Goal: Task Accomplishment & Management: Manage account settings

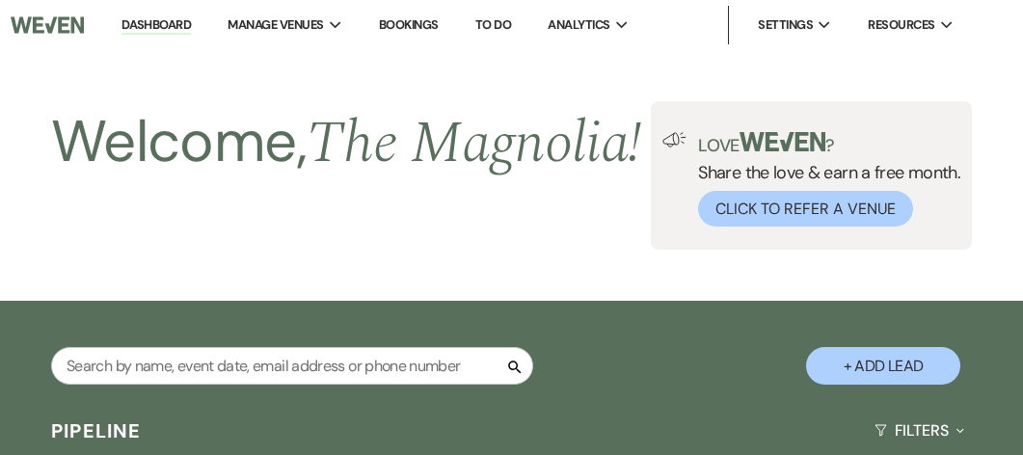
select select "2"
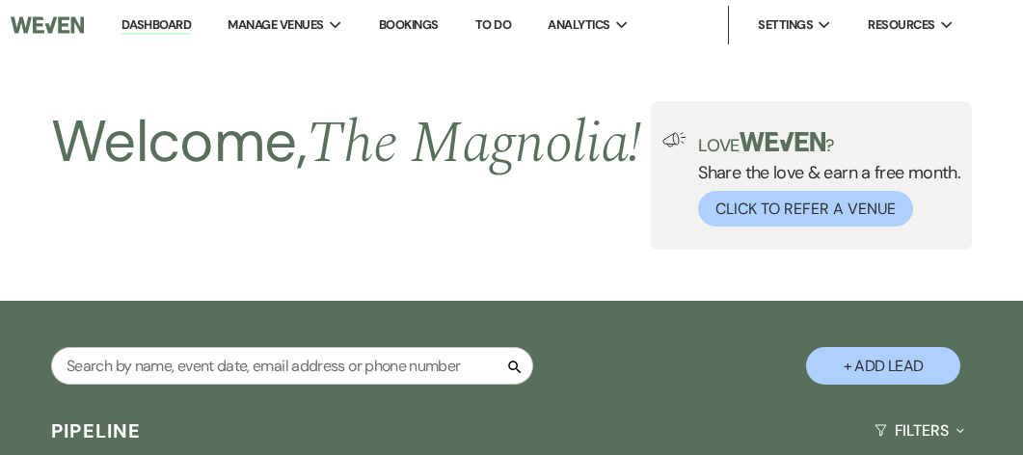
select select "2"
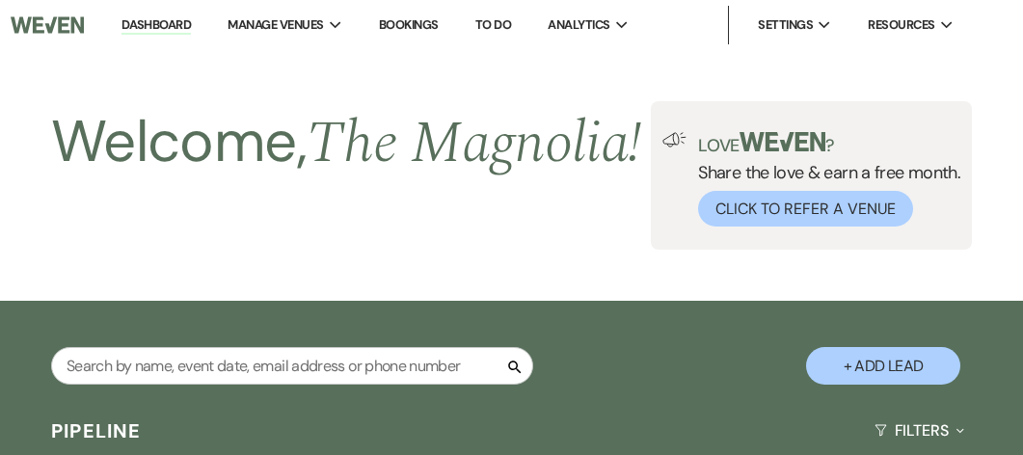
select select "2"
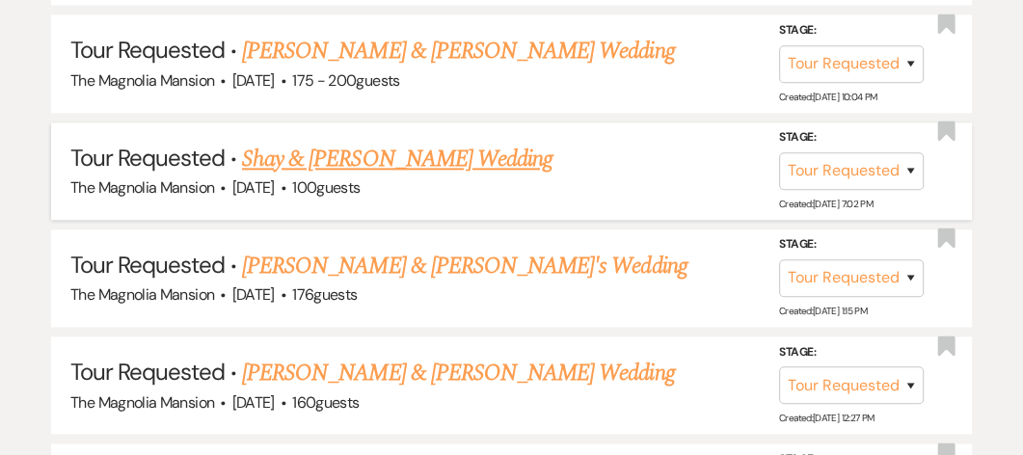
click at [331, 169] on link "Shay & [PERSON_NAME] Wedding" at bounding box center [397, 159] width 310 height 35
select select "2"
select select "5"
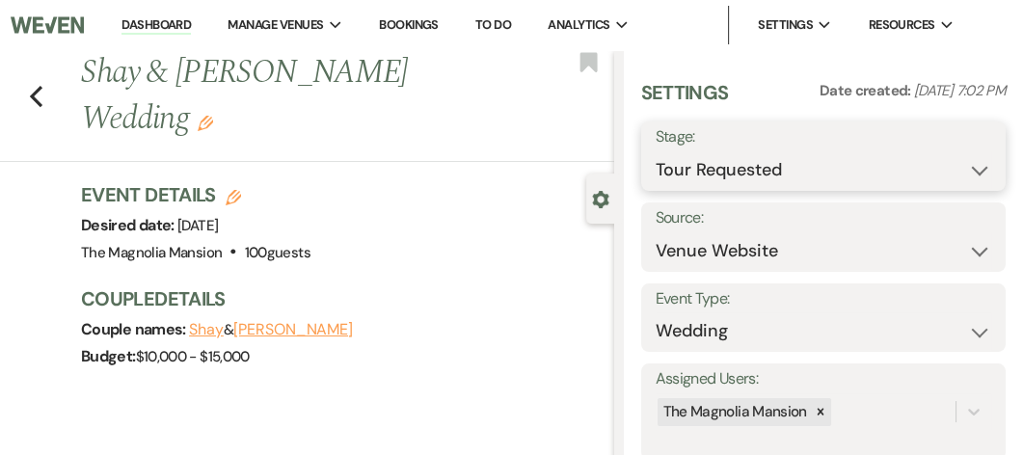
drag, startPoint x: 966, startPoint y: 170, endPoint x: 690, endPoint y: 175, distance: 275.7
click at [690, 175] on select "Inquiry Follow Up Tour Requested Tour Confirmed Toured Proposal Sent Booked Lost" at bounding box center [822, 170] width 335 height 38
select select "8"
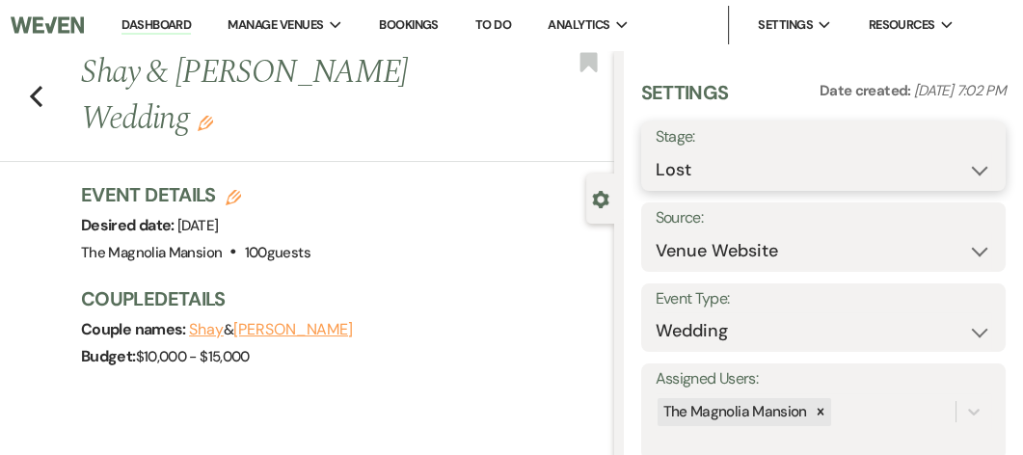
click at [655, 151] on select "Inquiry Follow Up Tour Requested Tour Confirmed Toured Proposal Sent Booked Lost" at bounding box center [822, 170] width 335 height 38
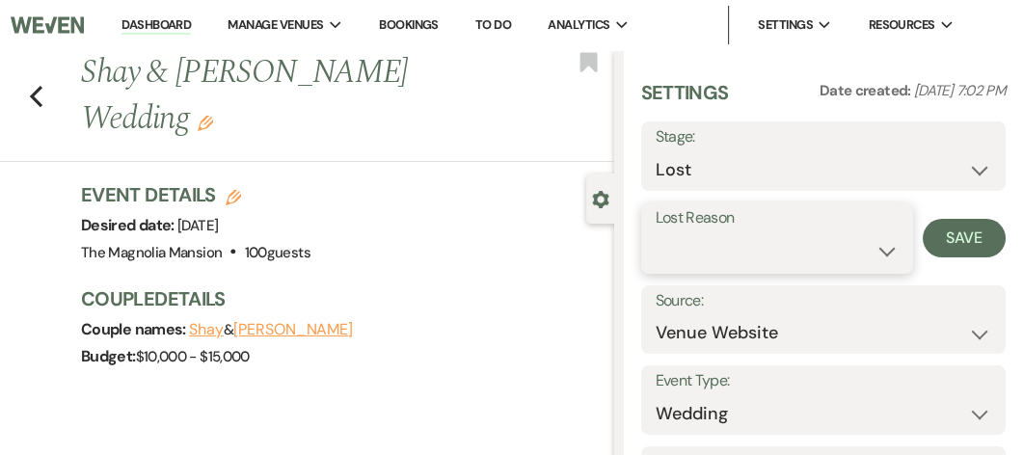
click at [856, 256] on select "Booked Elsewhere Budget Date Unavailable No Response Not a Good Match Capacity …" at bounding box center [776, 251] width 243 height 38
select select "6"
click at [655, 232] on select "Booked Elsewhere Budget Date Unavailable No Response Not a Good Match Capacity …" at bounding box center [776, 251] width 243 height 38
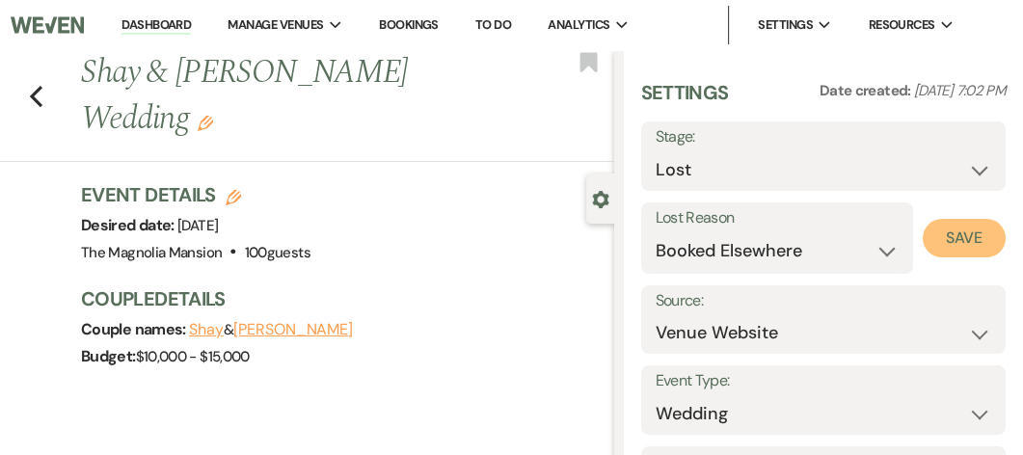
click at [952, 234] on button "Save" at bounding box center [963, 238] width 83 height 39
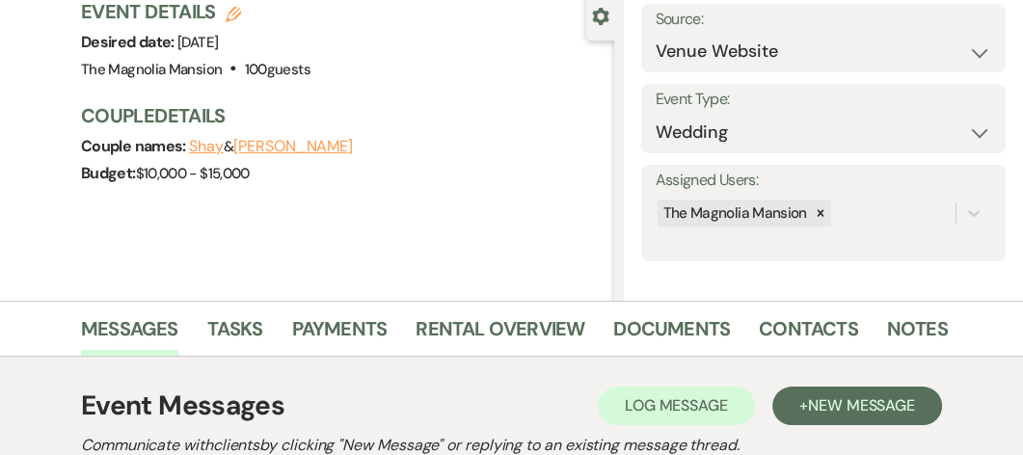
scroll to position [184, 0]
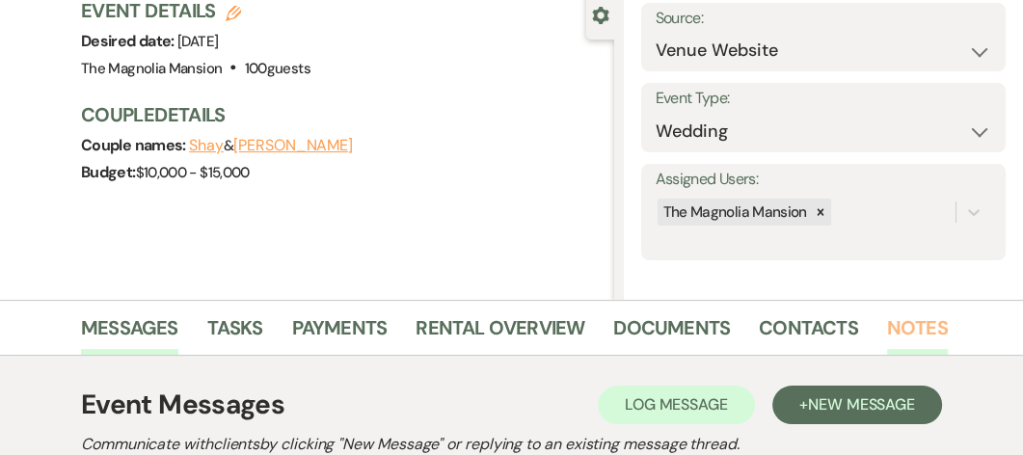
click at [919, 326] on link "Notes" at bounding box center [917, 333] width 61 height 42
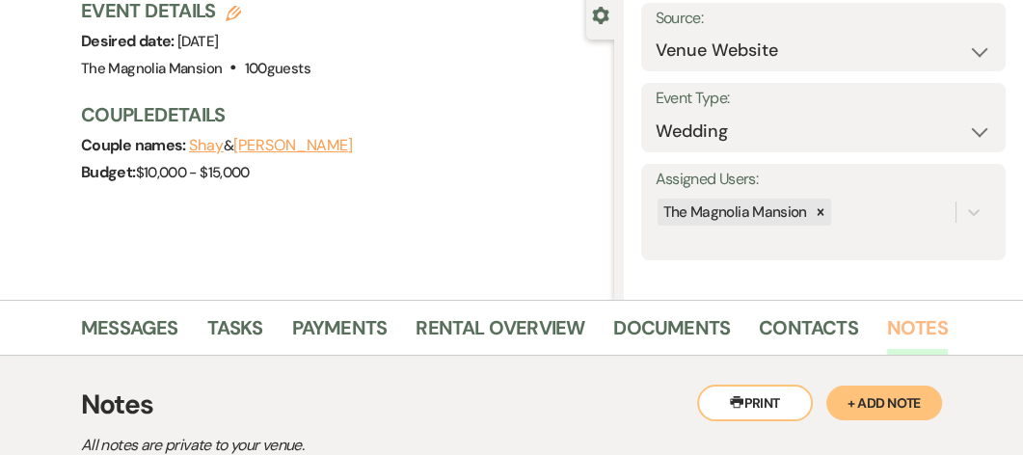
scroll to position [420, 0]
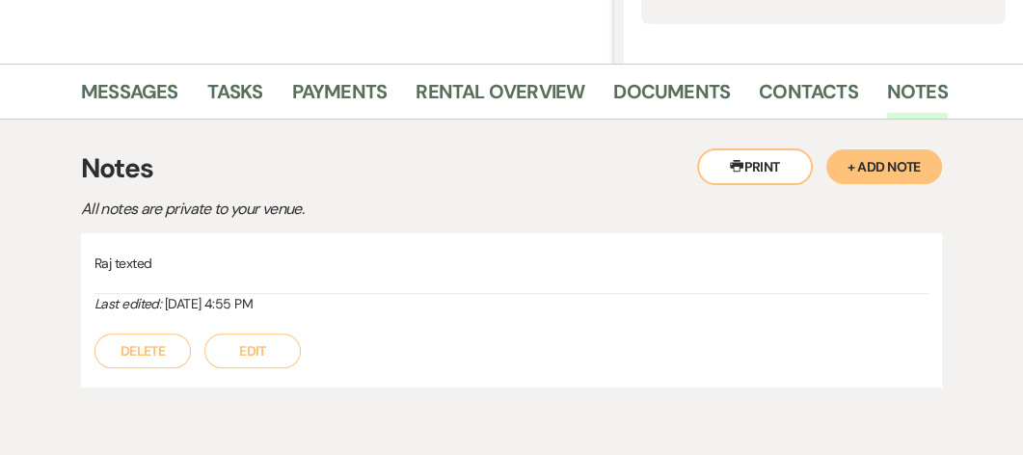
click at [177, 263] on p "Raj texted" at bounding box center [511, 263] width 834 height 21
click at [879, 169] on button "+ Add Note" at bounding box center [884, 166] width 116 height 35
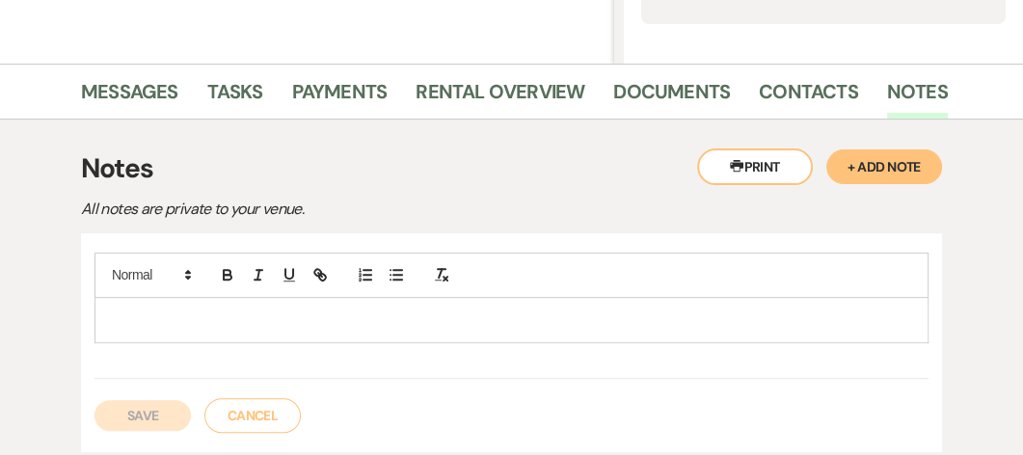
click at [99, 306] on div at bounding box center [511, 320] width 832 height 44
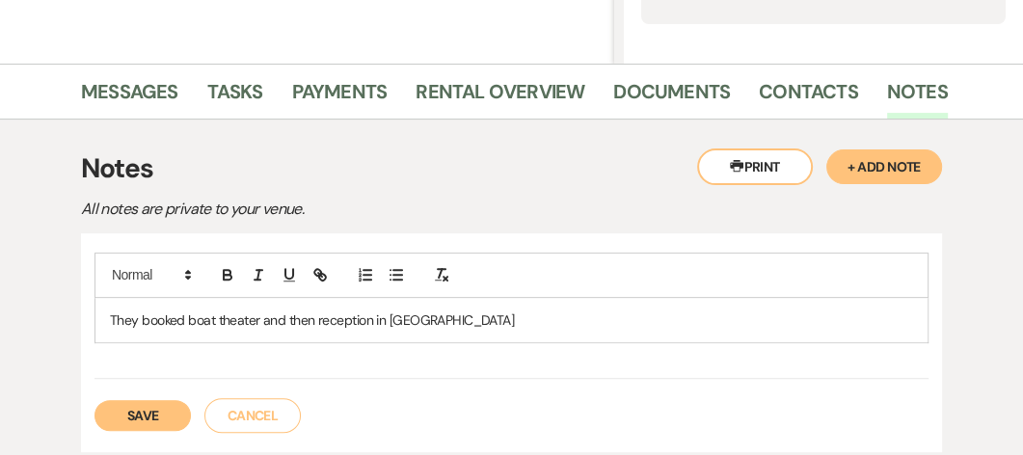
click at [197, 320] on p "They booked boat theater and then reception in [GEOGRAPHIC_DATA]" at bounding box center [511, 319] width 803 height 21
click at [211, 318] on p "They booked boat theater and then reception in [GEOGRAPHIC_DATA]" at bounding box center [511, 319] width 803 height 21
click at [214, 318] on p "They booked boat theater and then reception in [GEOGRAPHIC_DATA]" at bounding box center [511, 319] width 803 height 21
click at [151, 417] on button "Save" at bounding box center [142, 415] width 96 height 31
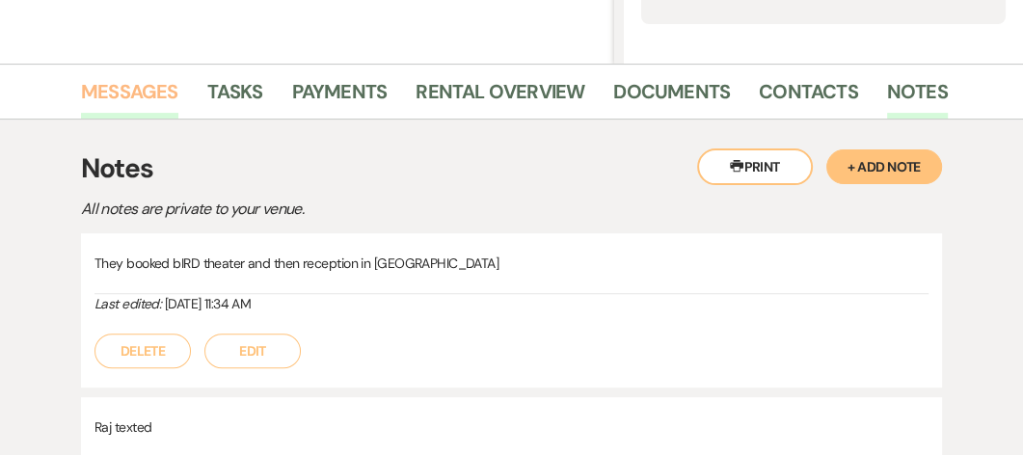
click at [130, 95] on link "Messages" at bounding box center [129, 97] width 97 height 42
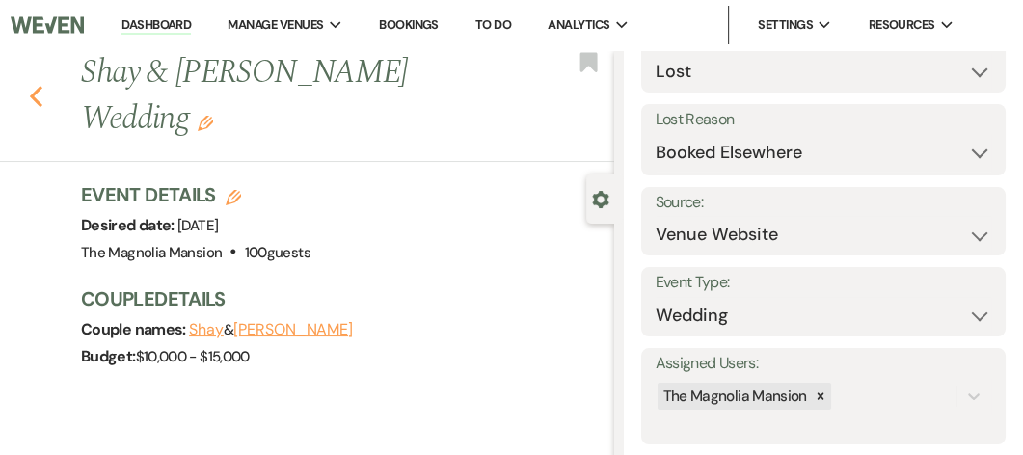
click at [35, 85] on icon "Previous" at bounding box center [36, 96] width 14 height 23
select select "2"
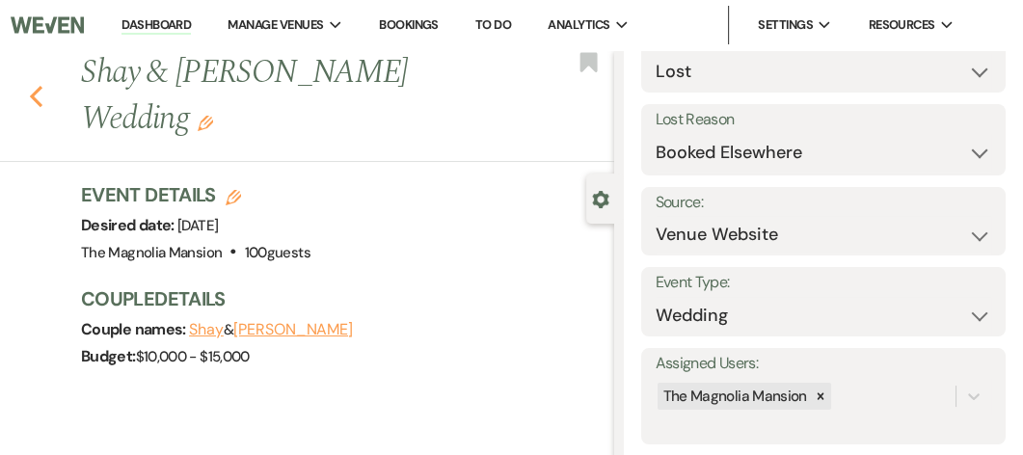
select select "2"
select select "8"
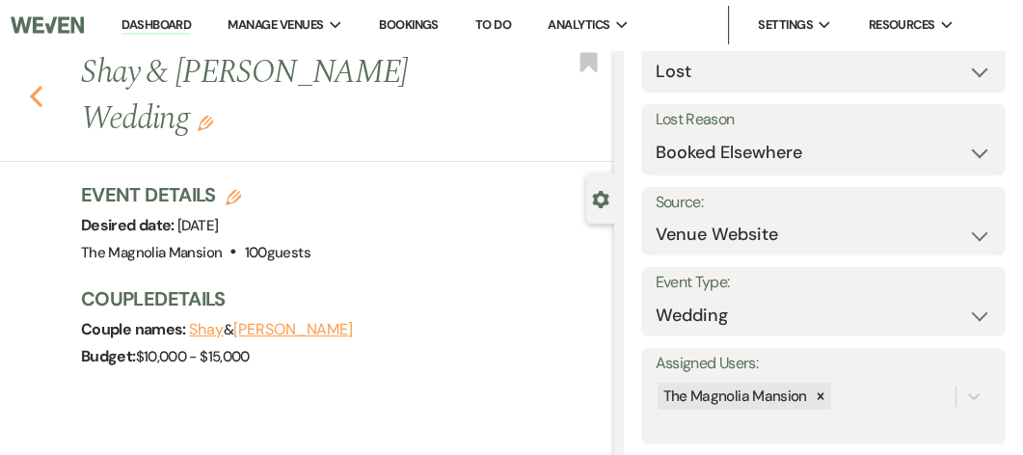
select select "6"
select select "2"
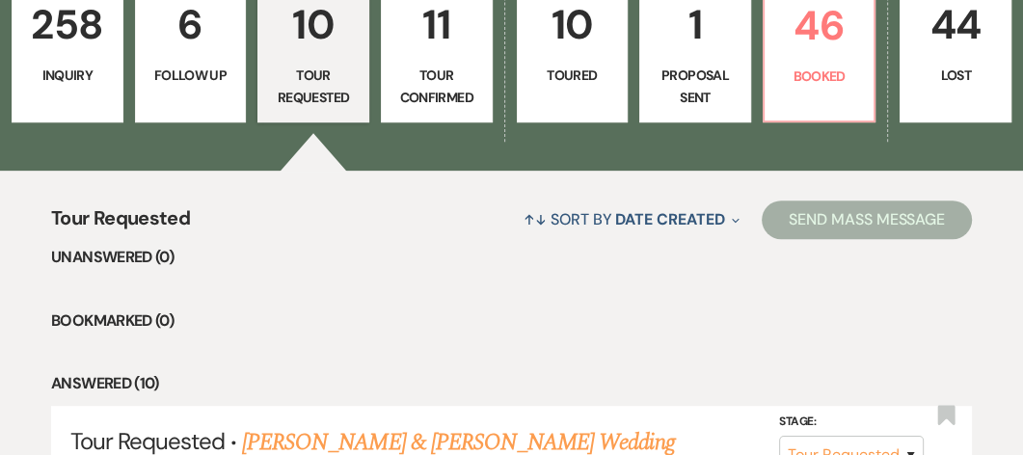
scroll to position [543, 0]
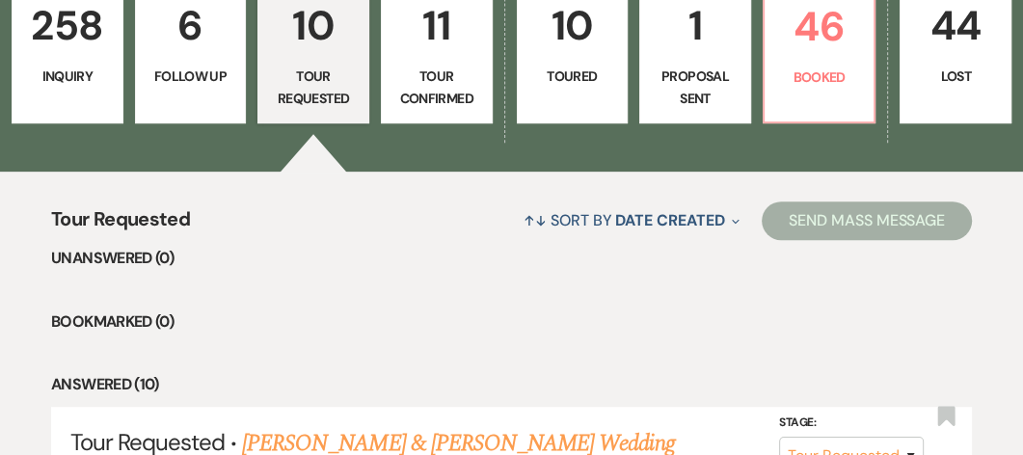
click at [66, 58] on p "258" at bounding box center [67, 25] width 87 height 65
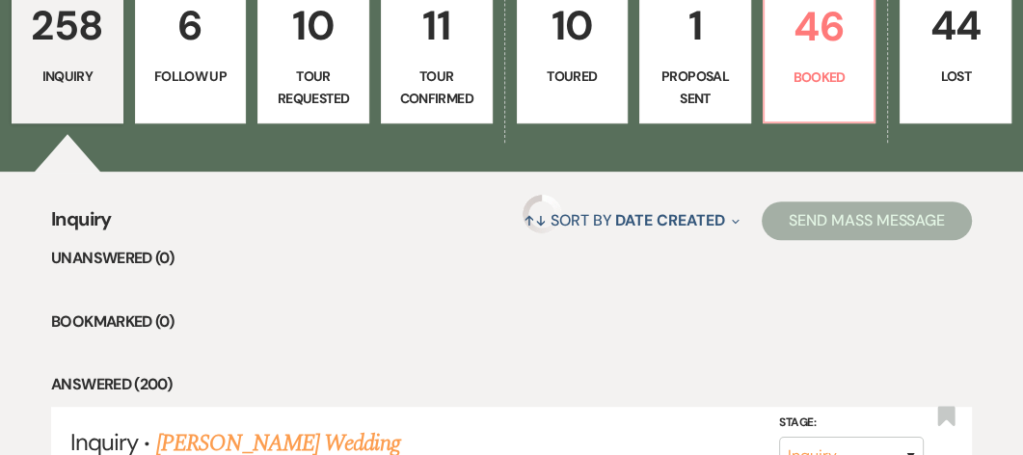
scroll to position [142, 0]
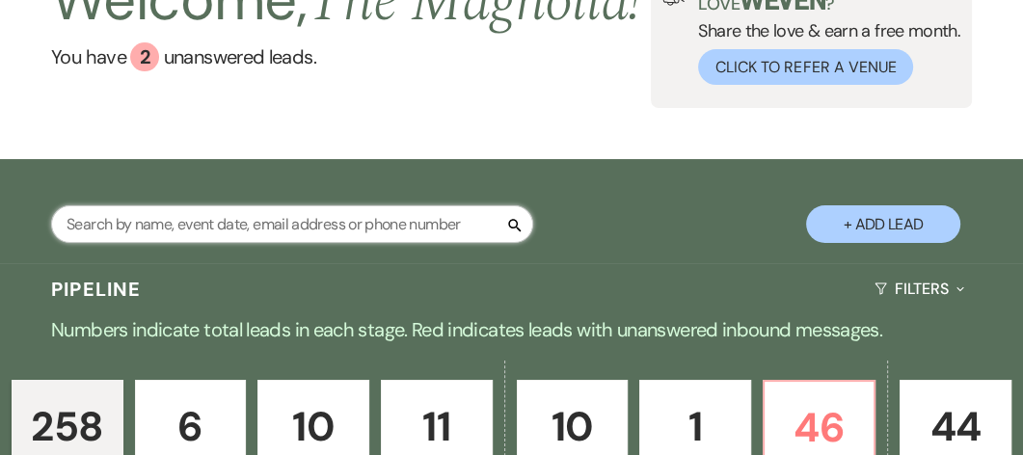
click at [142, 243] on input "text" at bounding box center [292, 224] width 482 height 38
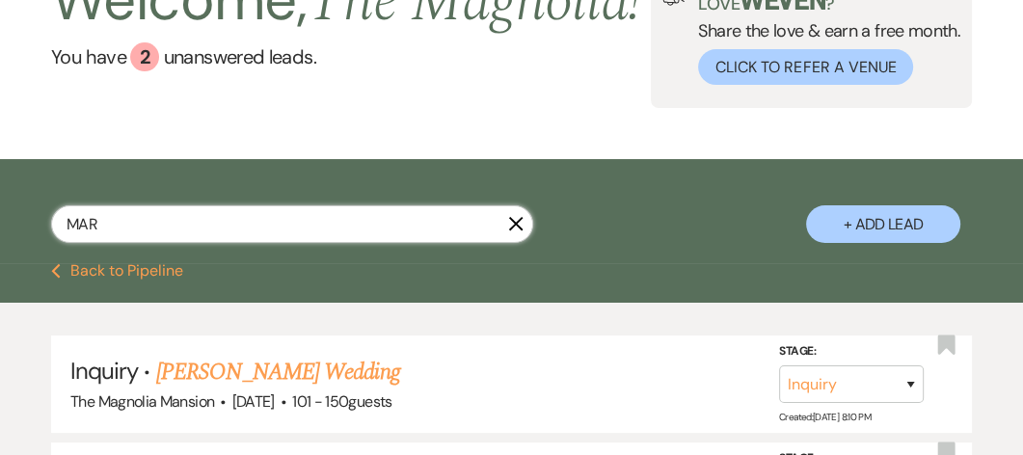
type input "MARC"
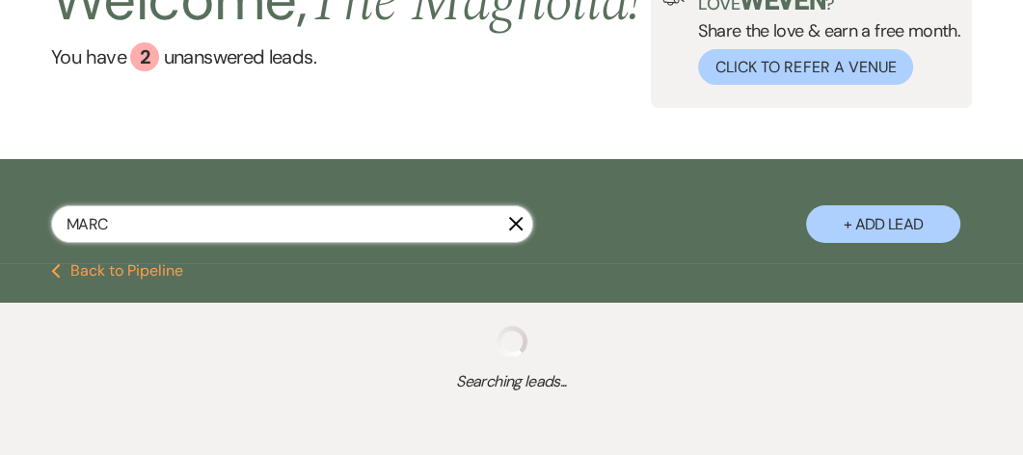
select select "8"
select select "6"
select select "4"
select select "8"
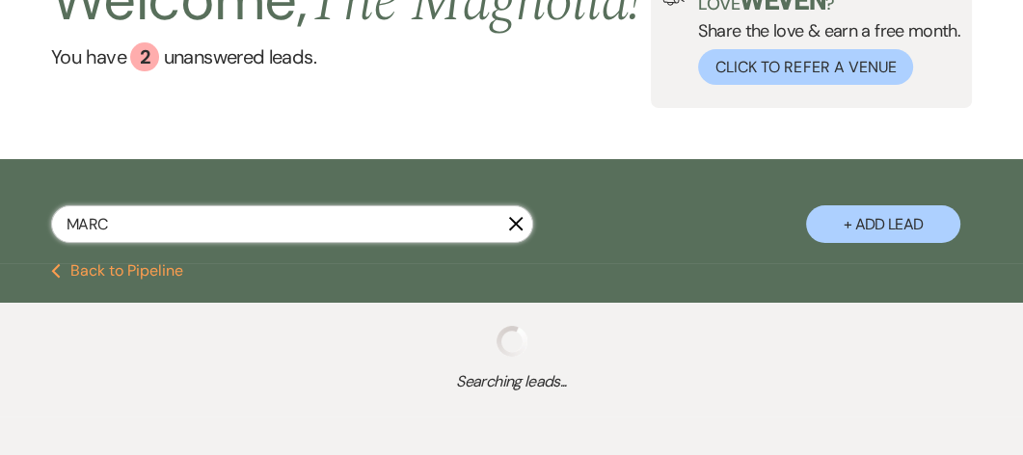
select select "8"
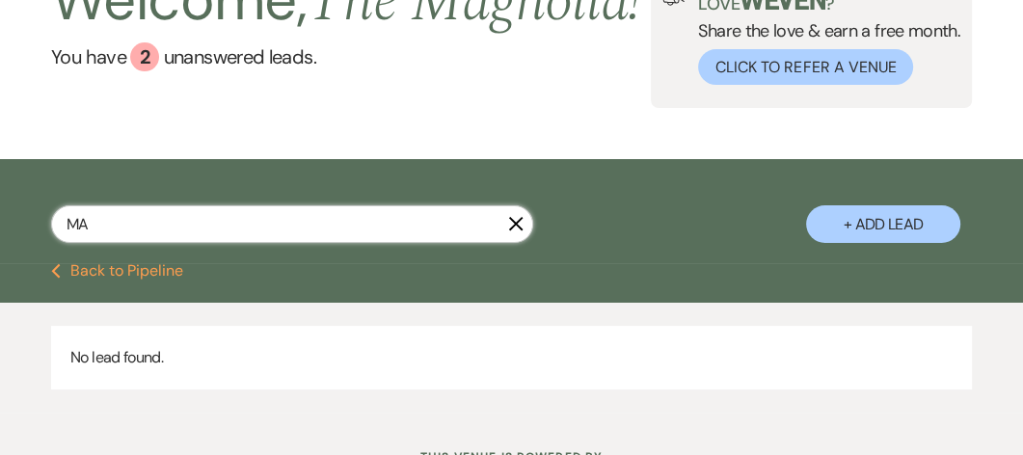
type input "M"
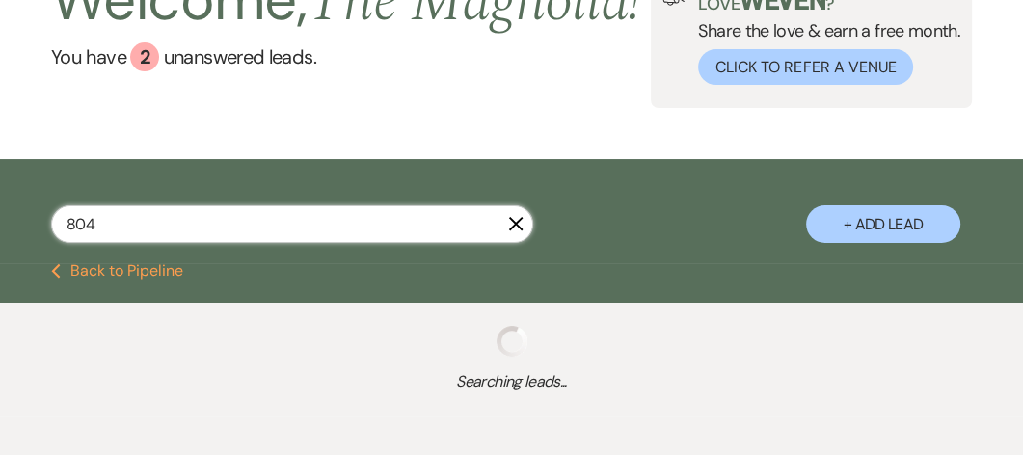
type input "8048"
select select "5"
select select "8"
select select "6"
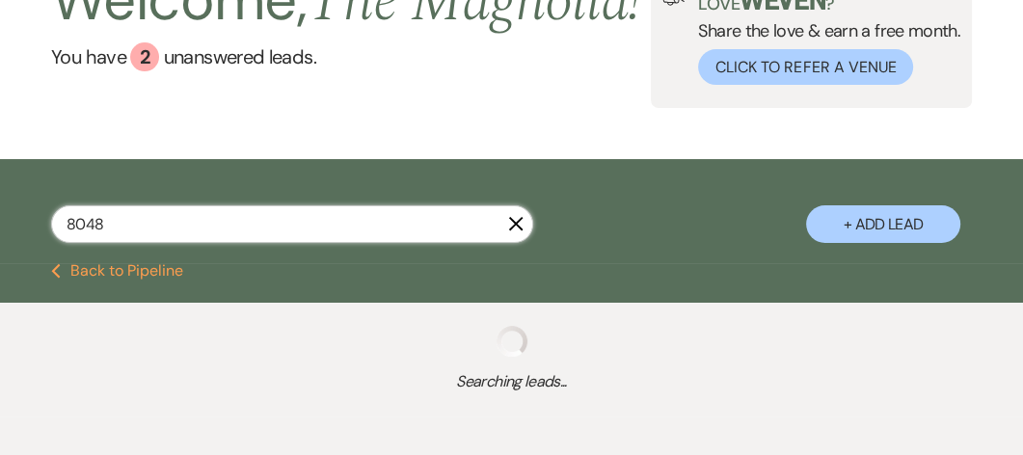
select select "8"
select select "6"
select select "8"
select select "6"
select select "5"
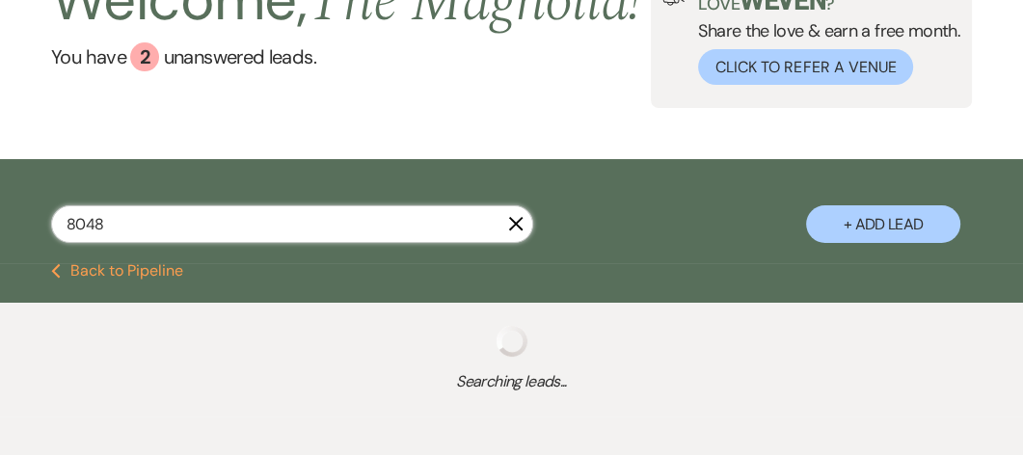
select select "4"
select select "9"
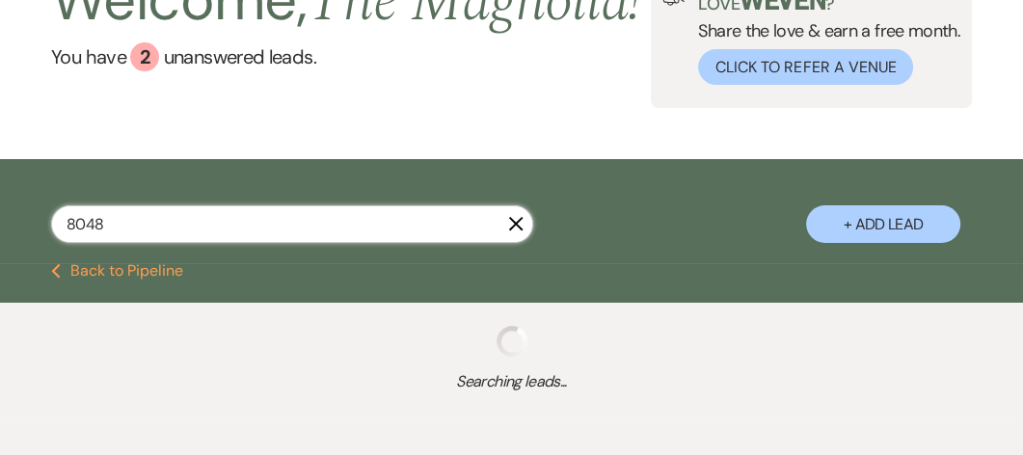
select select "8"
select select "6"
select select "2"
select select "5"
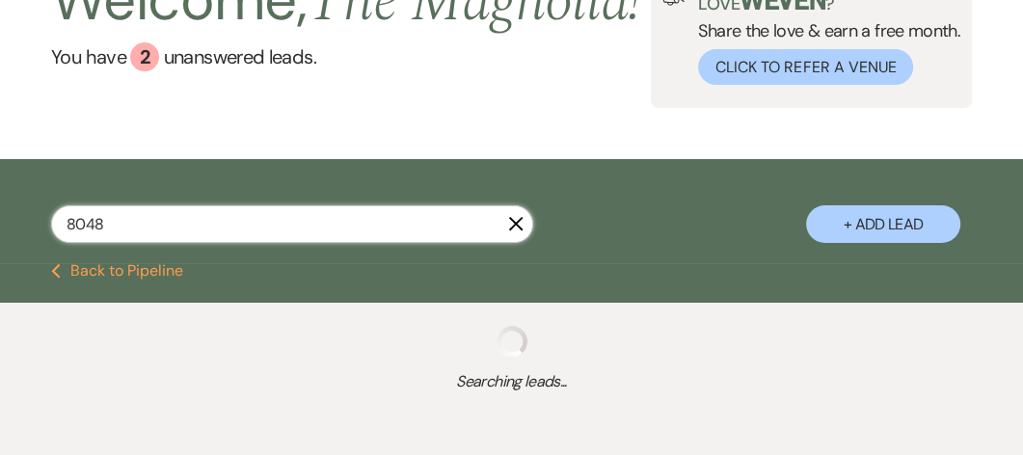
select select "2"
select select "8"
select select "6"
select select "8"
select select "6"
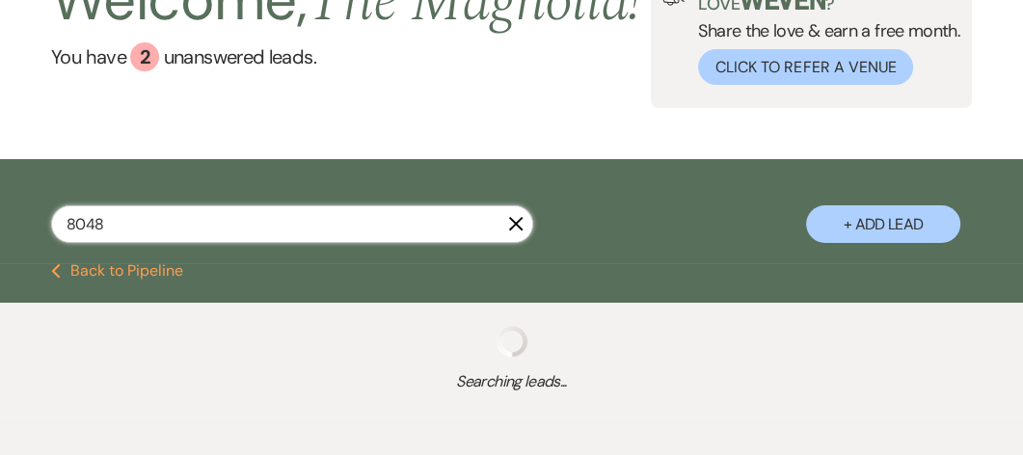
select select "8"
select select "6"
select select "8"
select select "4"
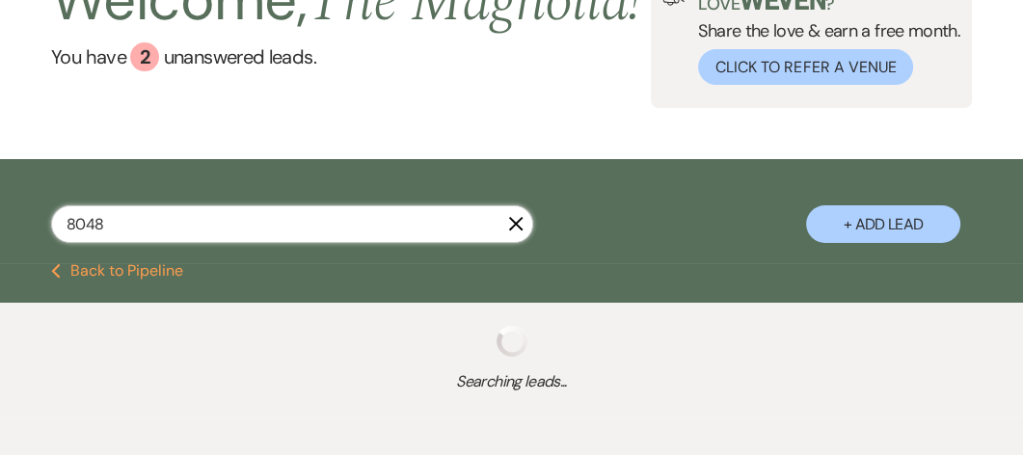
select select "9"
select select "4"
select select "5"
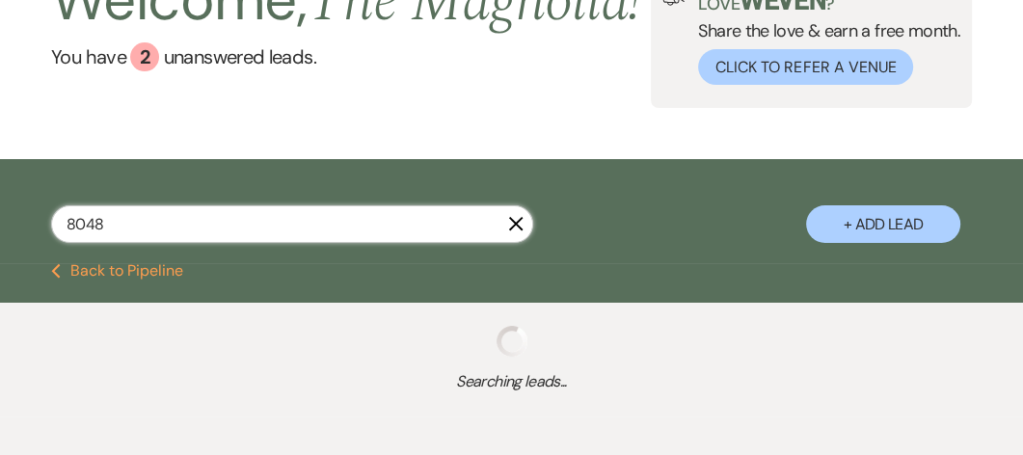
select select "8"
select select "1"
select select "8"
select select "2"
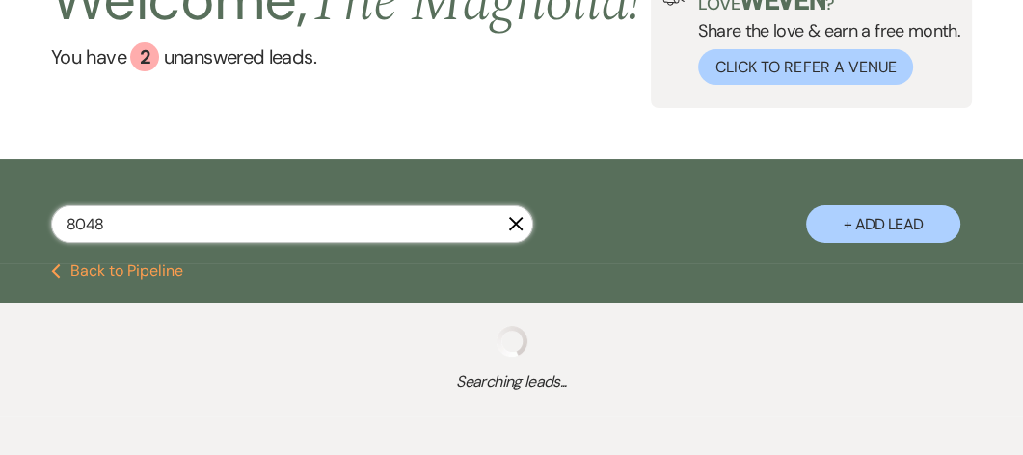
select select "8"
select select "6"
select select "2"
select select "8"
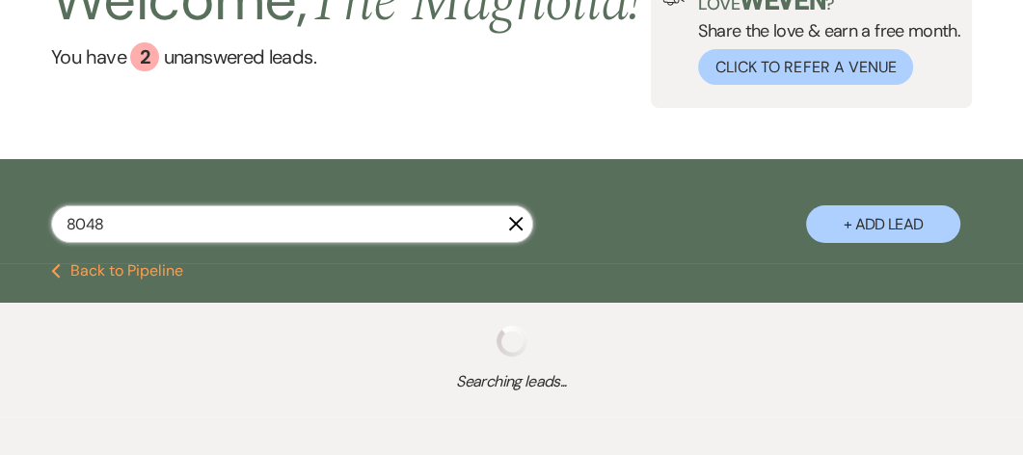
select select "6"
select select "4"
select select "8"
select select "5"
select select "8"
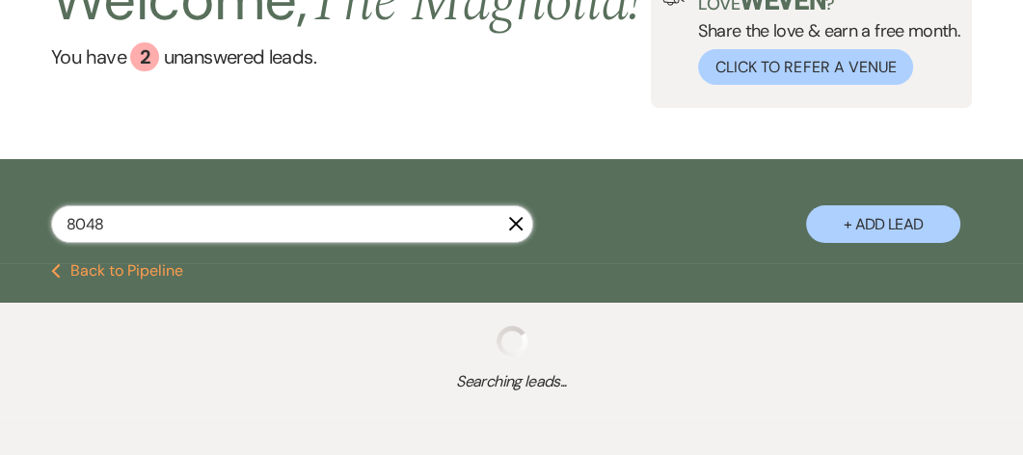
select select "6"
select select "8"
select select "6"
select select "8"
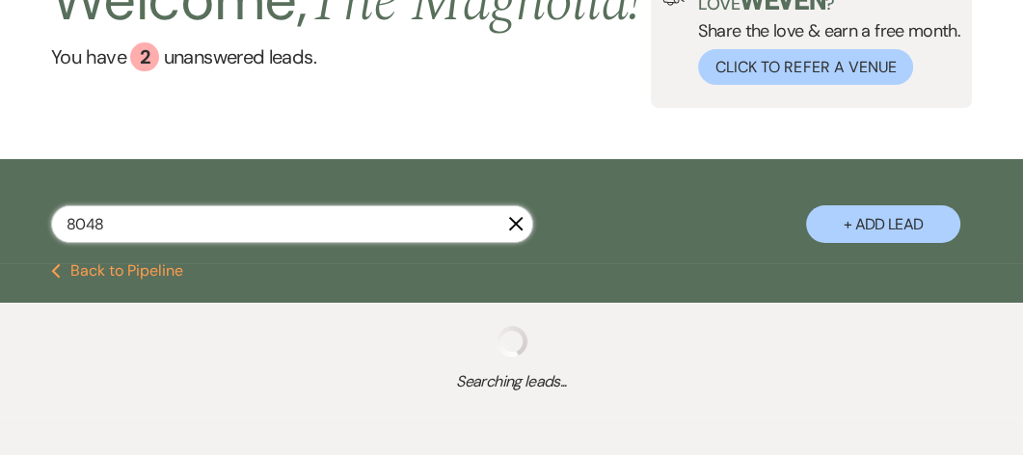
select select "8"
select select "7"
select select "8"
select select "6"
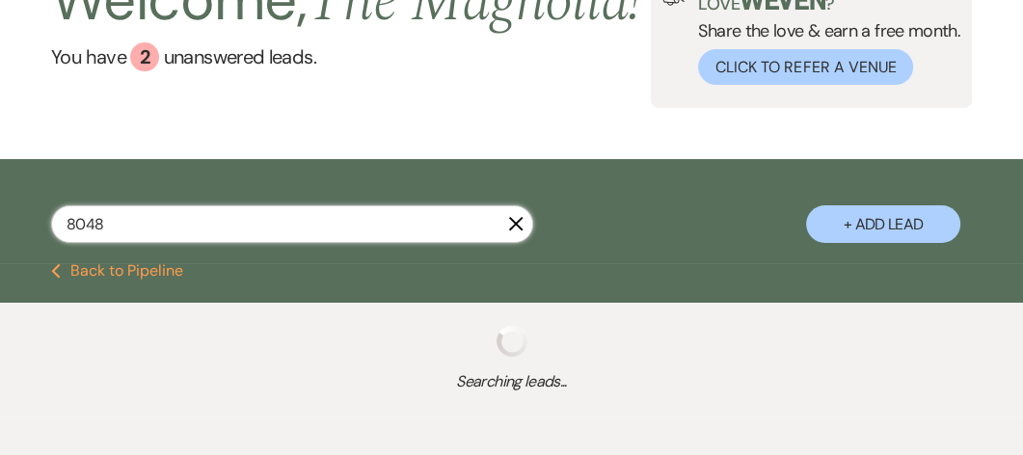
select select "8"
select select "6"
select select "8"
select select "6"
select select "8"
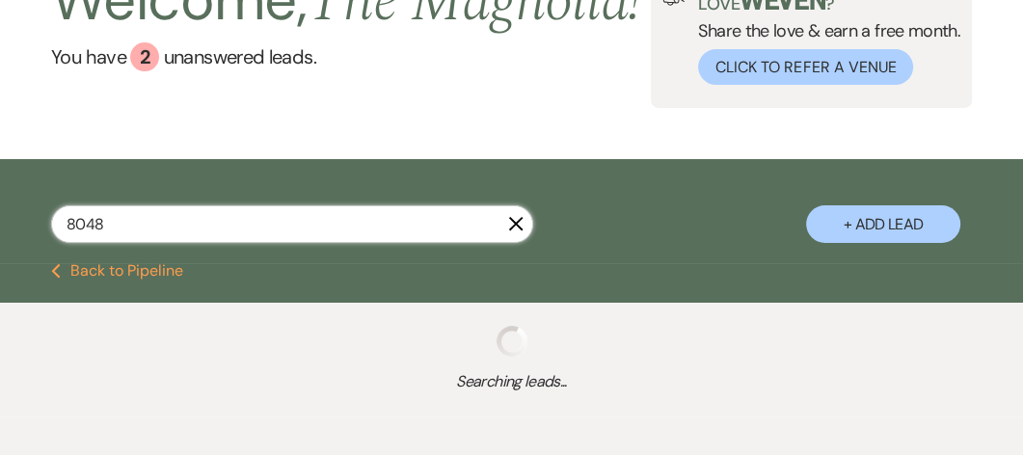
select select "1"
select select "8"
select select "6"
select select "8"
select select "5"
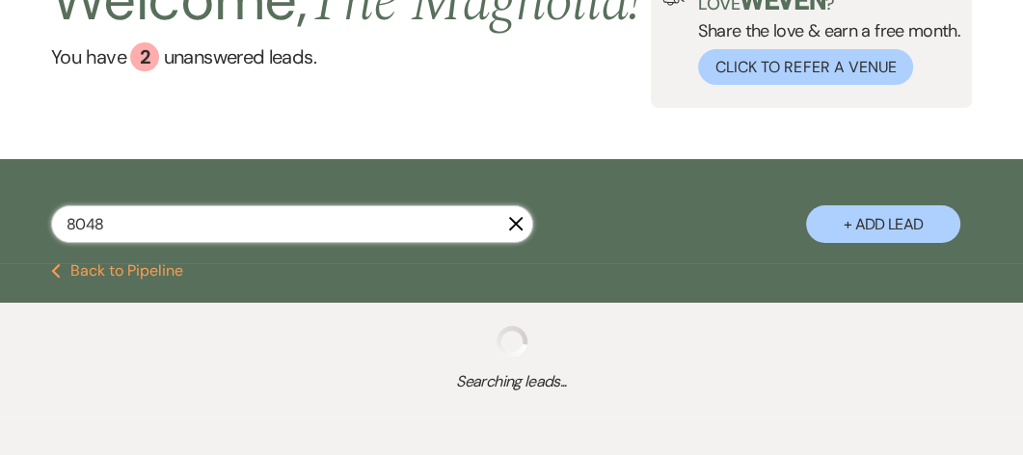
select select "5"
select select "8"
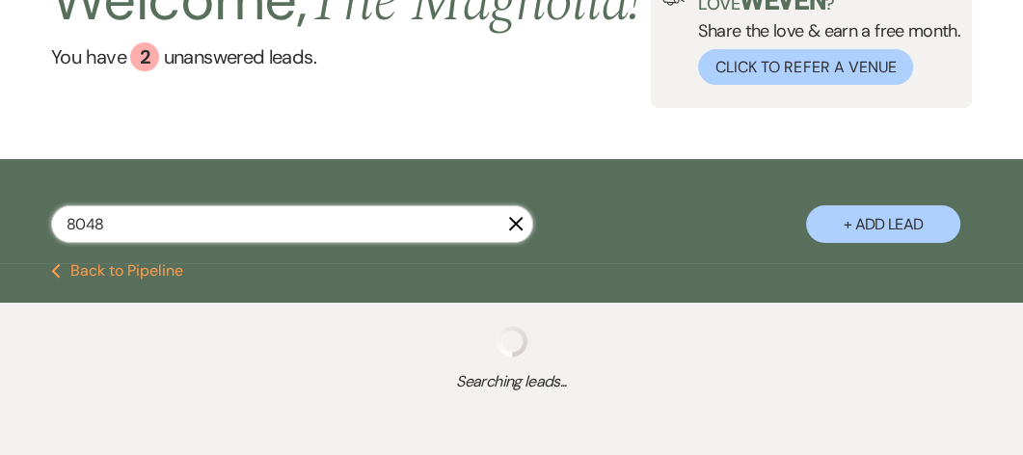
select select "8"
select select "3"
select select "8"
select select "5"
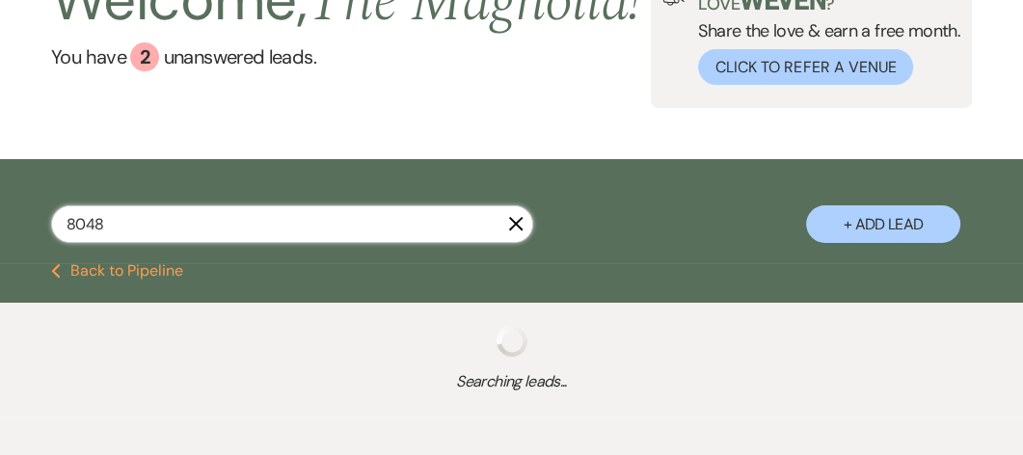
select select "9"
select select "8"
select select "6"
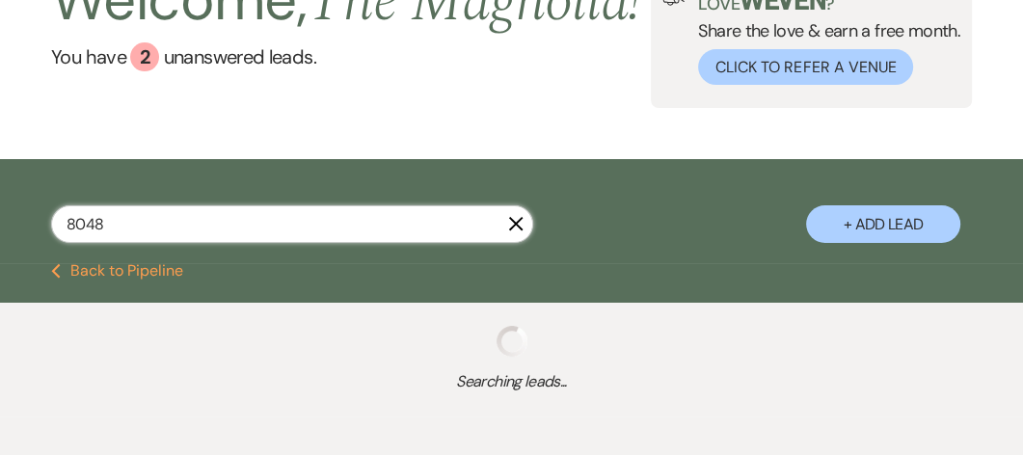
select select "8"
select select "6"
type input "804837"
select select "5"
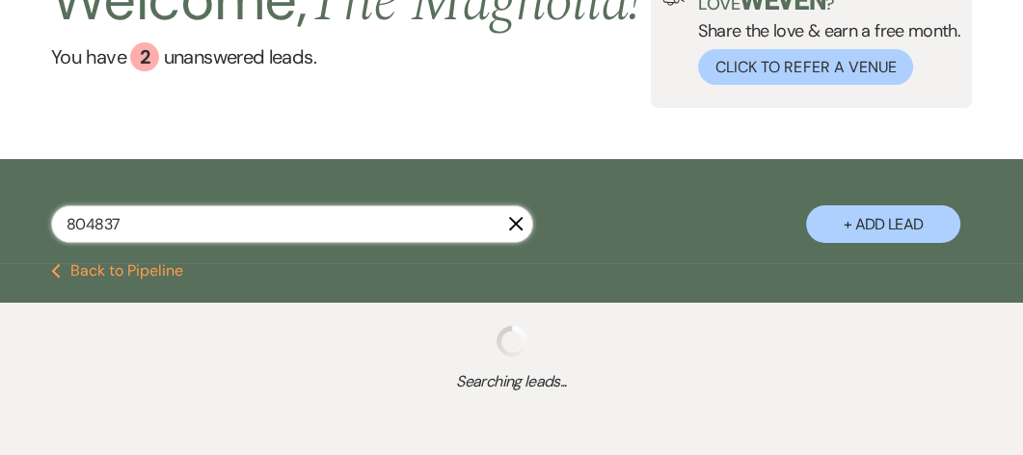
select select "2"
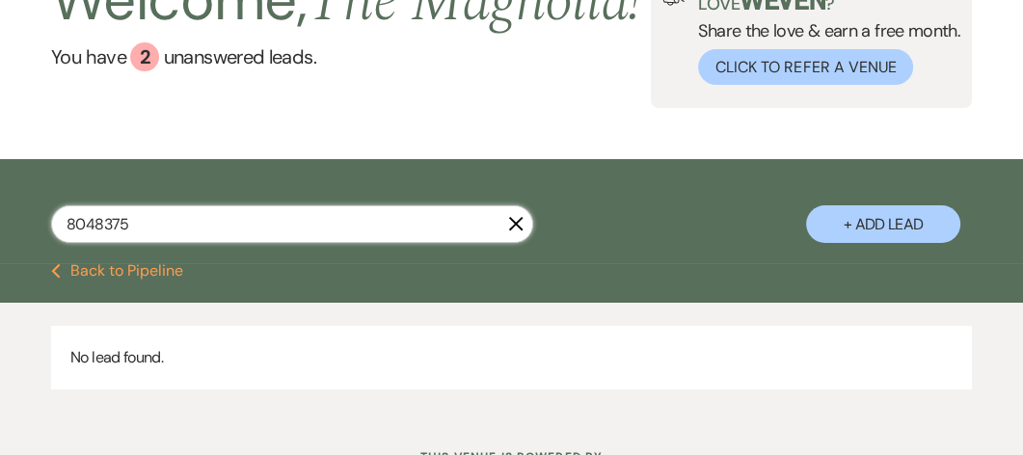
type input "804837"
select select "2"
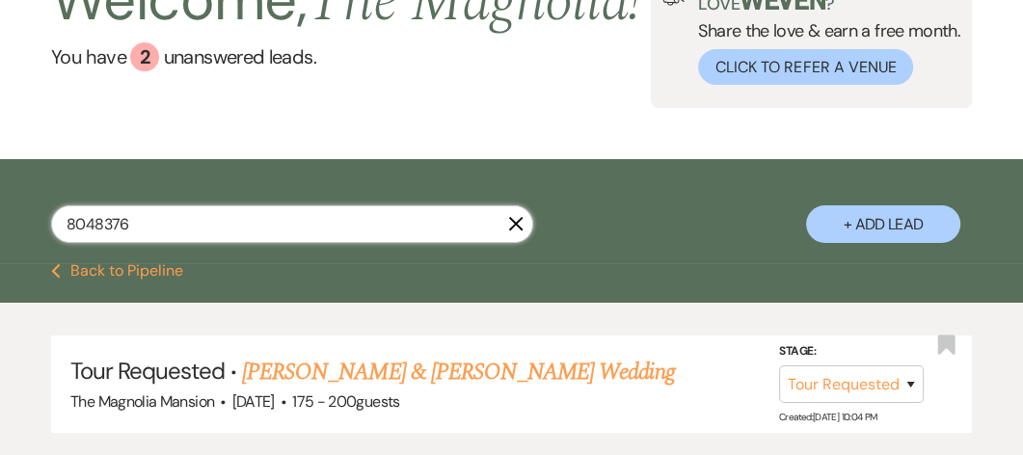
type input "80483767"
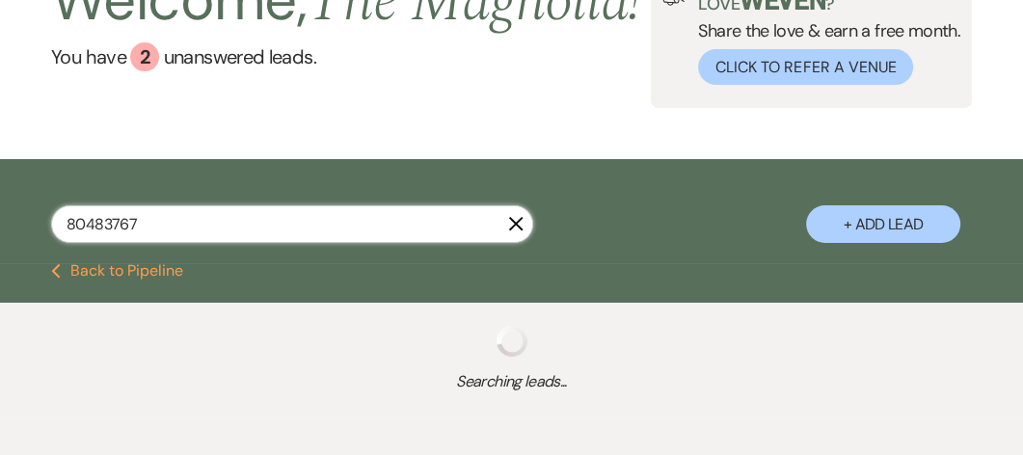
select select "2"
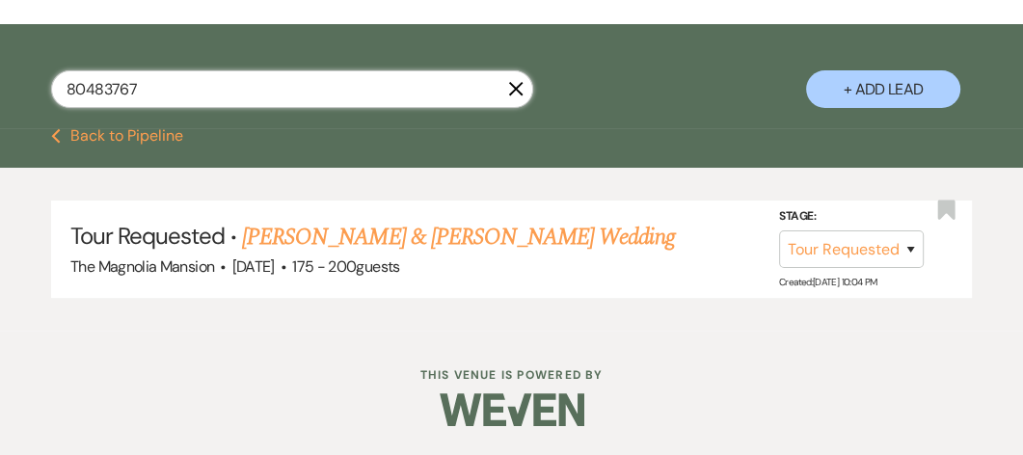
scroll to position [301, 0]
type input "80483767"
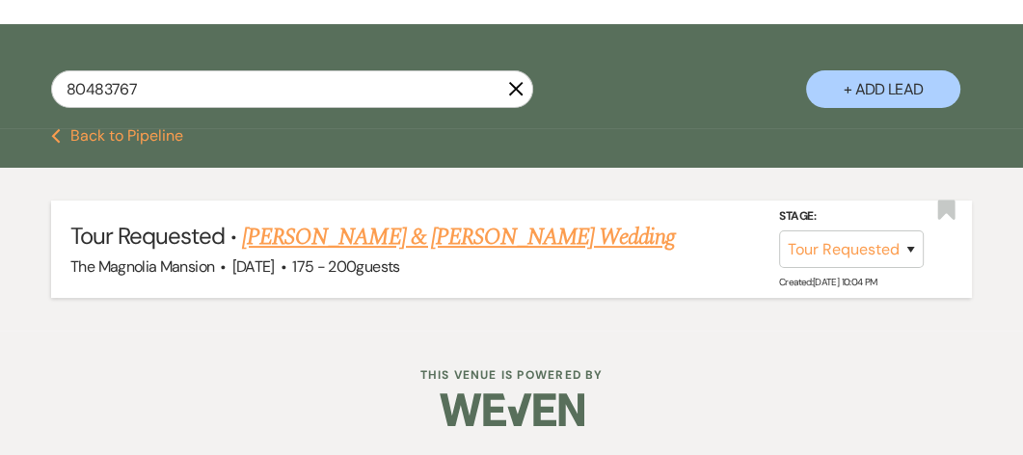
click at [319, 254] on link "[PERSON_NAME] & [PERSON_NAME] Wedding" at bounding box center [458, 237] width 432 height 35
select select "2"
select select "5"
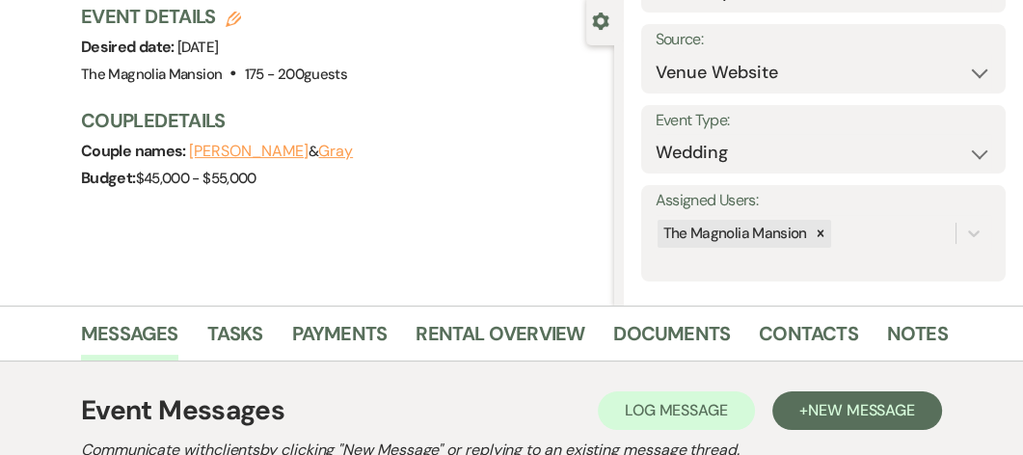
scroll to position [179, 0]
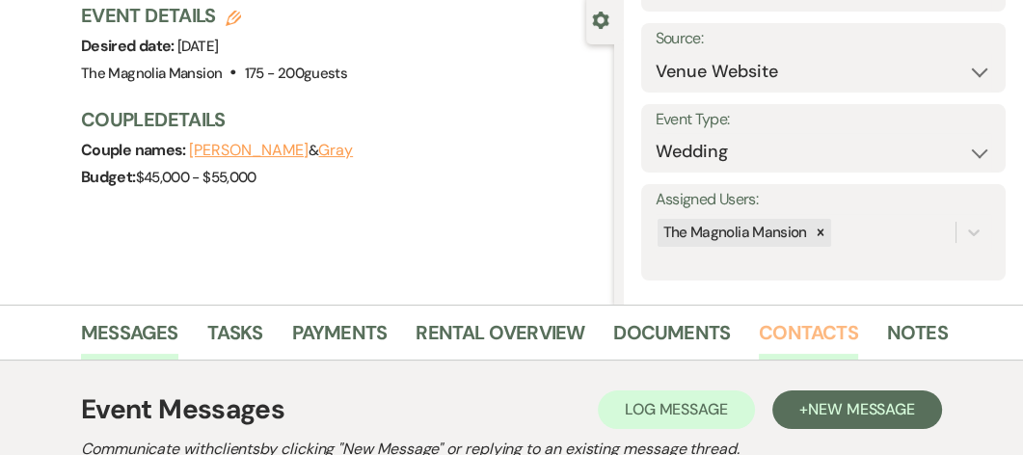
click at [790, 334] on link "Contacts" at bounding box center [808, 338] width 99 height 42
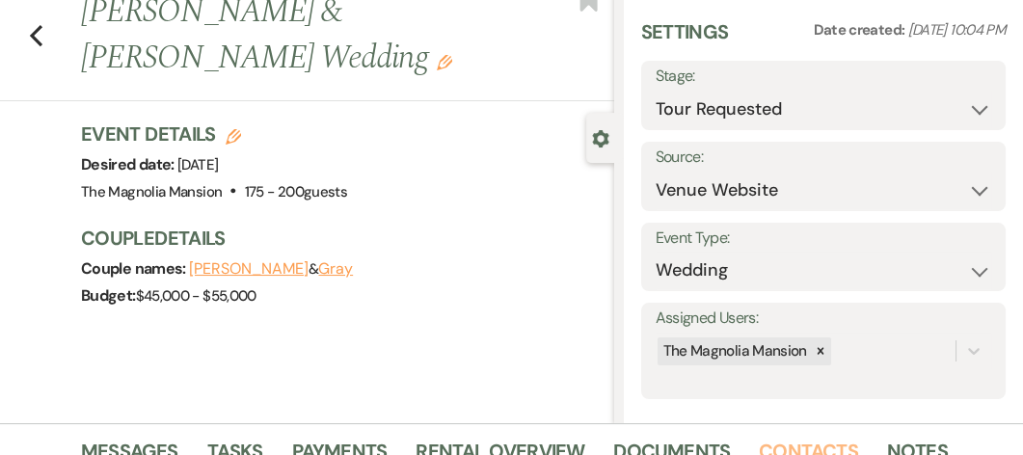
scroll to position [57, 0]
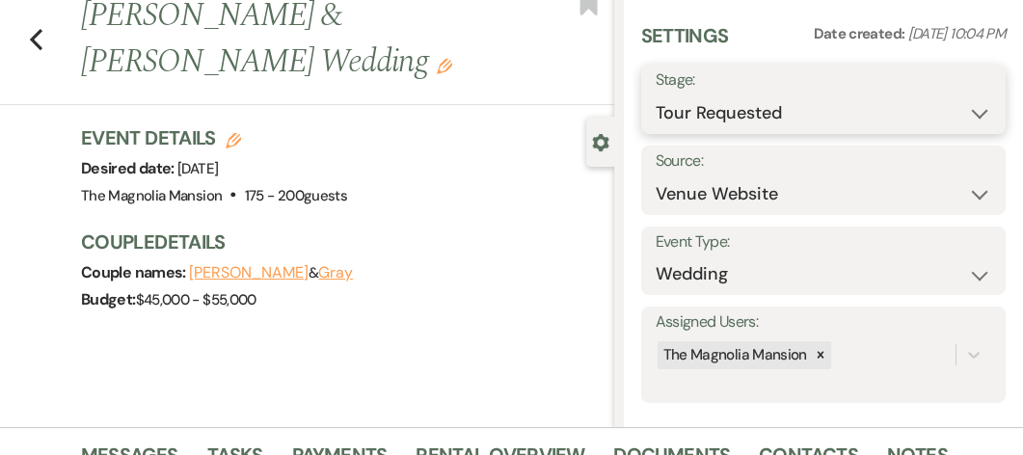
click at [952, 104] on select "Inquiry Follow Up Tour Requested Tour Confirmed Toured Proposal Sent Booked Lost" at bounding box center [822, 113] width 335 height 38
select select "8"
click at [655, 94] on select "Inquiry Follow Up Tour Requested Tour Confirmed Toured Proposal Sent Booked Lost" at bounding box center [822, 113] width 335 height 38
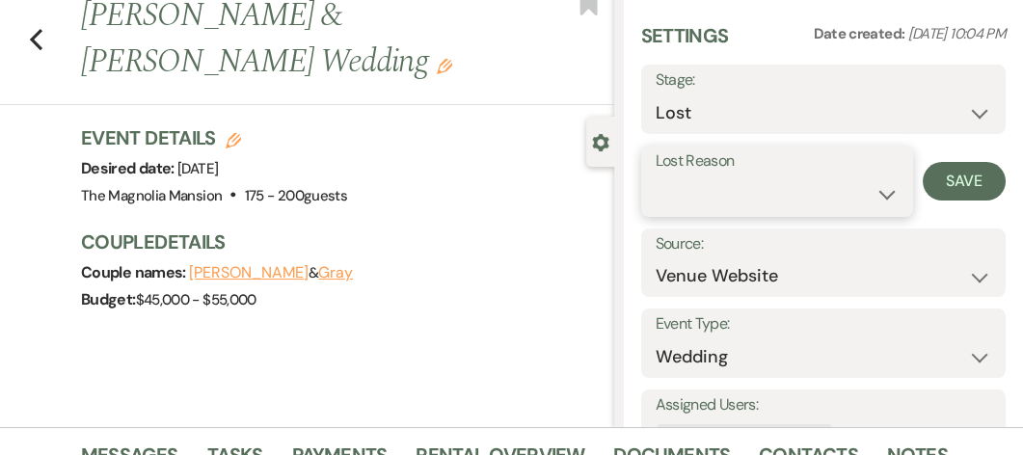
click at [862, 202] on select "Booked Elsewhere Budget Date Unavailable No Response Not a Good Match Capacity …" at bounding box center [776, 194] width 243 height 38
select select "6"
click at [655, 175] on select "Booked Elsewhere Budget Date Unavailable No Response Not a Good Match Capacity …" at bounding box center [776, 194] width 243 height 38
drag, startPoint x: 940, startPoint y: 42, endPoint x: 948, endPoint y: 129, distance: 87.2
click at [948, 129] on div "Settings Date created: [DATE] 10:04 PM Stage: Inquiry Follow Up Tour Requested …" at bounding box center [823, 254] width 364 height 464
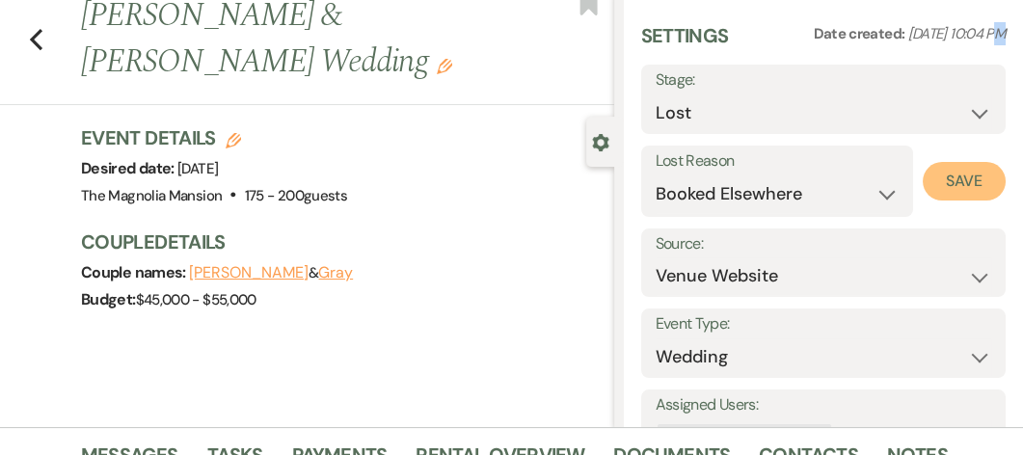
click at [960, 174] on button "Save" at bounding box center [963, 181] width 83 height 39
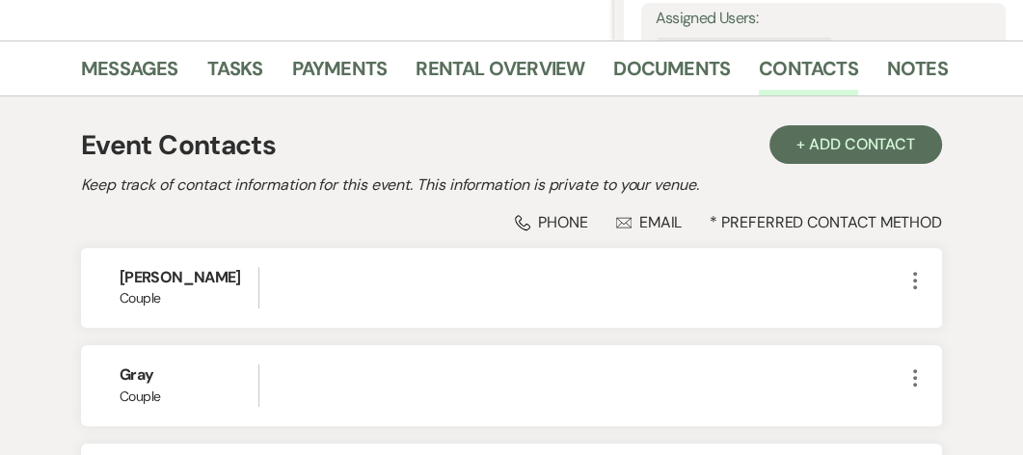
scroll to position [440, 0]
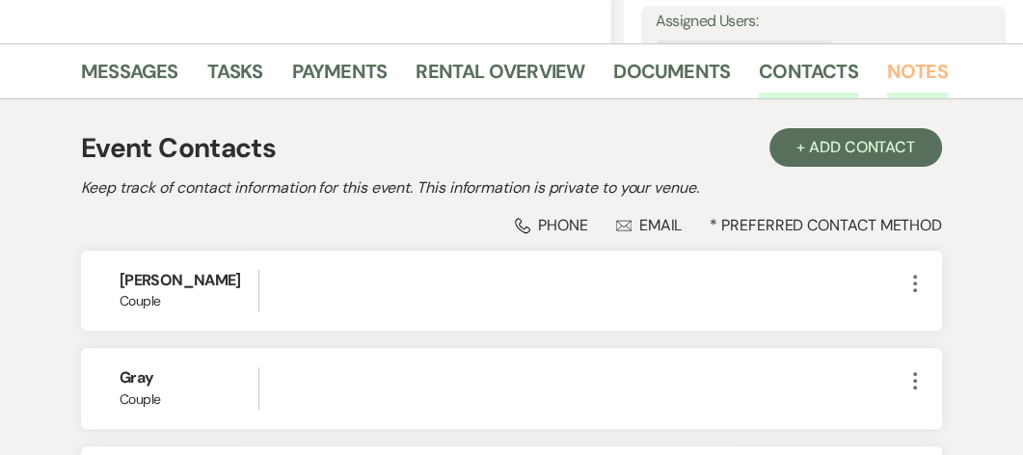
click at [914, 67] on link "Notes" at bounding box center [917, 77] width 61 height 42
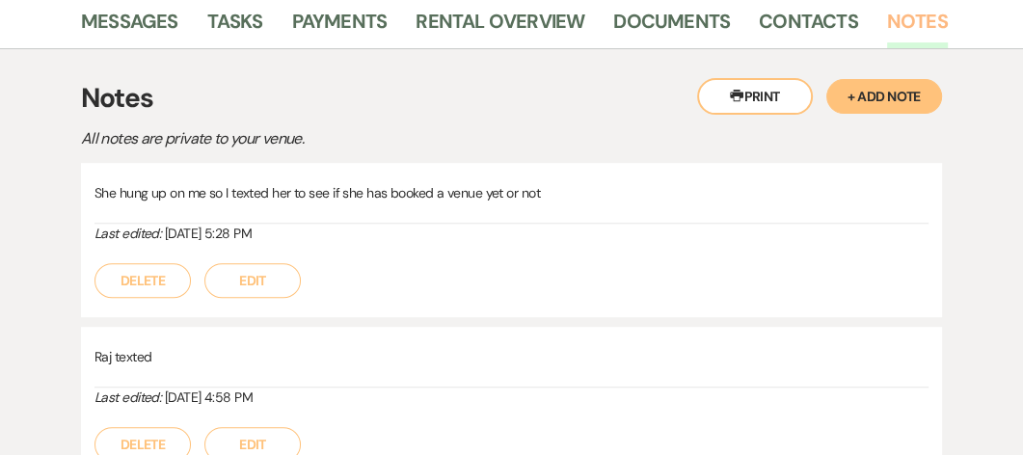
scroll to position [490, 0]
click at [899, 93] on button "+ Add Note" at bounding box center [884, 97] width 116 height 35
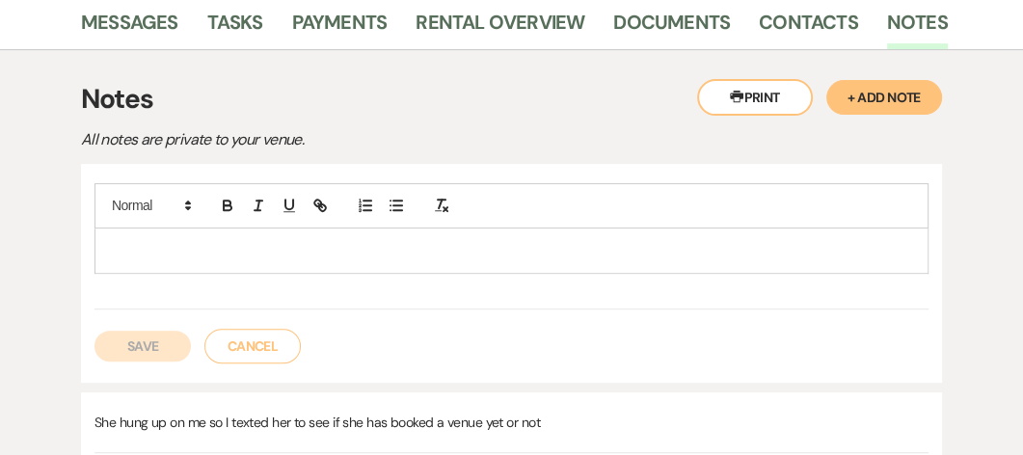
click at [144, 257] on p at bounding box center [511, 250] width 803 height 21
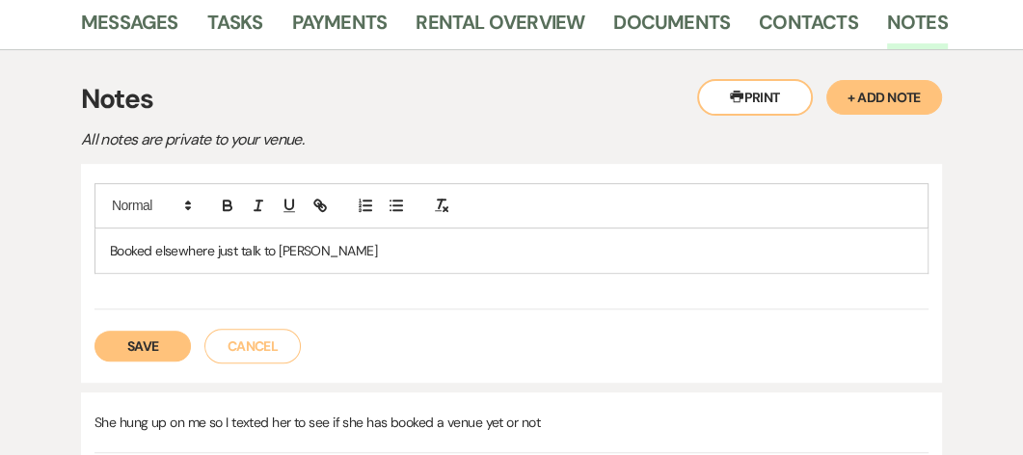
click at [151, 347] on button "Save" at bounding box center [142, 346] width 96 height 31
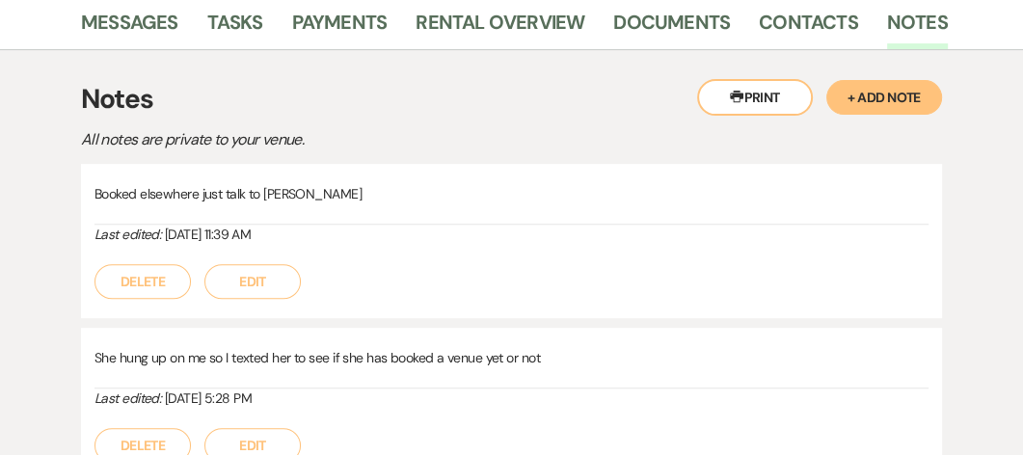
select select "8"
select select "6"
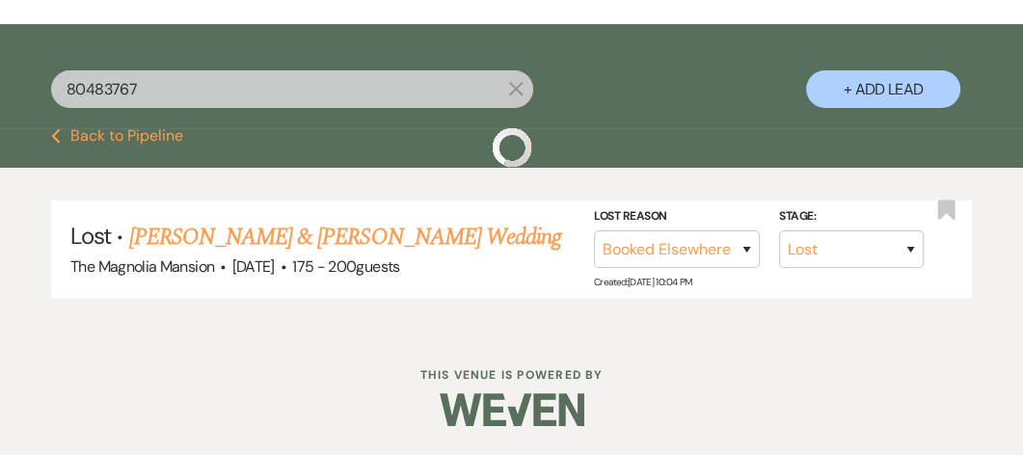
scroll to position [295, 0]
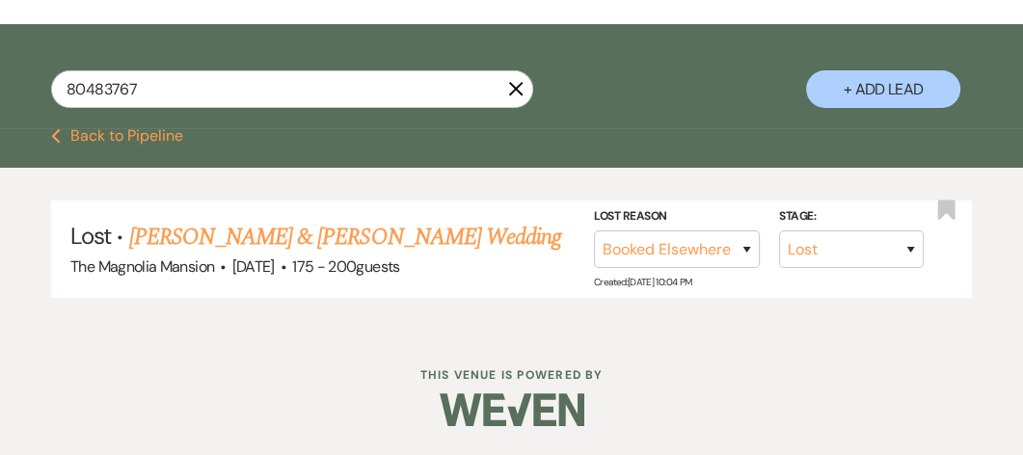
click at [517, 90] on icon "X" at bounding box center [515, 88] width 15 height 15
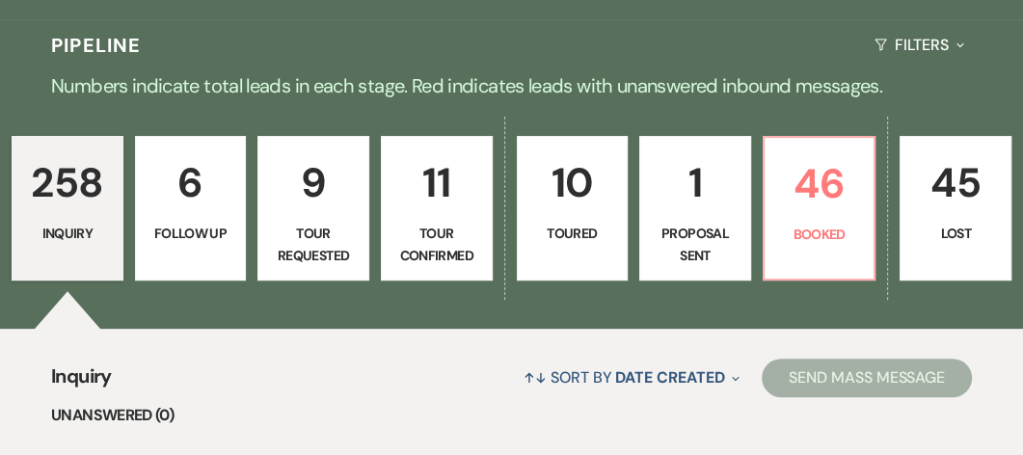
scroll to position [386, 0]
click at [327, 215] on p "9" at bounding box center [313, 182] width 87 height 65
select select "2"
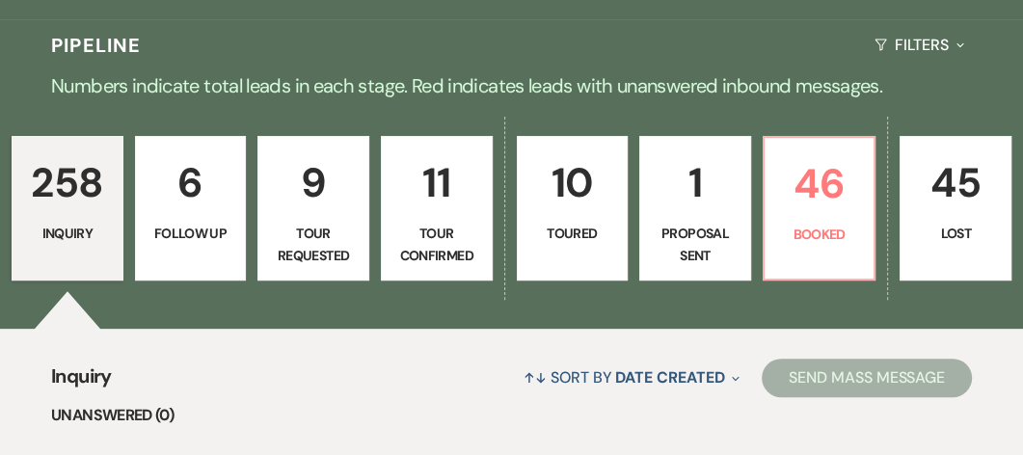
select select "2"
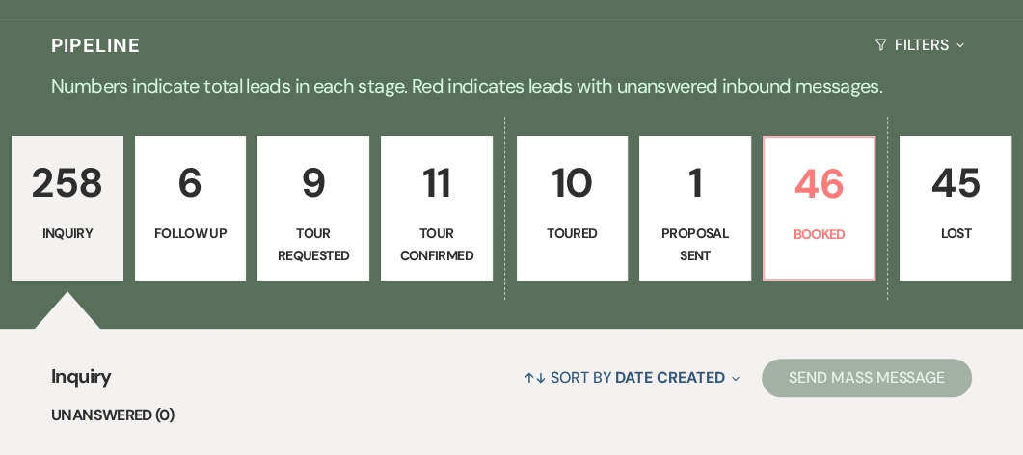
select select "2"
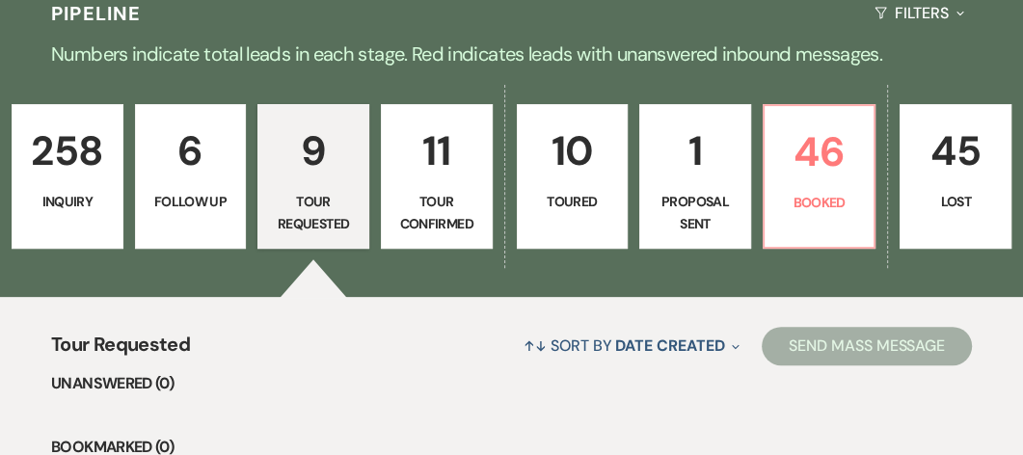
scroll to position [193, 0]
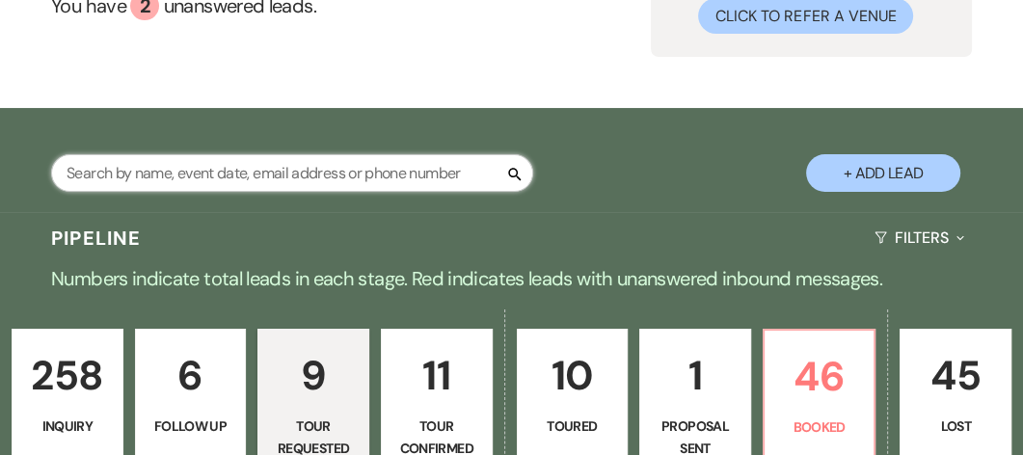
click at [249, 192] on input "text" at bounding box center [292, 173] width 482 height 38
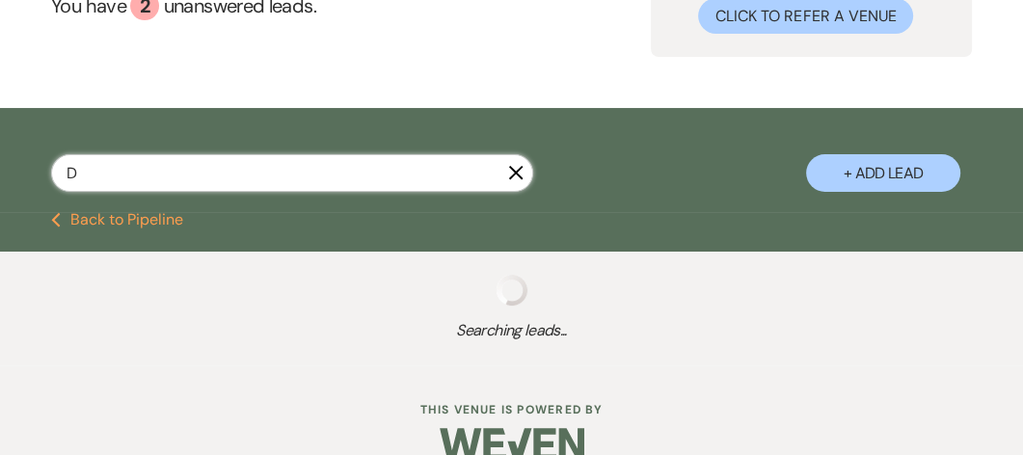
type input "DO"
select select "5"
select select "8"
select select "1"
select select "8"
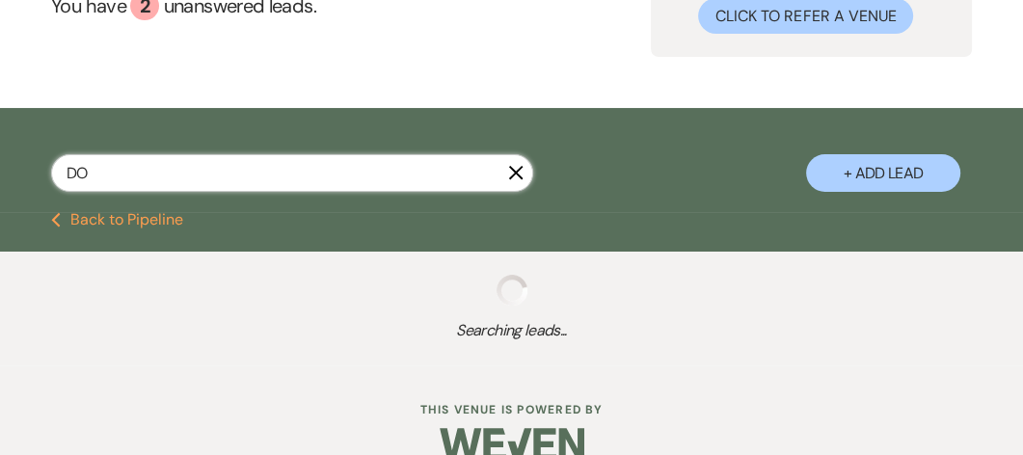
select select "8"
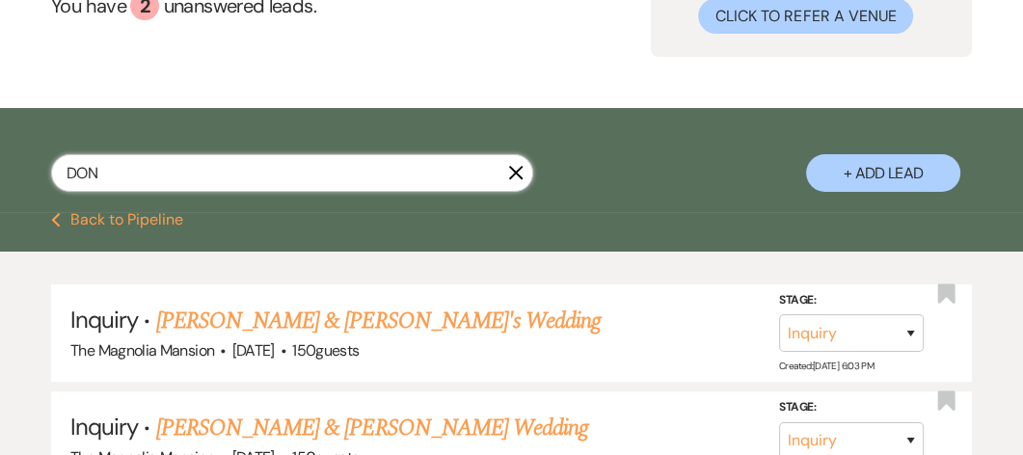
type input "[PERSON_NAME]"
select select "5"
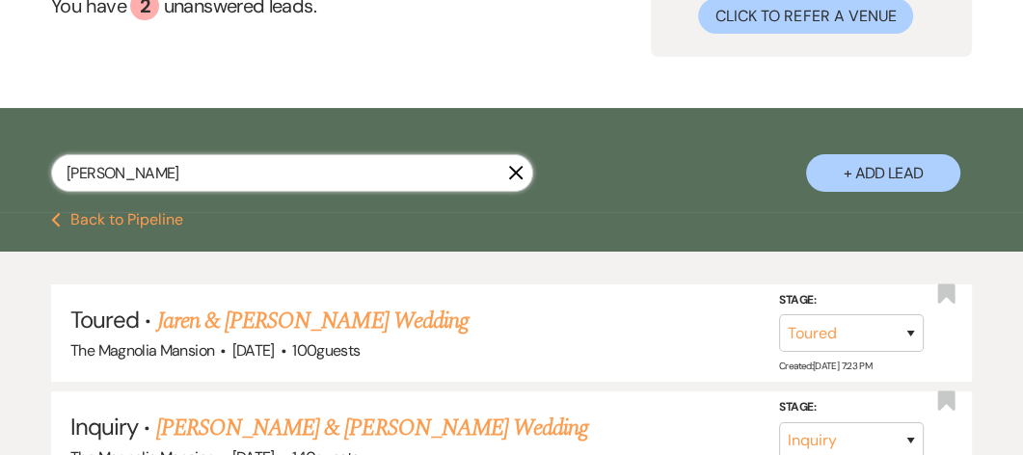
type input "DONNE"
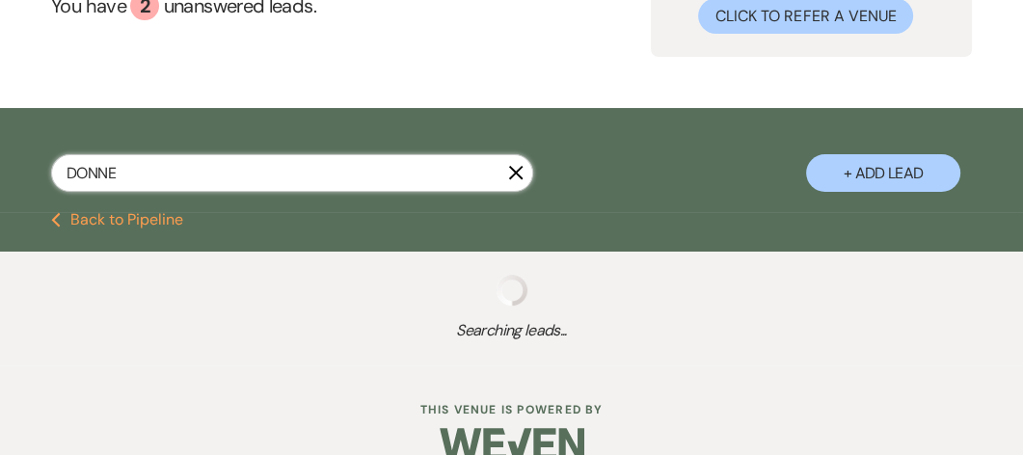
select select "5"
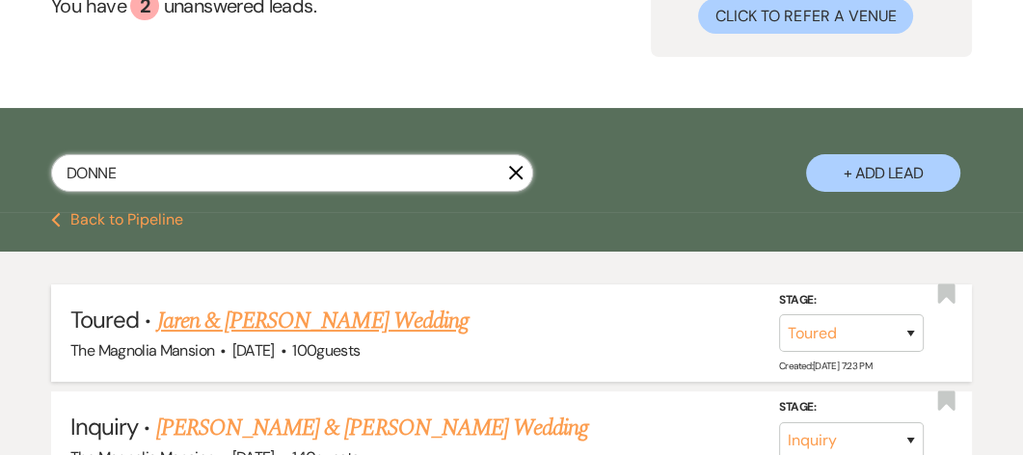
type input "DONNE"
click at [243, 338] on link "Jaren & [PERSON_NAME] Wedding" at bounding box center [312, 321] width 311 height 35
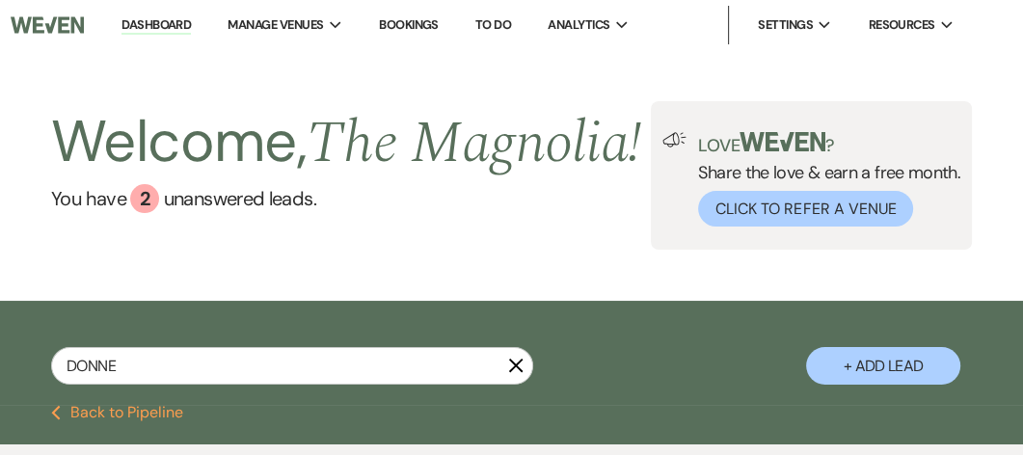
select select "5"
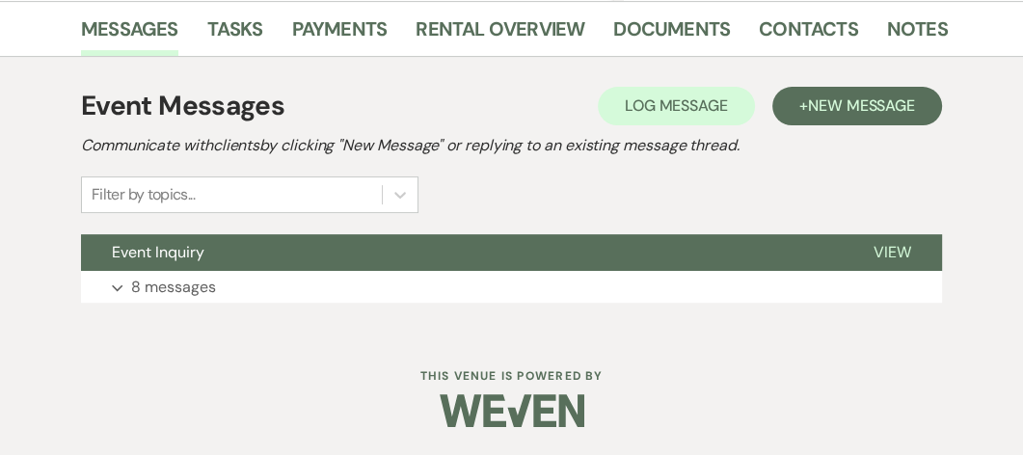
scroll to position [470, 0]
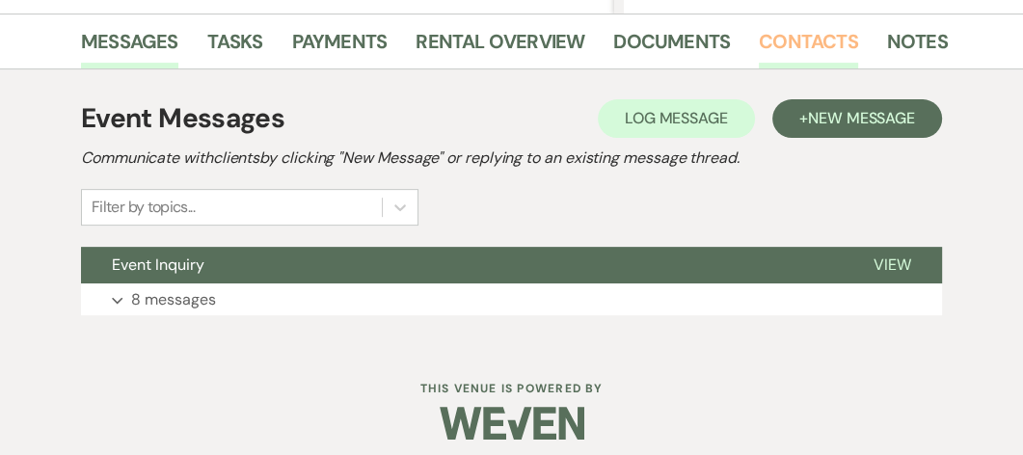
drag, startPoint x: 765, startPoint y: 175, endPoint x: 805, endPoint y: 31, distance: 149.9
click at [805, 31] on link "Contacts" at bounding box center [808, 47] width 99 height 42
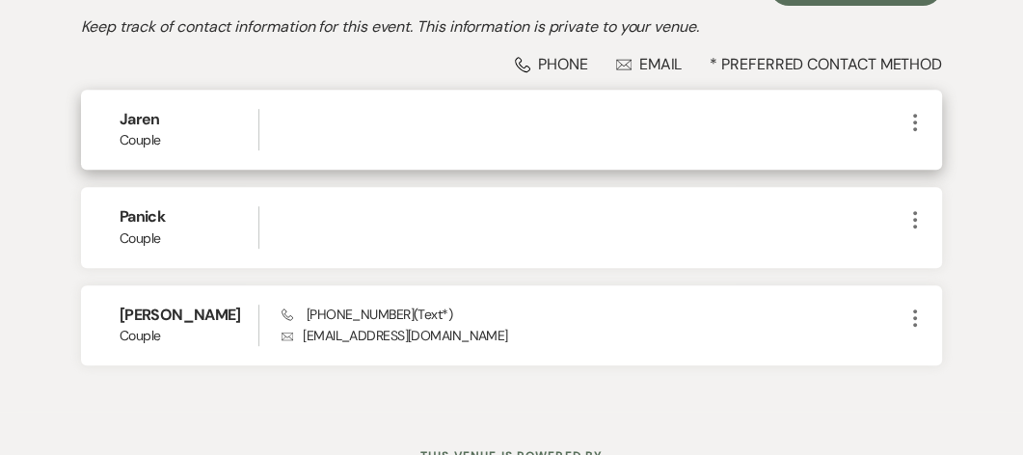
scroll to position [602, 0]
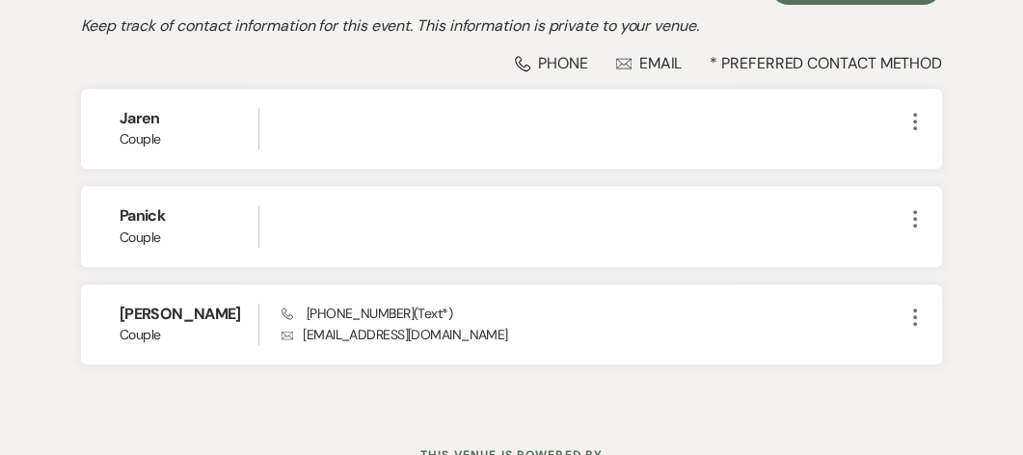
select select "5"
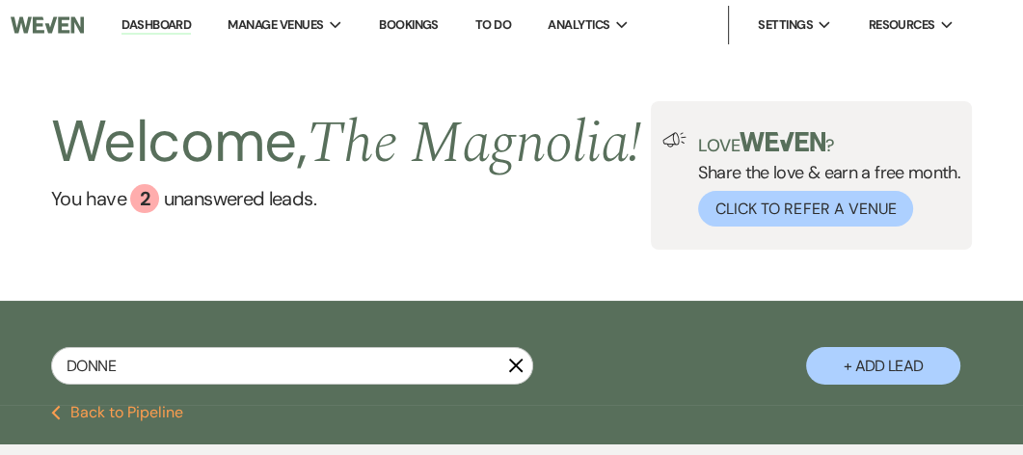
click at [158, 19] on link "Dashboard" at bounding box center [155, 25] width 69 height 18
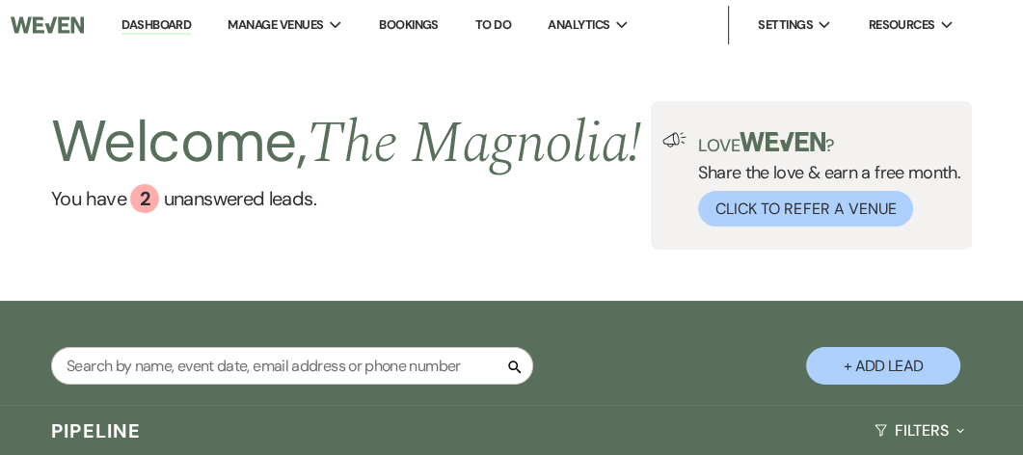
click at [160, 28] on link "Dashboard" at bounding box center [155, 25] width 69 height 18
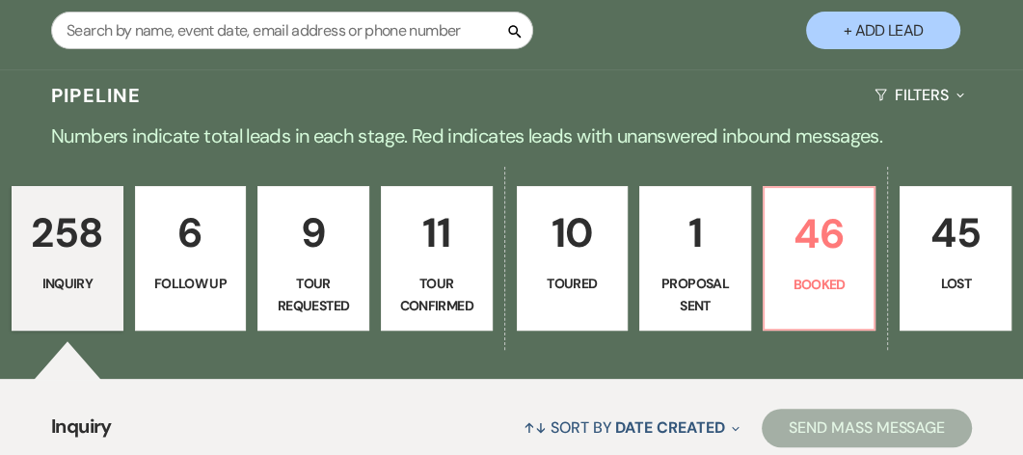
click at [76, 265] on p "258" at bounding box center [67, 232] width 87 height 65
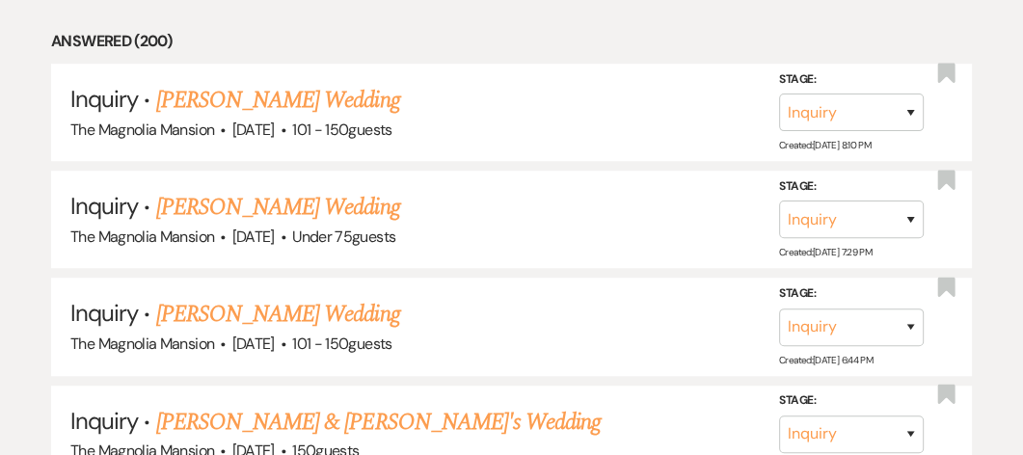
scroll to position [887, 0]
click at [237, 117] on link "[PERSON_NAME] Wedding" at bounding box center [278, 99] width 244 height 35
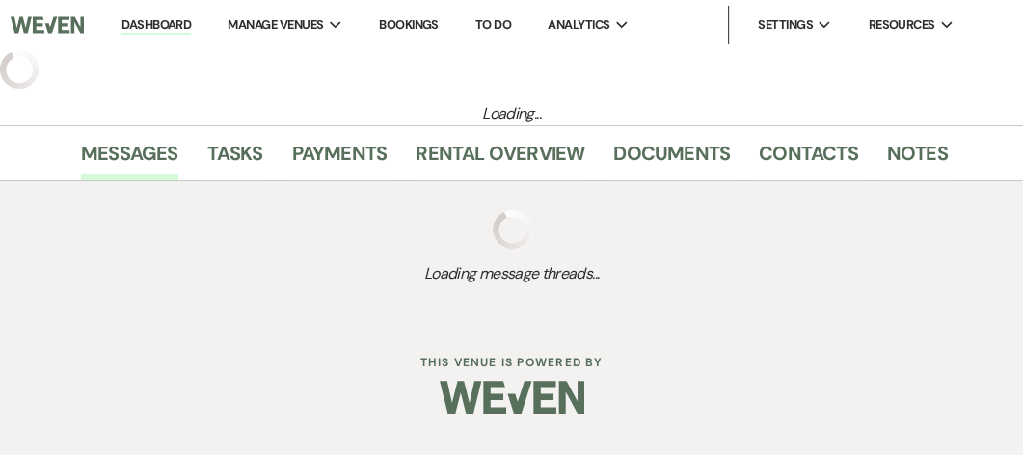
select select "2"
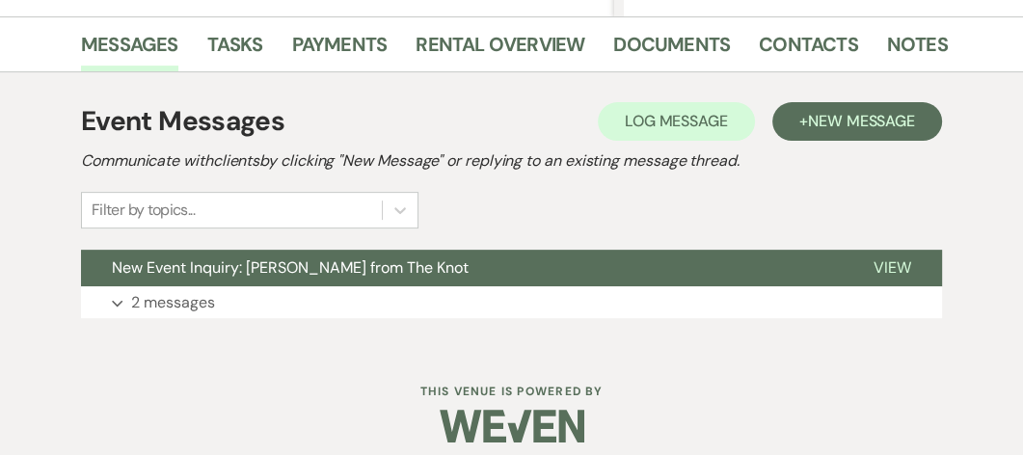
scroll to position [468, 0]
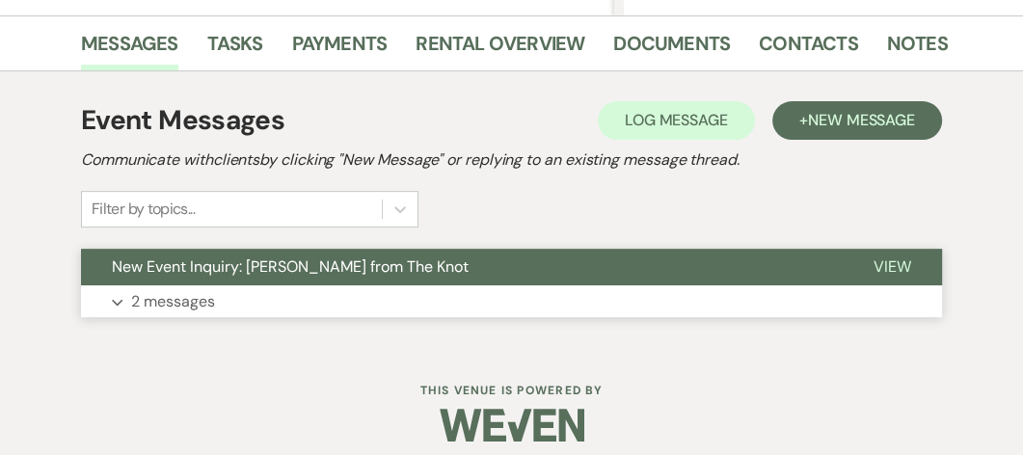
click at [156, 308] on p "2 messages" at bounding box center [173, 301] width 84 height 25
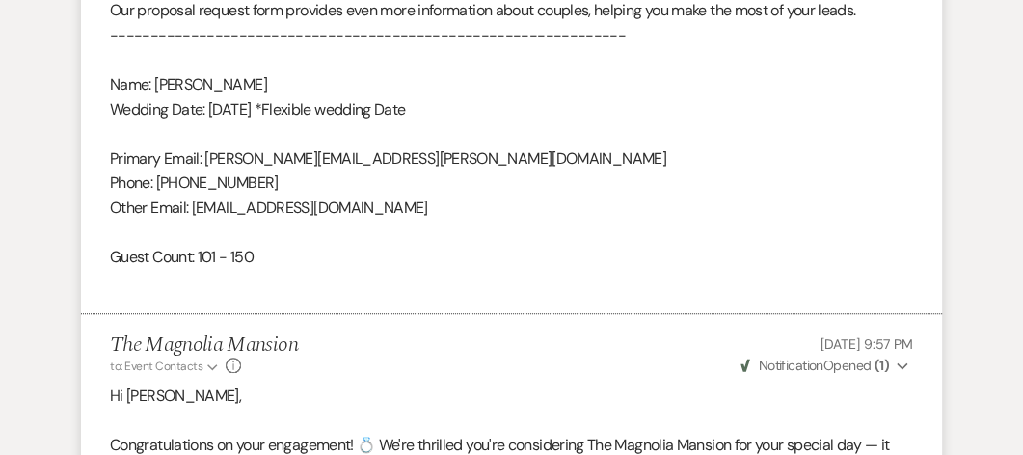
scroll to position [1422, 0]
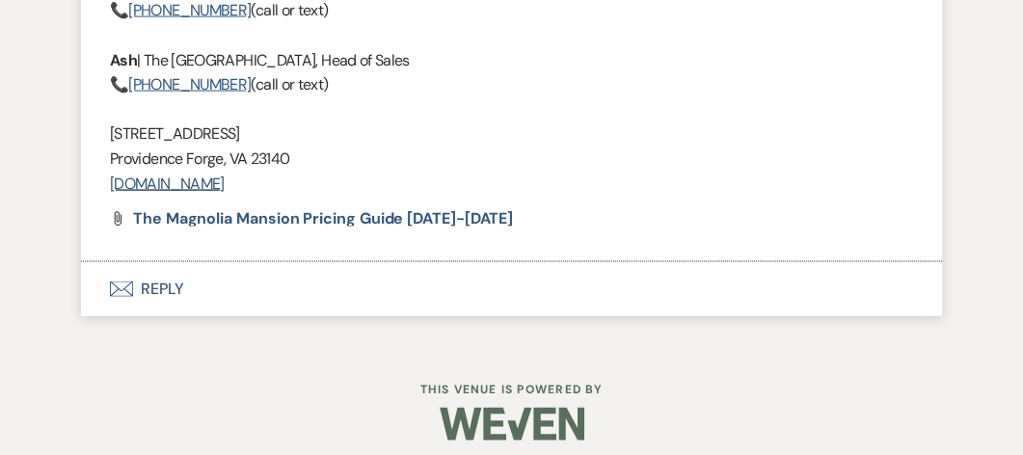
scroll to position [2924, 0]
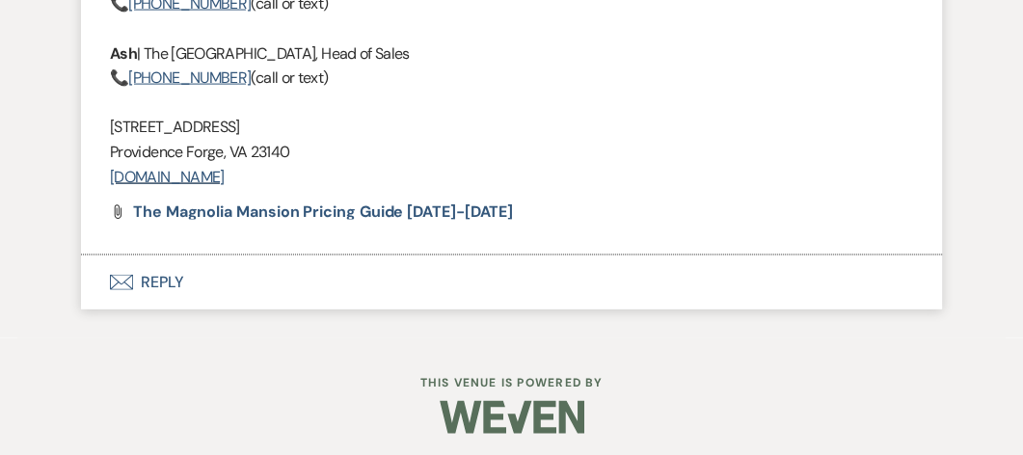
click at [158, 279] on button "Envelope Reply" at bounding box center [511, 282] width 861 height 54
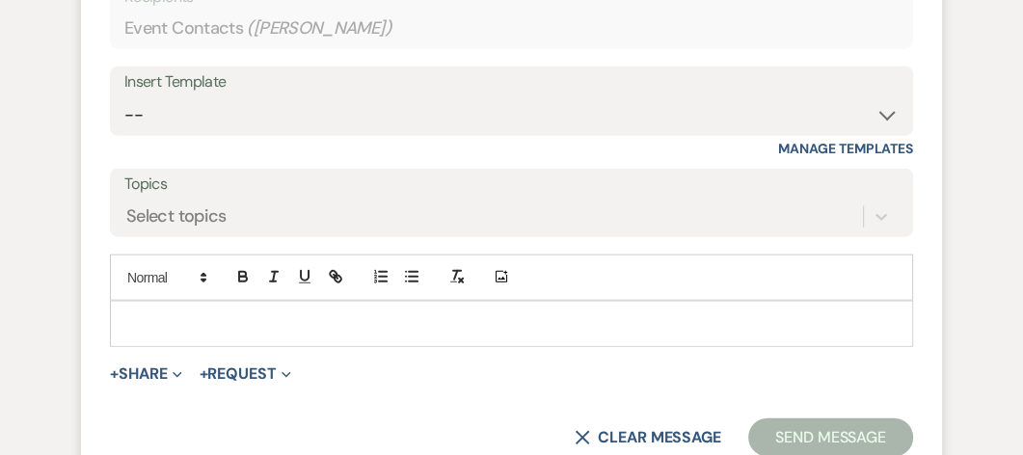
scroll to position [3259, 0]
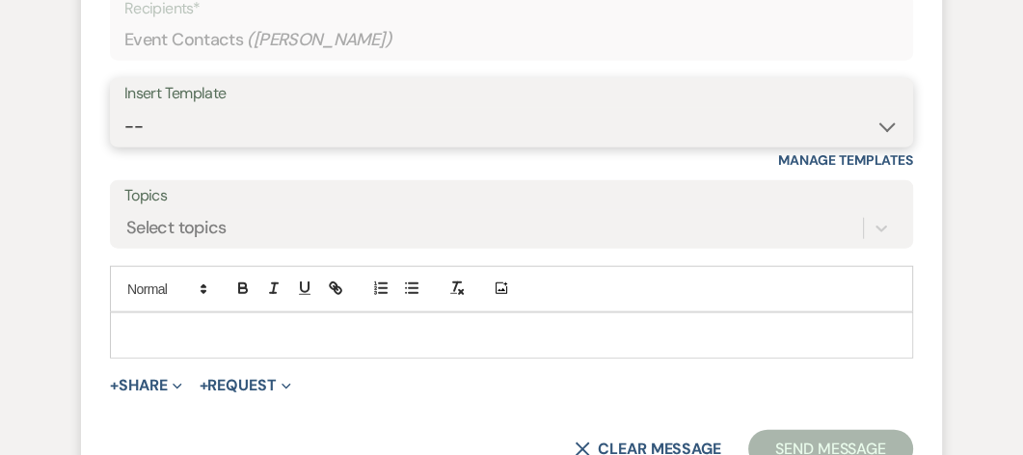
click at [252, 114] on select "-- Weven Planning Portal Introduction (Booked Events) Tour Request Response Con…" at bounding box center [511, 127] width 774 height 38
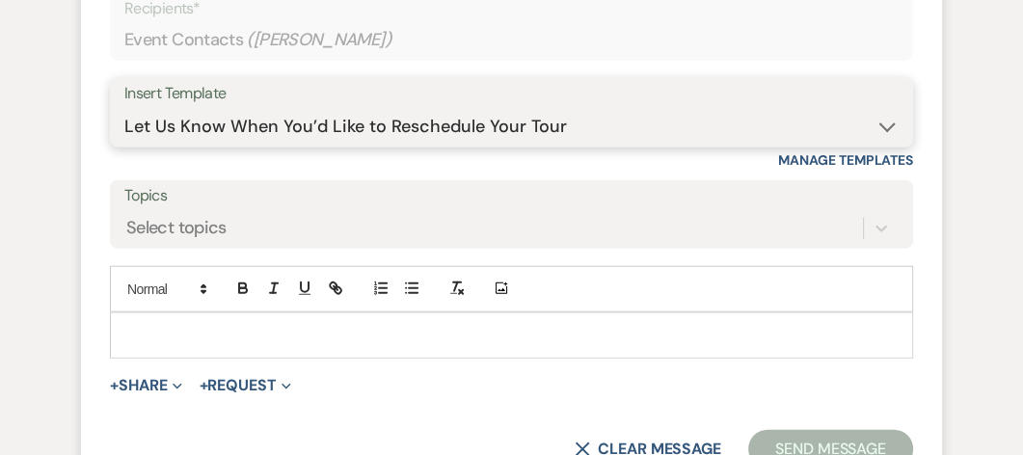
click at [124, 108] on select "-- Weven Planning Portal Introduction (Booked Events) Tour Request Response Con…" at bounding box center [511, 127] width 774 height 38
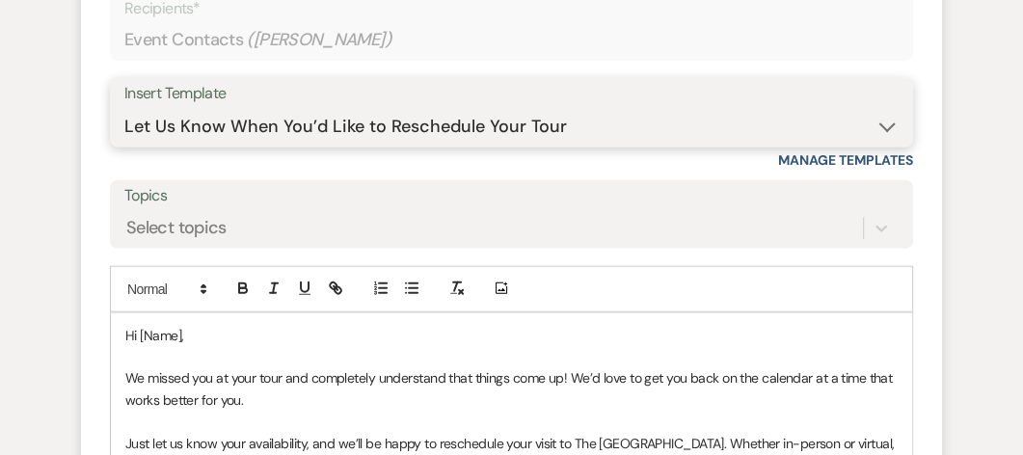
click at [792, 131] on select "-- Weven Planning Portal Introduction (Booked Events) Tour Request Response Con…" at bounding box center [511, 127] width 774 height 38
select select "5338"
click at [124, 108] on select "-- Weven Planning Portal Introduction (Booked Events) Tour Request Response Con…" at bounding box center [511, 127] width 774 height 38
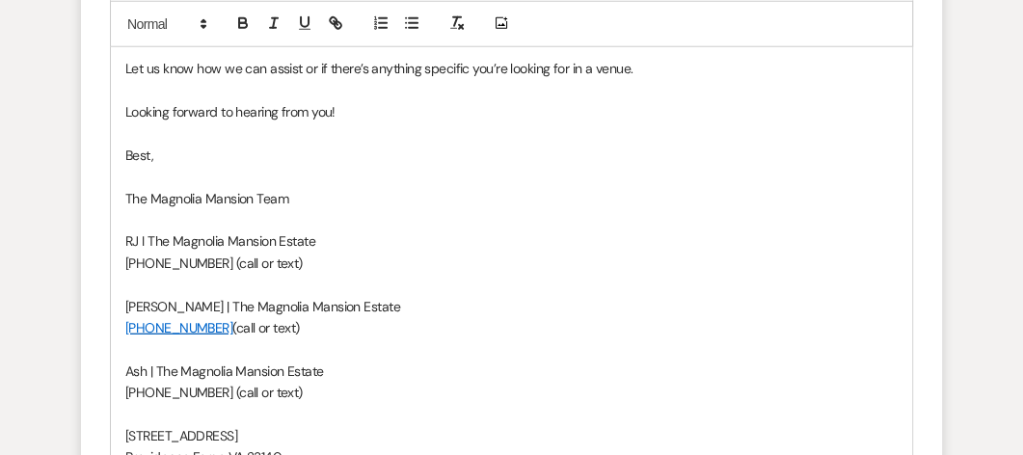
scroll to position [3682, 0]
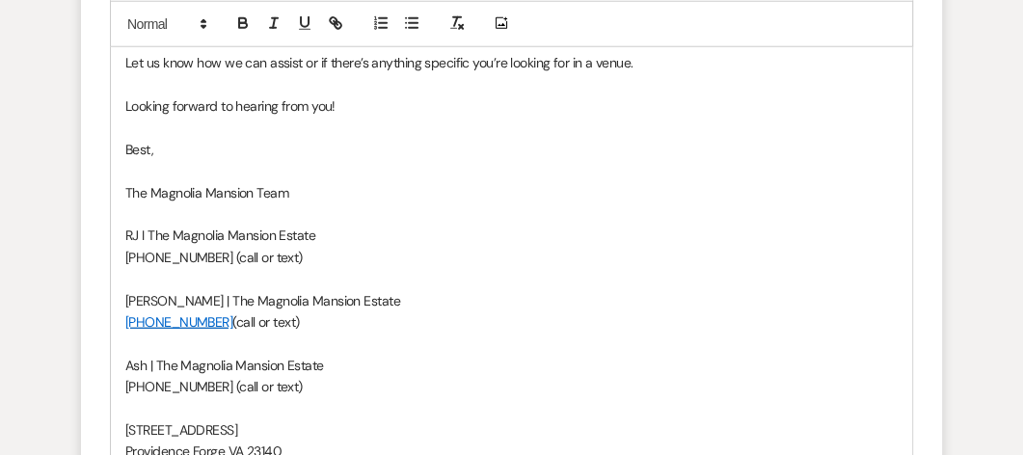
click at [137, 231] on p "RJ I The Magnolia Mansion Estate" at bounding box center [511, 235] width 772 height 21
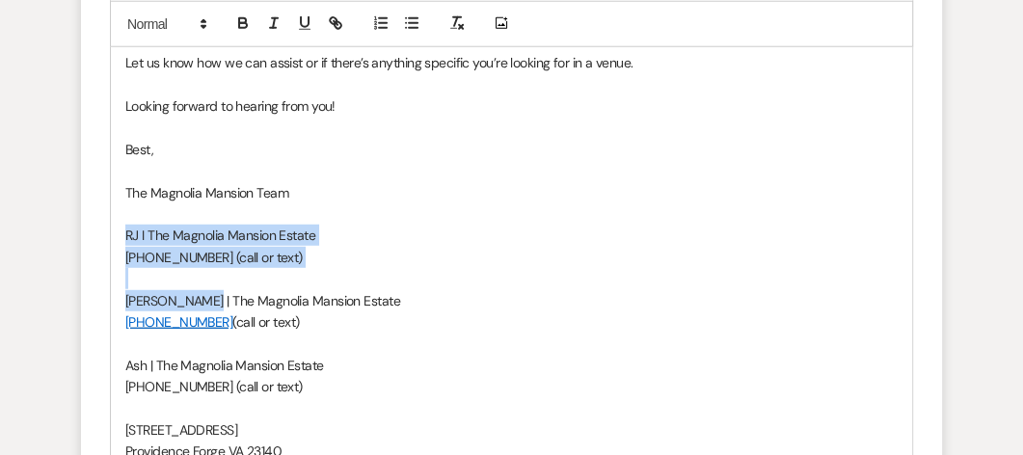
drag, startPoint x: 123, startPoint y: 226, endPoint x: 193, endPoint y: 293, distance: 96.1
click at [193, 293] on div "Hi [PERSON_NAME]! We just wanted to follow up and see if you had any questions …" at bounding box center [511, 193] width 801 height 606
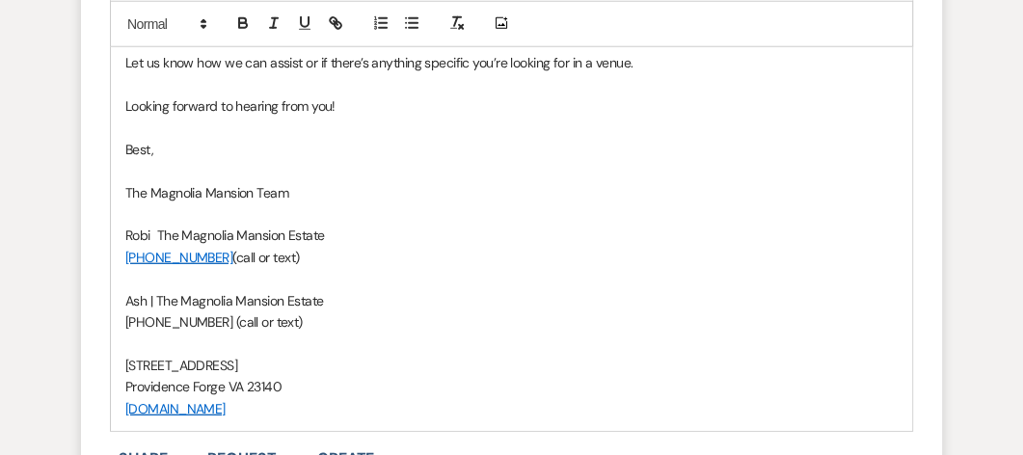
click at [232, 250] on span "(call or text)" at bounding box center [265, 257] width 67 height 17
click at [208, 251] on link "[PHONE_NUMBER]" at bounding box center [178, 257] width 107 height 17
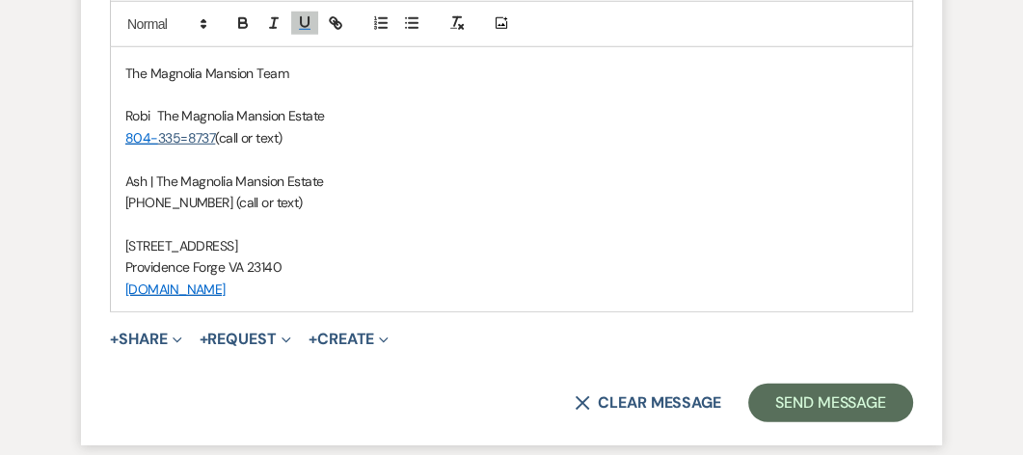
scroll to position [3801, 0]
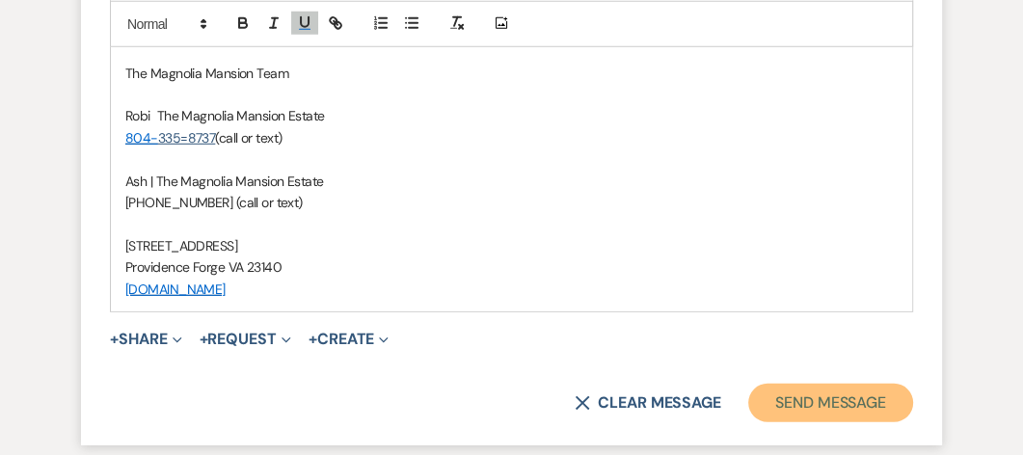
click at [847, 393] on button "Send Message" at bounding box center [830, 403] width 165 height 39
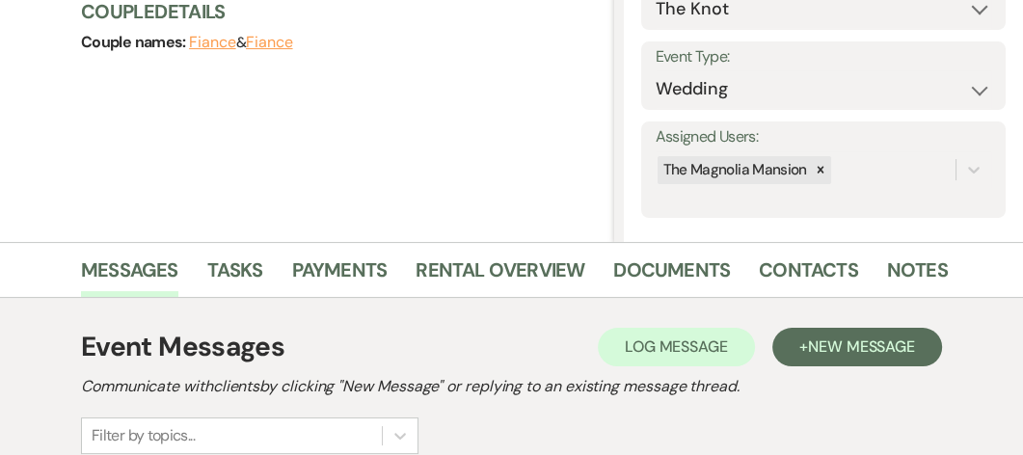
scroll to position [0, 0]
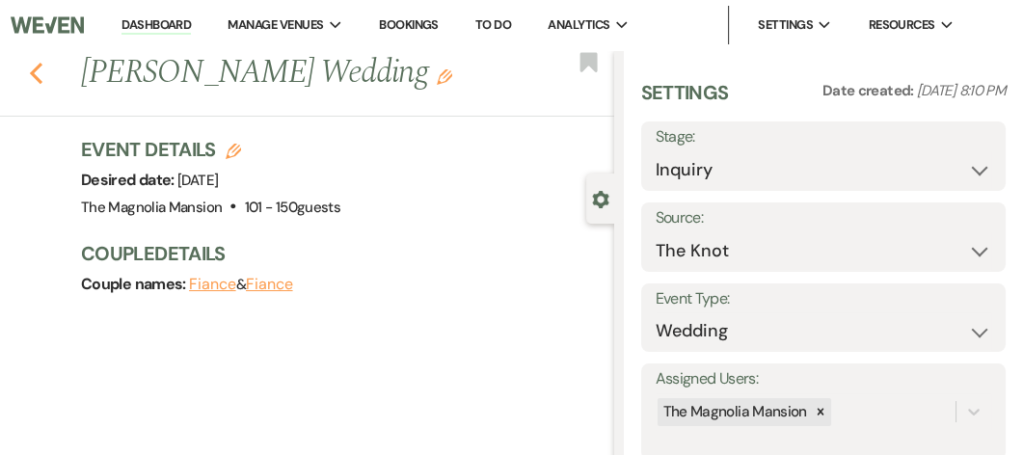
drag, startPoint x: 45, startPoint y: 80, endPoint x: 39, endPoint y: 72, distance: 10.2
click at [39, 72] on div "Previous [PERSON_NAME] Wedding Edit Bookmark" at bounding box center [302, 83] width 624 height 67
click at [39, 72] on icon "Previous" at bounding box center [36, 73] width 14 height 23
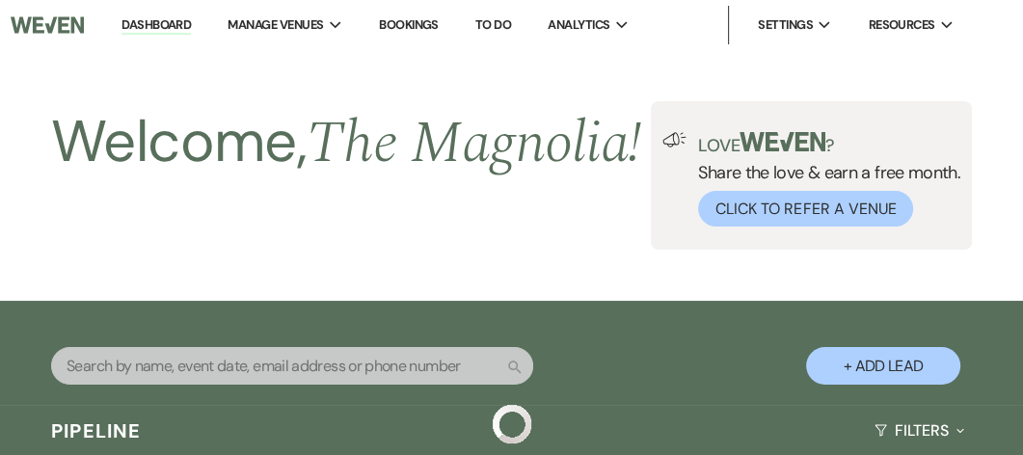
scroll to position [887, 0]
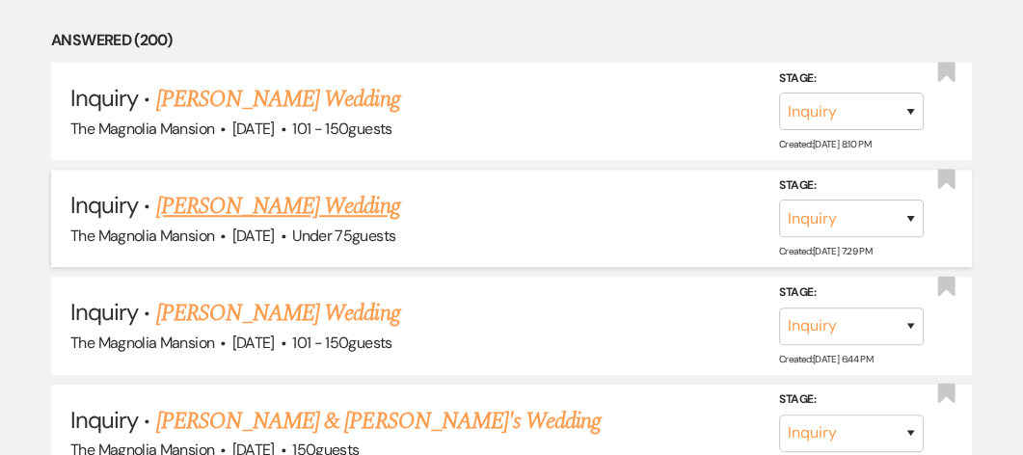
click at [227, 224] on link "[PERSON_NAME] Wedding" at bounding box center [278, 206] width 244 height 35
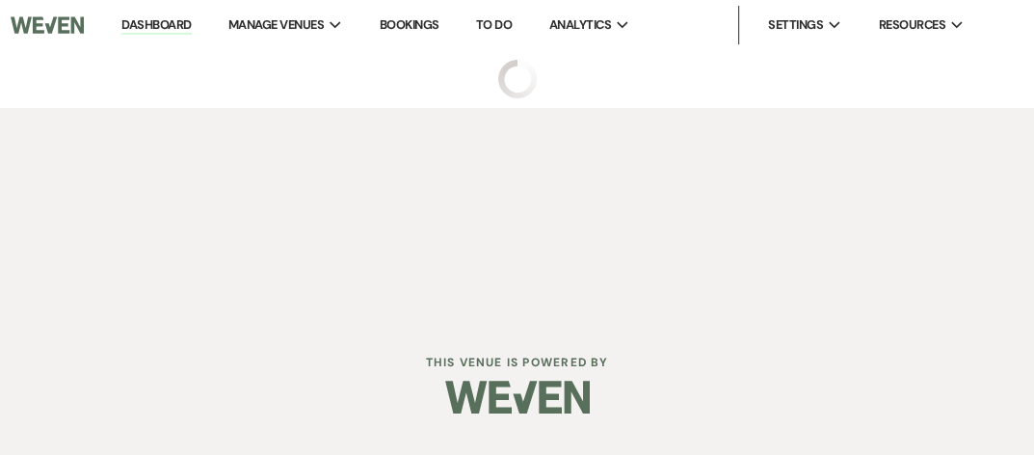
select select "3"
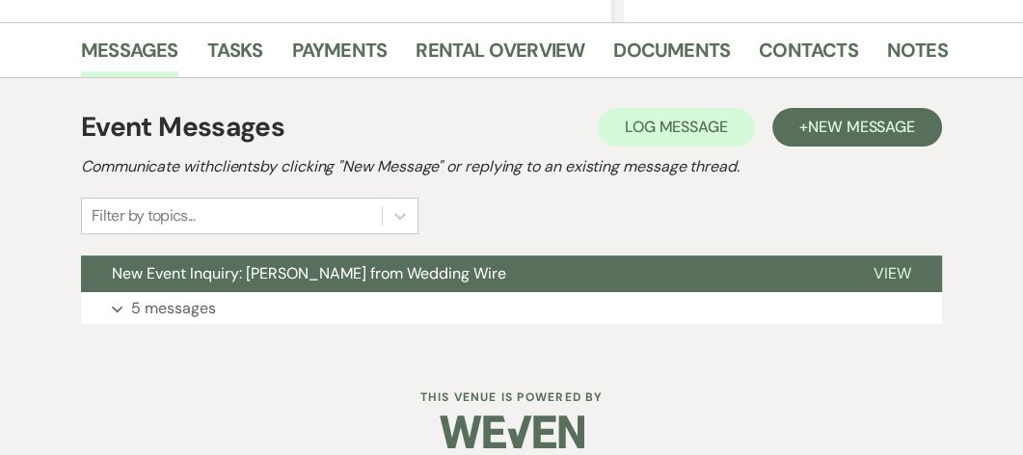
scroll to position [463, 0]
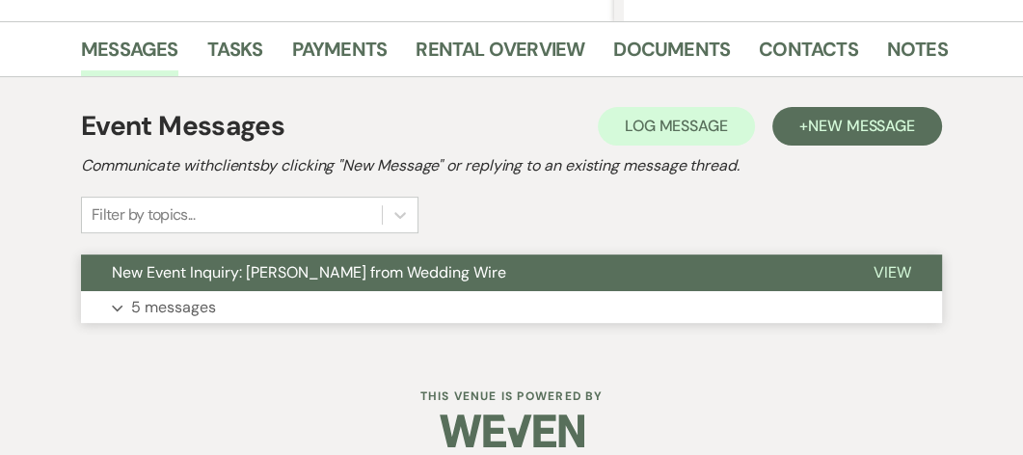
click at [185, 302] on p "5 messages" at bounding box center [173, 307] width 85 height 25
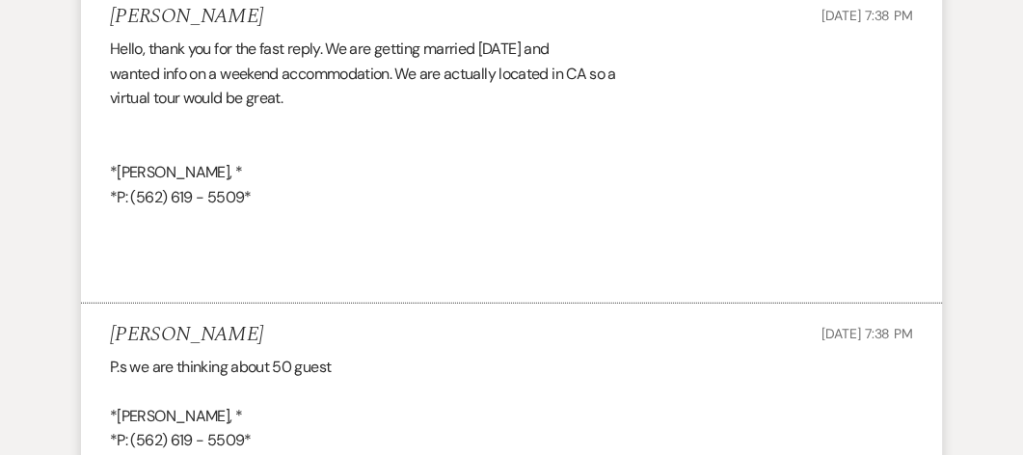
scroll to position [3074, 0]
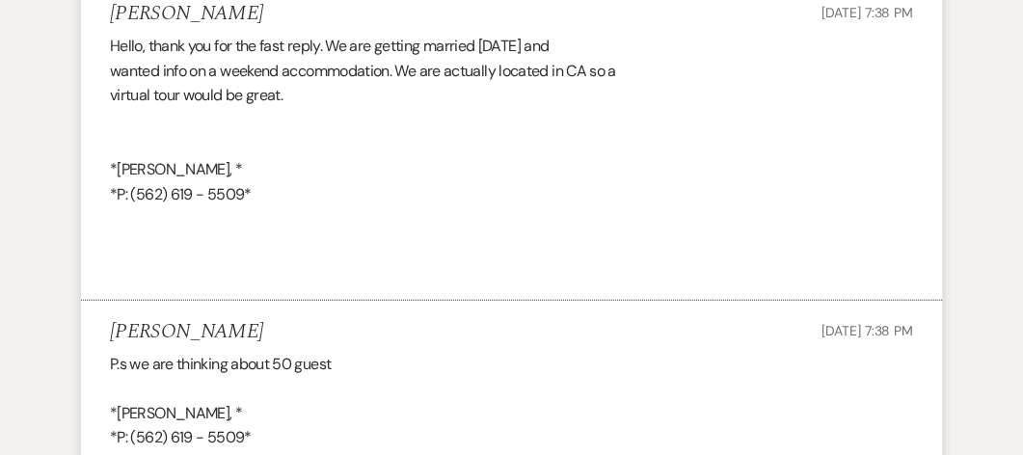
click at [192, 332] on h5 "[PERSON_NAME]" at bounding box center [186, 332] width 153 height 24
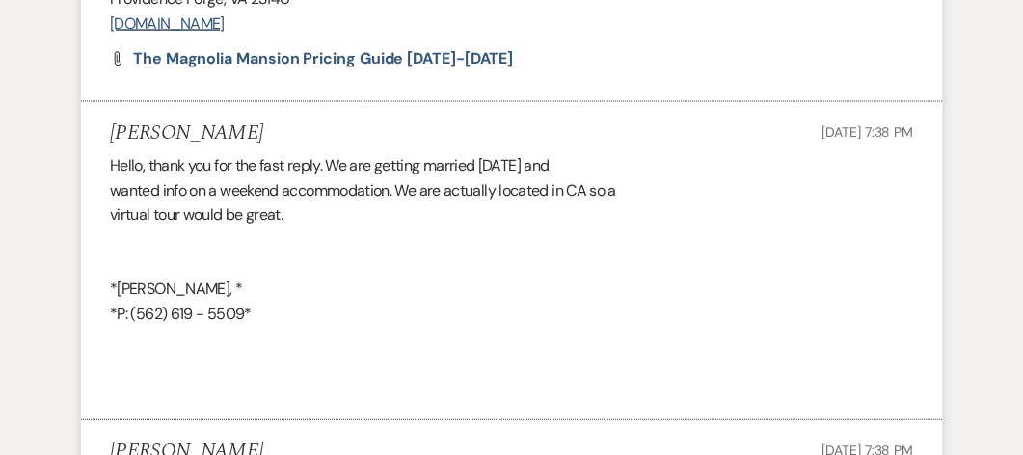
scroll to position [2955, 0]
click at [192, 332] on div "Hello, thank you for the fast reply. We are getting married [DATE] and wanted i…" at bounding box center [511, 275] width 803 height 247
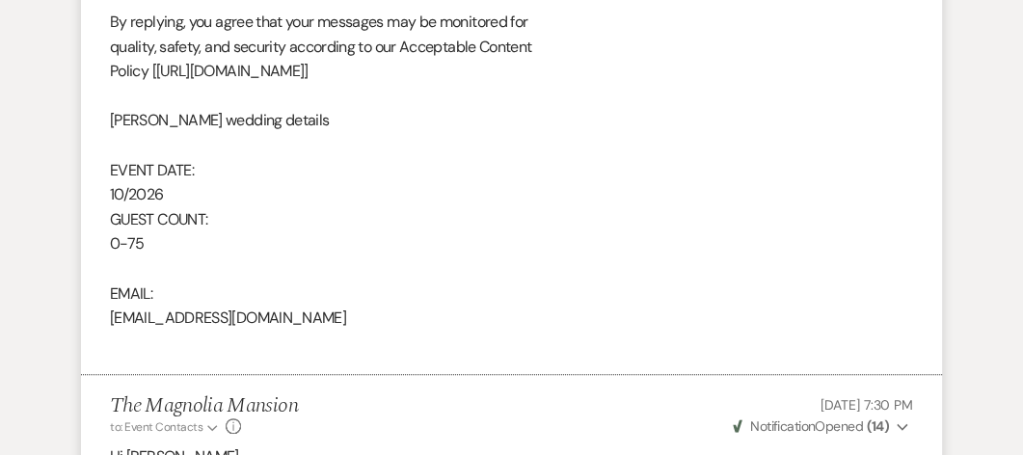
scroll to position [1239, 0]
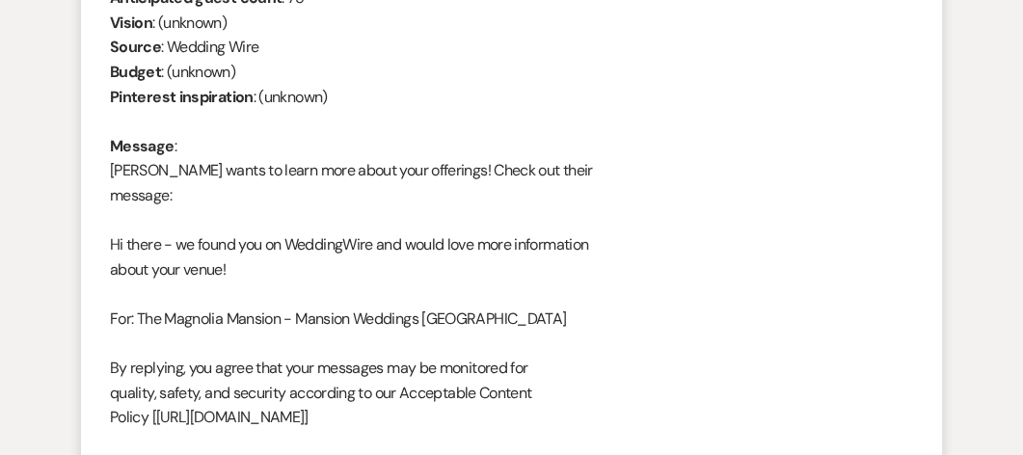
scroll to position [894, 0]
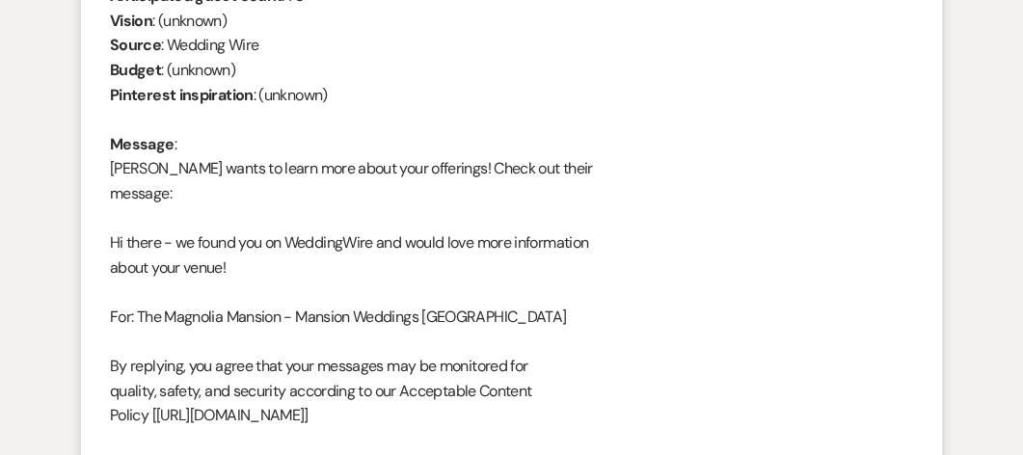
click at [190, 247] on div "From : [PERSON_NAME] Event : [PERSON_NAME] Event Desired date : [DATE] Anticipa…" at bounding box center [511, 303] width 803 height 789
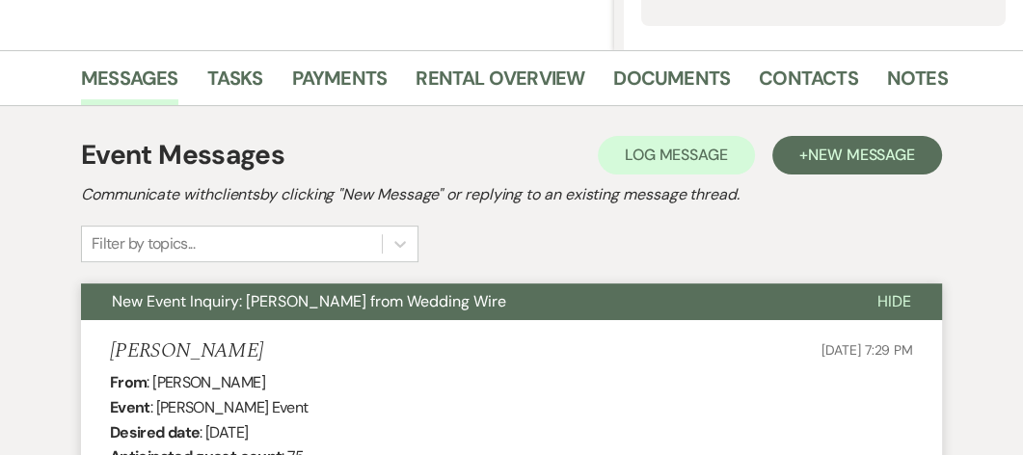
scroll to position [438, 0]
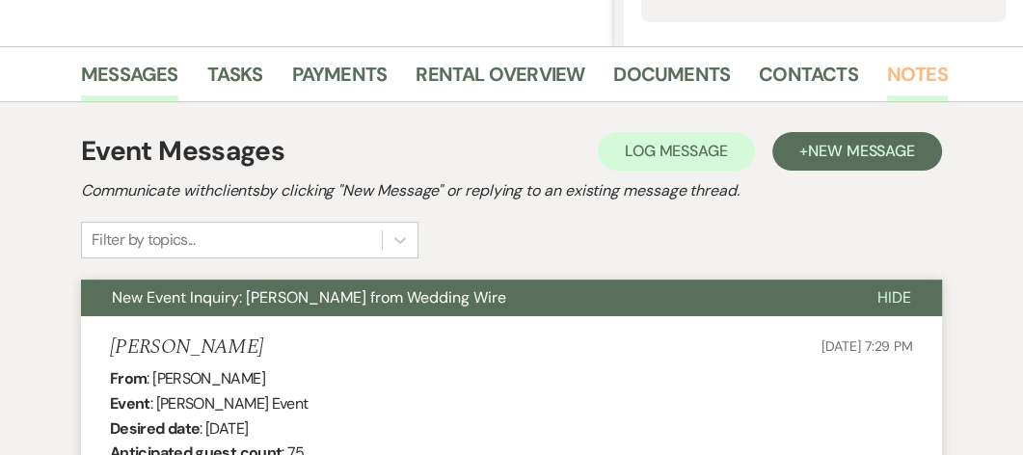
click at [909, 72] on link "Notes" at bounding box center [917, 80] width 61 height 42
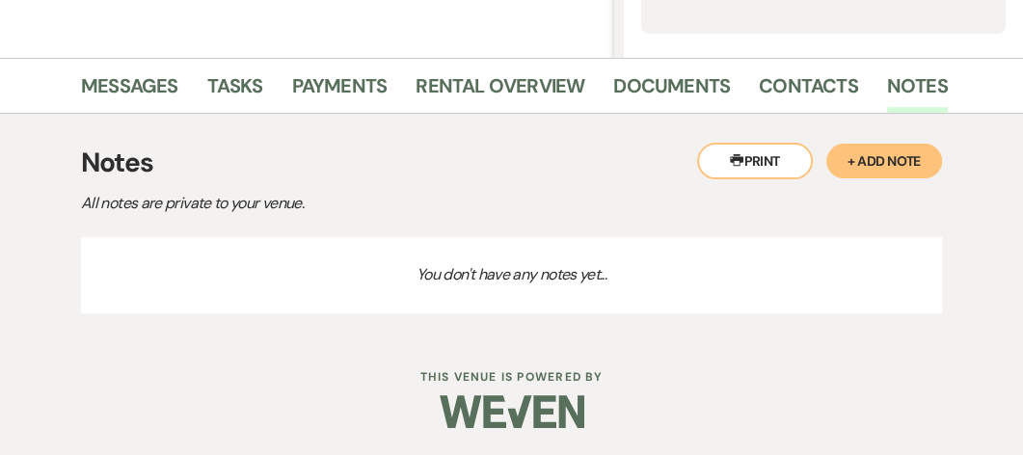
click at [883, 166] on button "+ Add Note" at bounding box center [884, 161] width 116 height 35
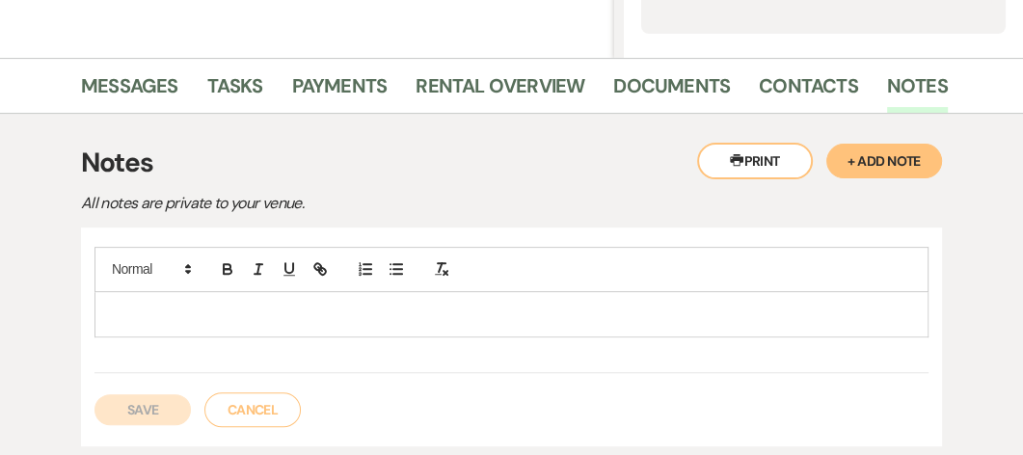
click at [121, 323] on div at bounding box center [511, 314] width 832 height 44
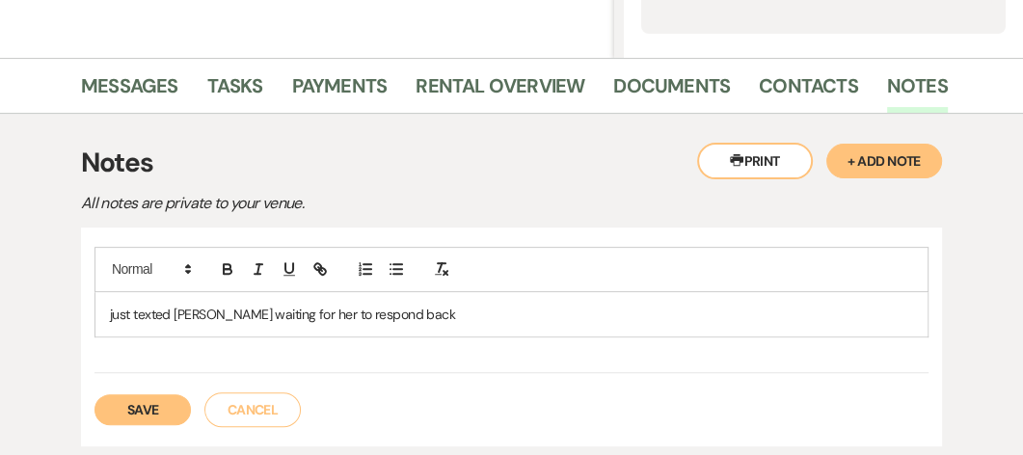
click at [144, 396] on button "Save" at bounding box center [142, 409] width 96 height 31
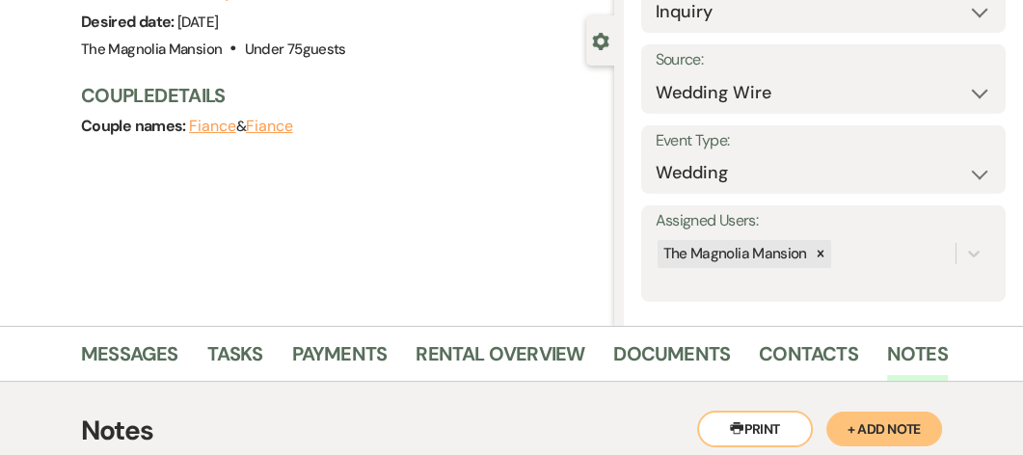
scroll to position [0, 0]
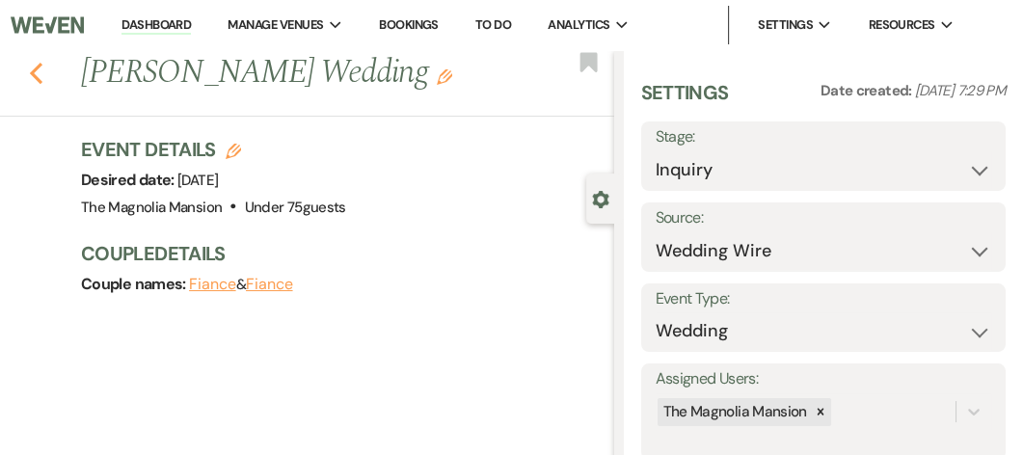
click at [39, 73] on icon "Previous" at bounding box center [36, 73] width 14 height 23
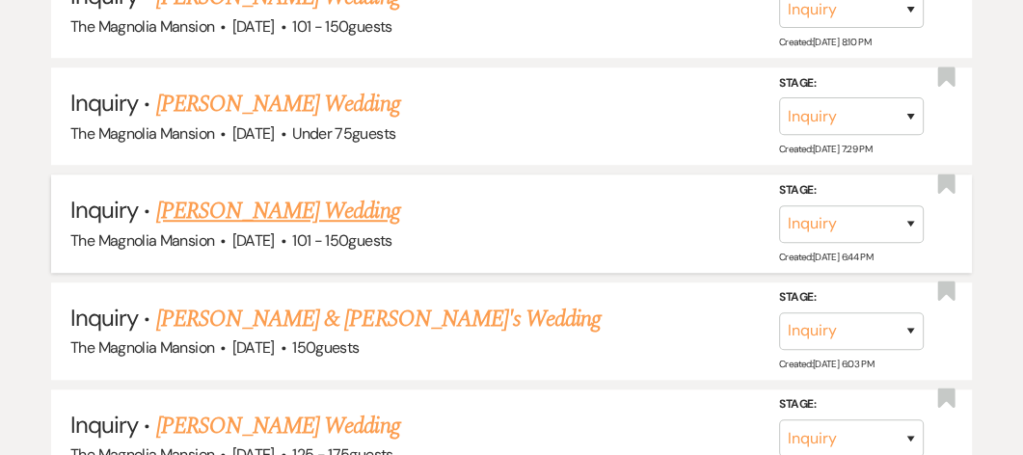
scroll to position [997, 0]
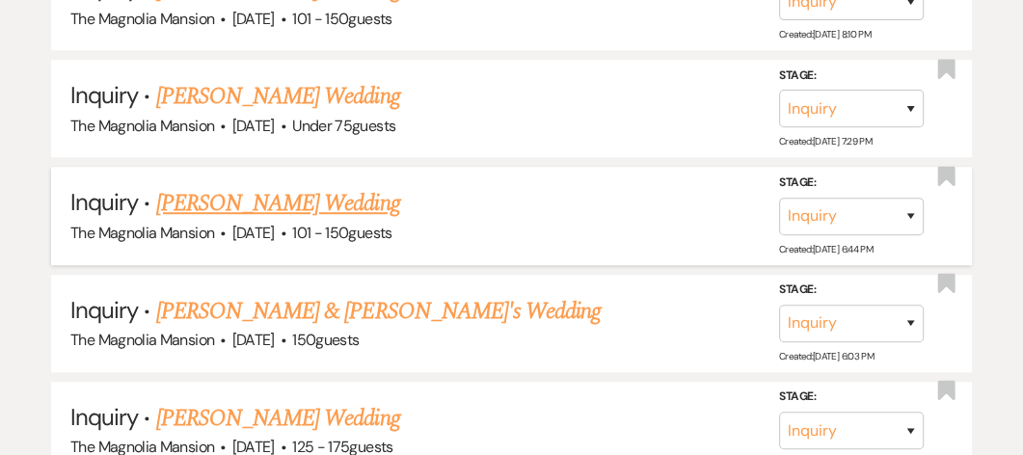
click at [248, 221] on link "[PERSON_NAME] Wedding" at bounding box center [278, 203] width 244 height 35
select select "2"
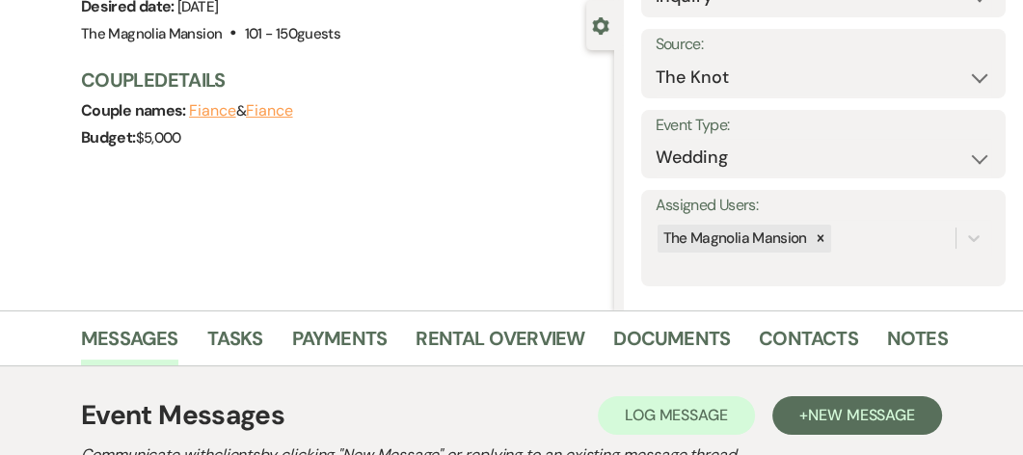
scroll to position [194, 0]
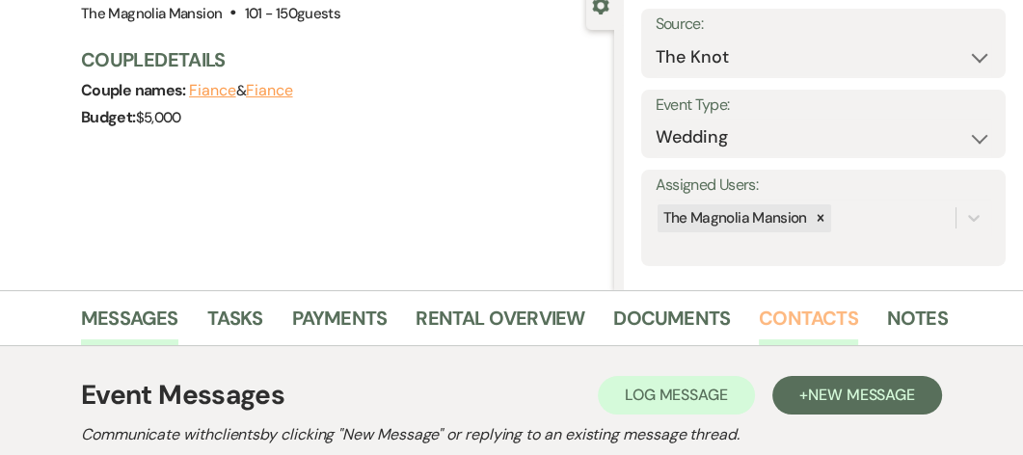
click at [795, 317] on link "Contacts" at bounding box center [808, 324] width 99 height 42
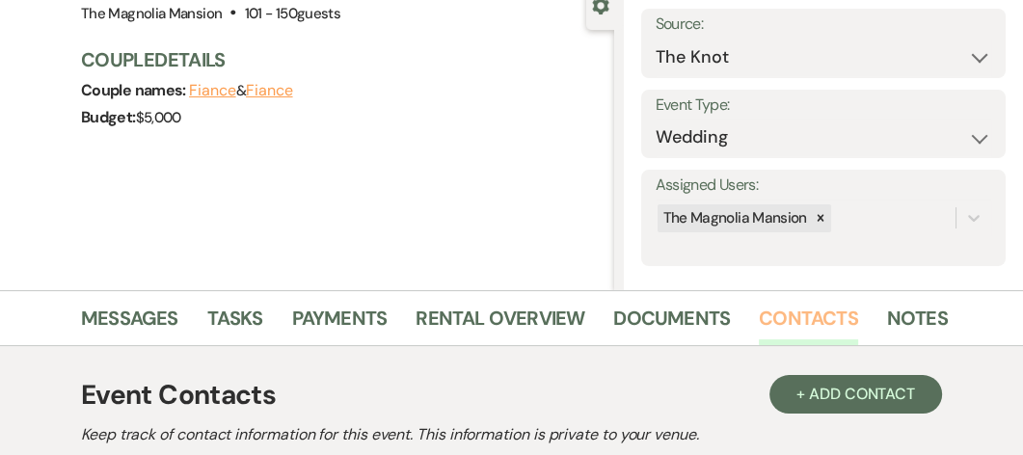
click at [795, 317] on link "Contacts" at bounding box center [808, 324] width 99 height 42
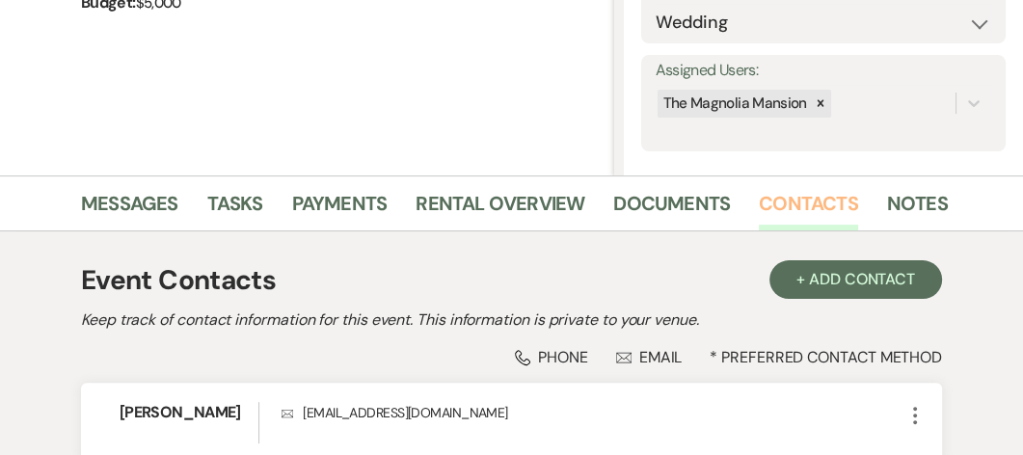
scroll to position [314, 0]
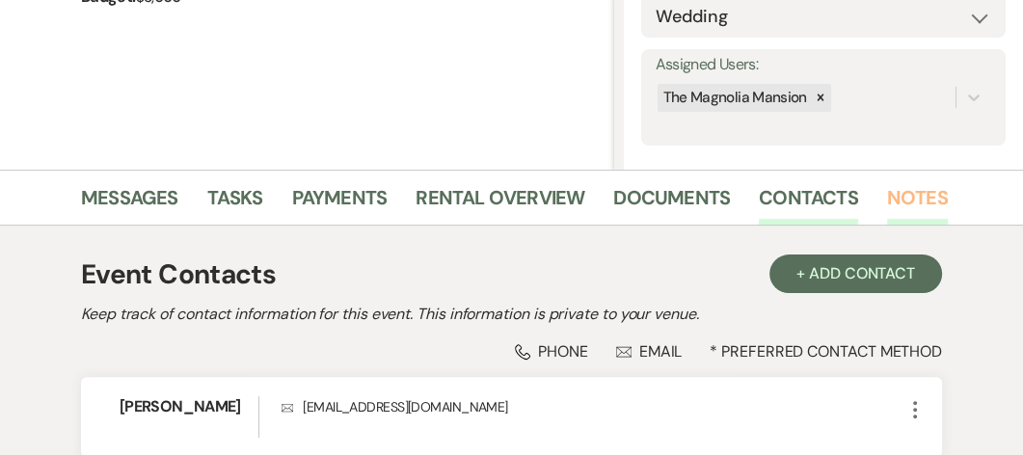
click at [918, 193] on link "Notes" at bounding box center [917, 203] width 61 height 42
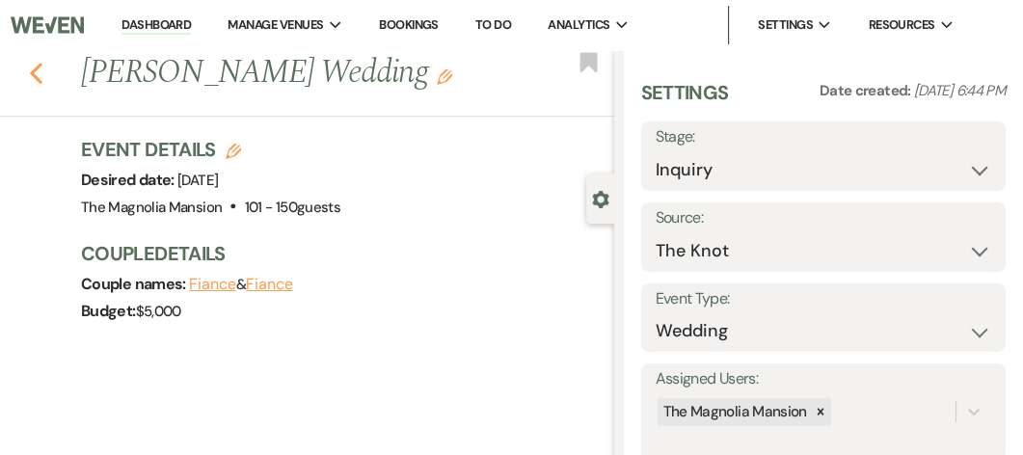
click at [39, 73] on icon "Previous" at bounding box center [36, 73] width 14 height 23
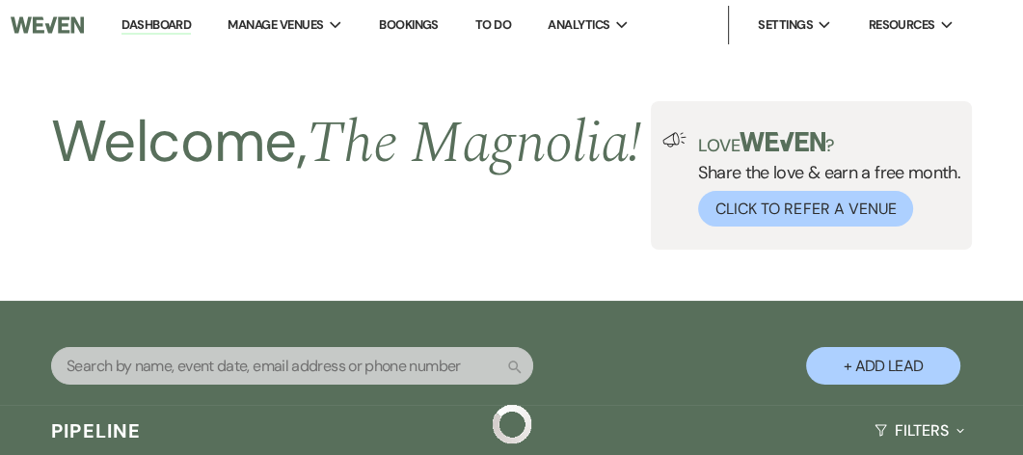
scroll to position [997, 0]
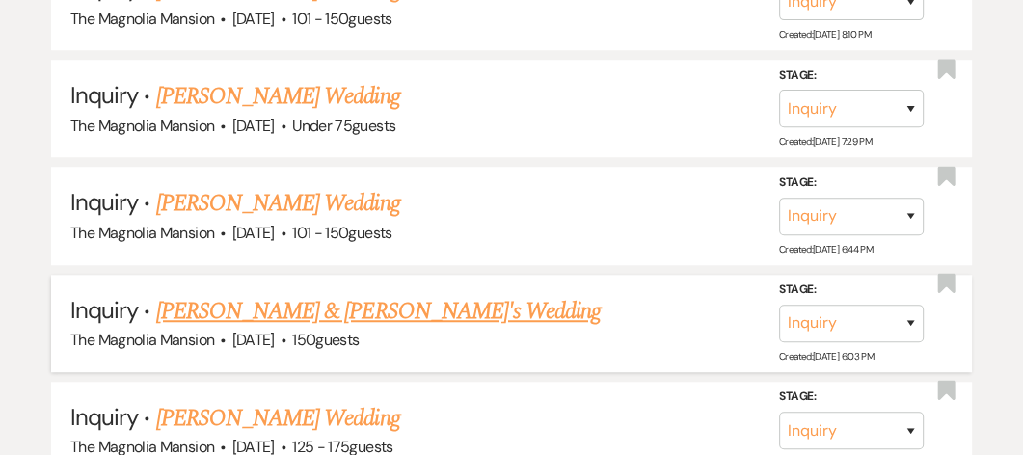
click at [256, 329] on link "[PERSON_NAME] & [PERSON_NAME]'s Wedding" at bounding box center [378, 311] width 445 height 35
select select "5"
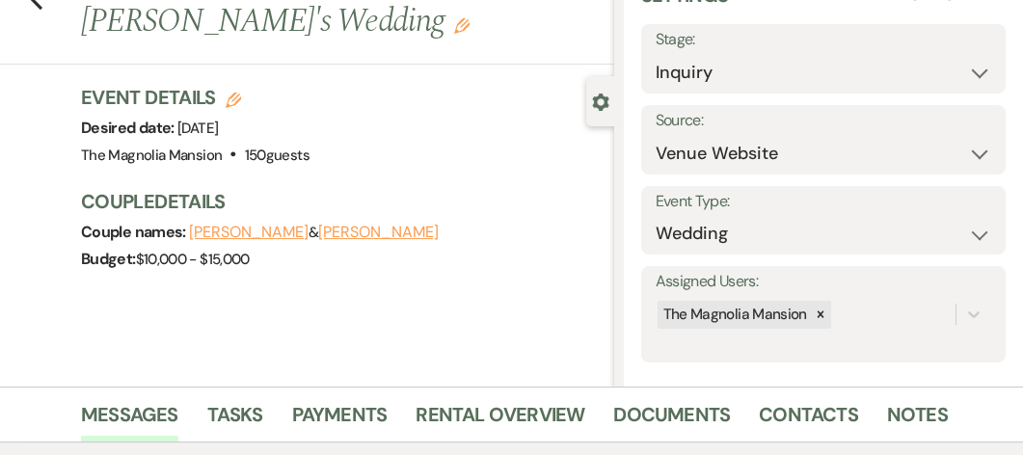
scroll to position [96, 0]
drag, startPoint x: 362, startPoint y: 284, endPoint x: 332, endPoint y: 196, distance: 93.9
click at [332, 196] on h3 "Couple Details" at bounding box center [338, 202] width 514 height 27
click at [567, 174] on div "Event Details Edit Desired date: [DATE] Venue: [GEOGRAPHIC_DATA] . 150 guests V…" at bounding box center [347, 189] width 533 height 208
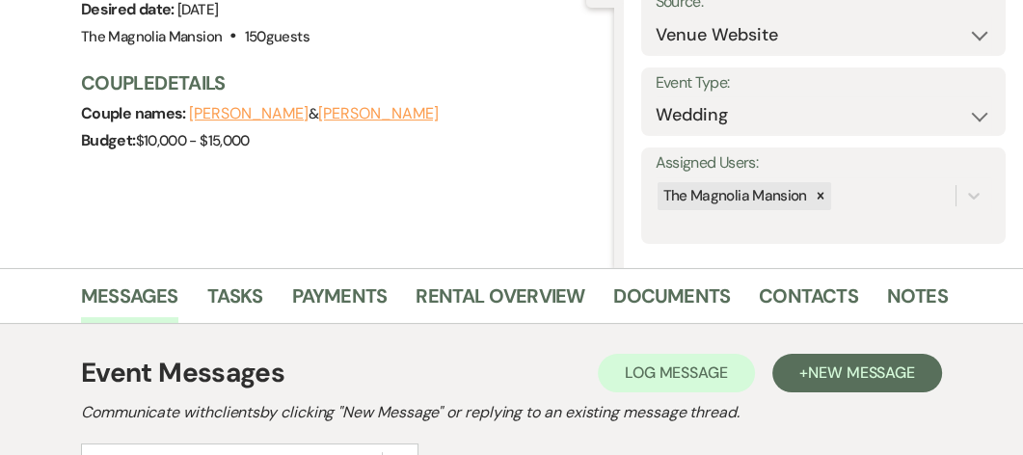
scroll to position [218, 0]
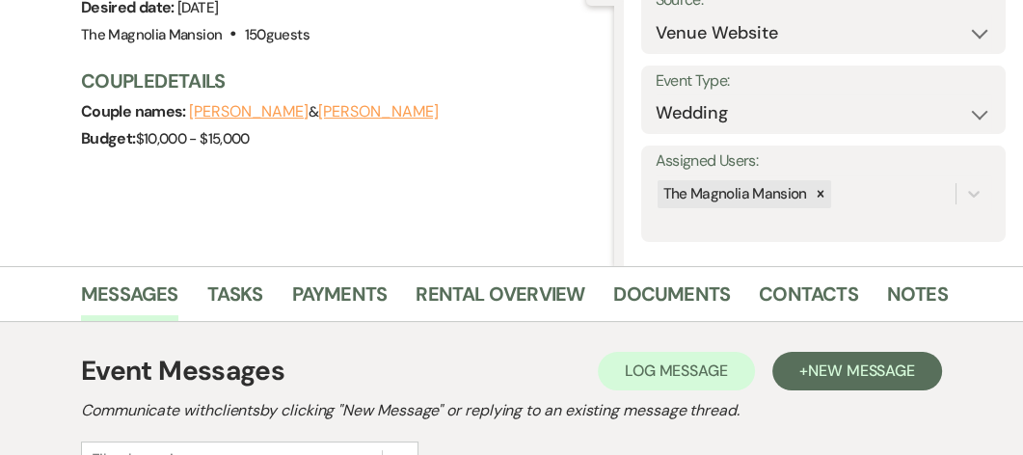
click at [567, 174] on div "Previous [PERSON_NAME] & [PERSON_NAME] Doucy's Wedding Edit Bookmark Gear Setti…" at bounding box center [307, 49] width 614 height 434
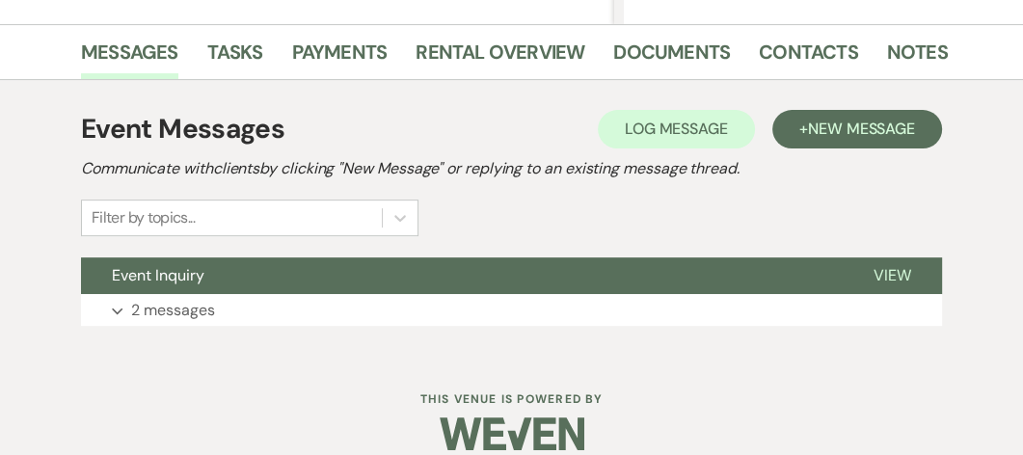
scroll to position [463, 0]
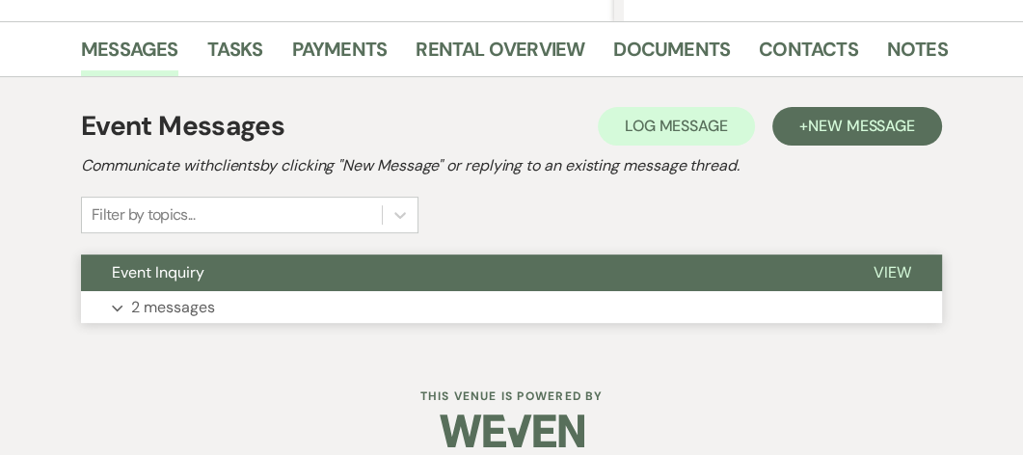
click at [173, 320] on button "Expand 2 messages" at bounding box center [511, 307] width 861 height 33
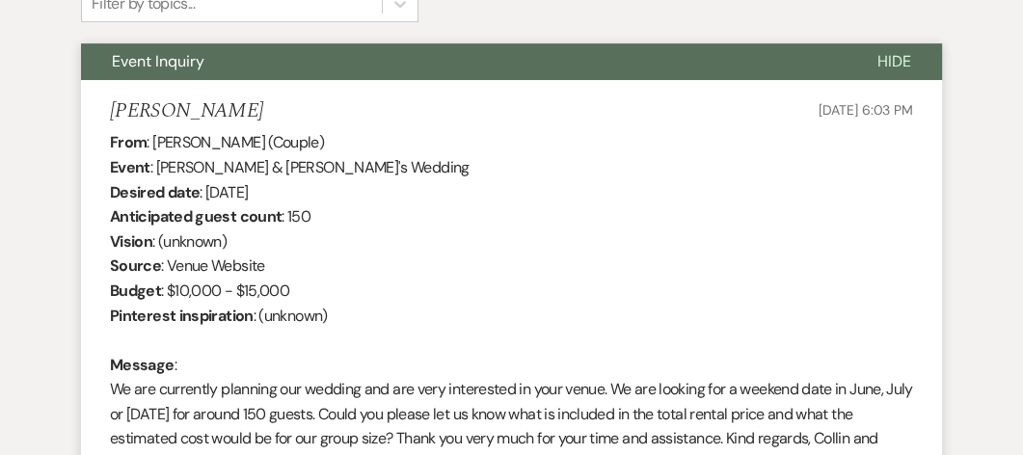
scroll to position [676, 0]
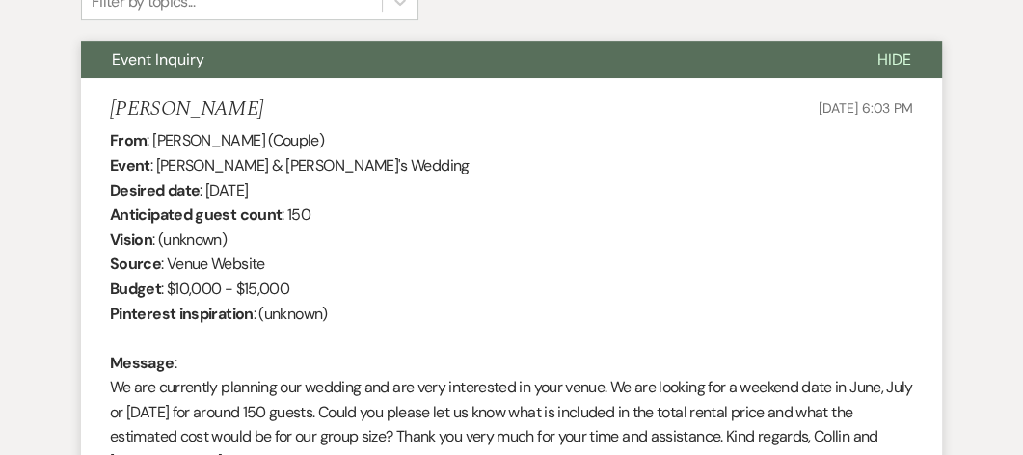
drag, startPoint x: 207, startPoint y: 355, endPoint x: 178, endPoint y: 342, distance: 31.5
click at [178, 342] on div "From : [PERSON_NAME] (Couple) Event : [PERSON_NAME] & [PERSON_NAME]'s Wedding D…" at bounding box center [511, 313] width 803 height 370
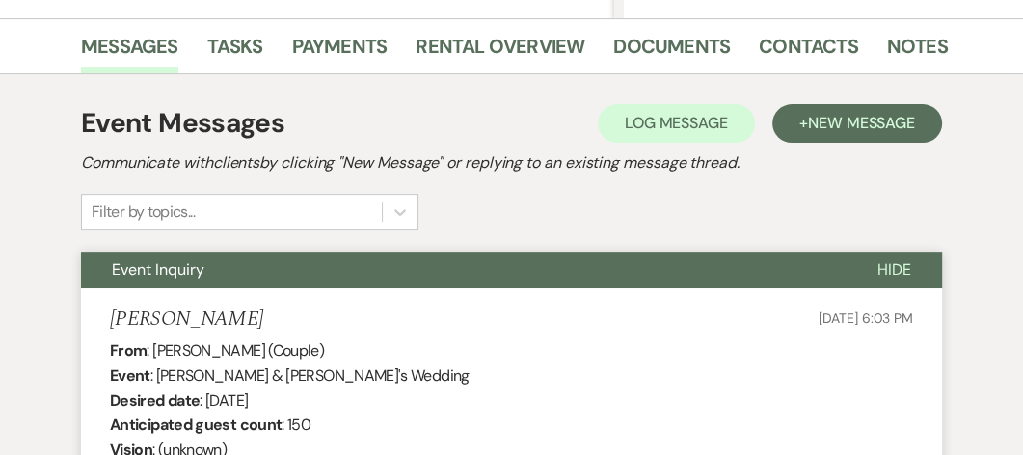
scroll to position [455, 0]
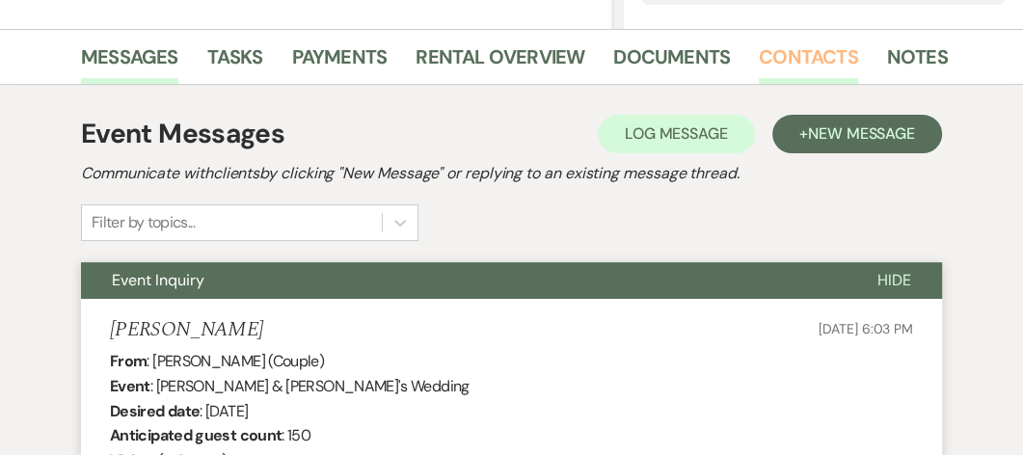
click at [805, 54] on link "Contacts" at bounding box center [808, 62] width 99 height 42
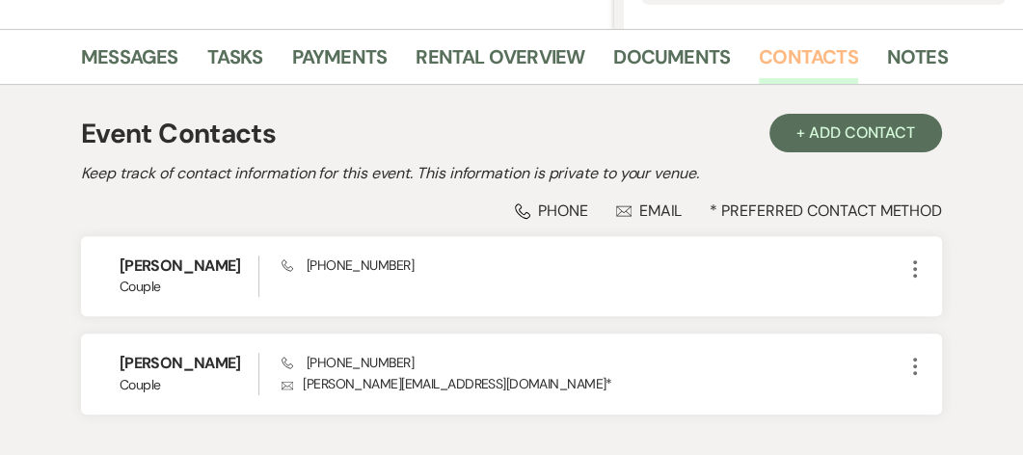
scroll to position [456, 0]
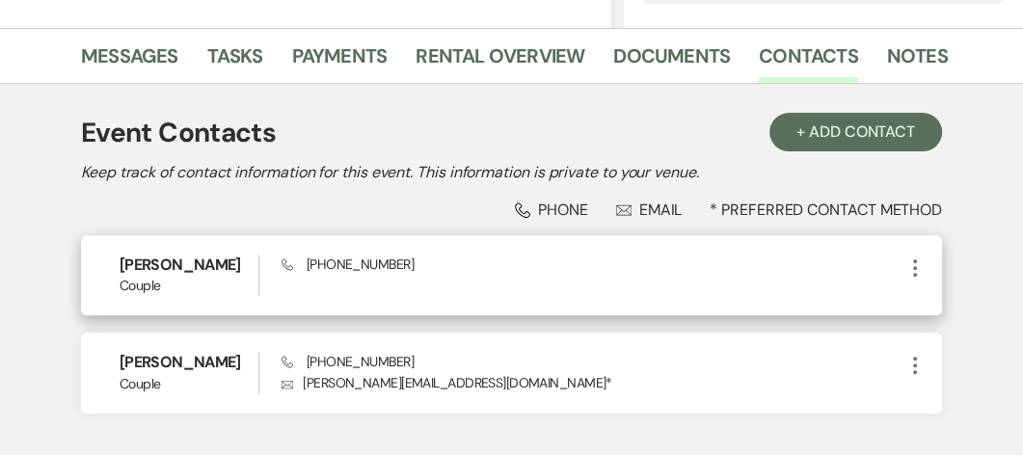
click at [453, 291] on div "Phone [PHONE_NUMBER]" at bounding box center [592, 274] width 622 height 41
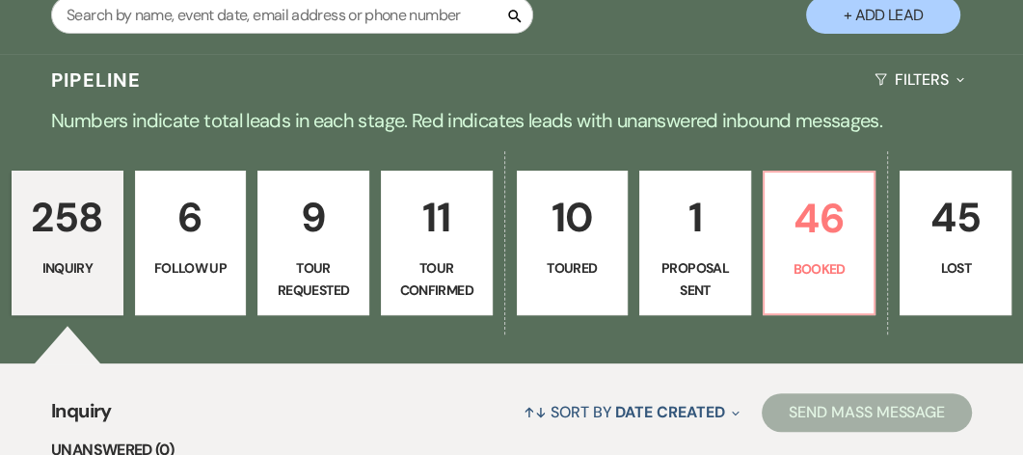
scroll to position [352, 0]
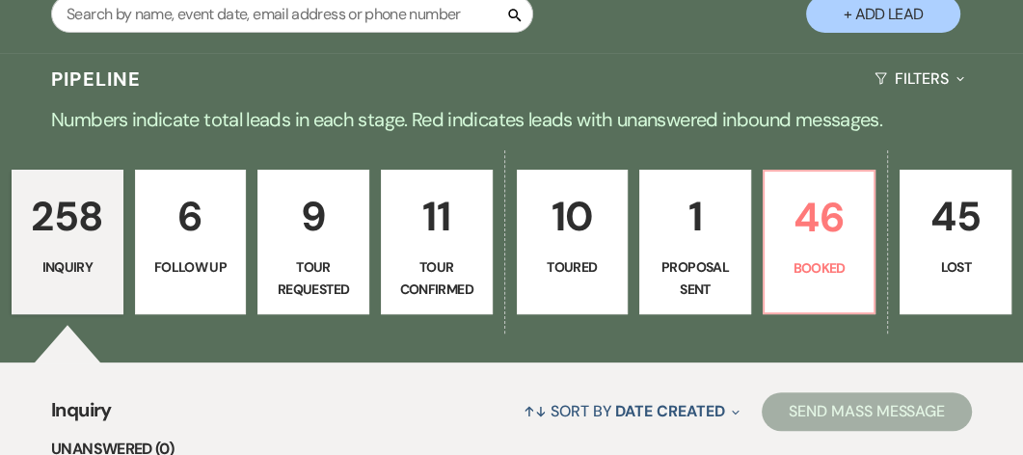
click at [603, 135] on p "Numbers indicate total leads in each stage. Red indicates leads with unanswered…" at bounding box center [511, 119] width 1023 height 31
click at [70, 249] on p "258" at bounding box center [67, 216] width 87 height 65
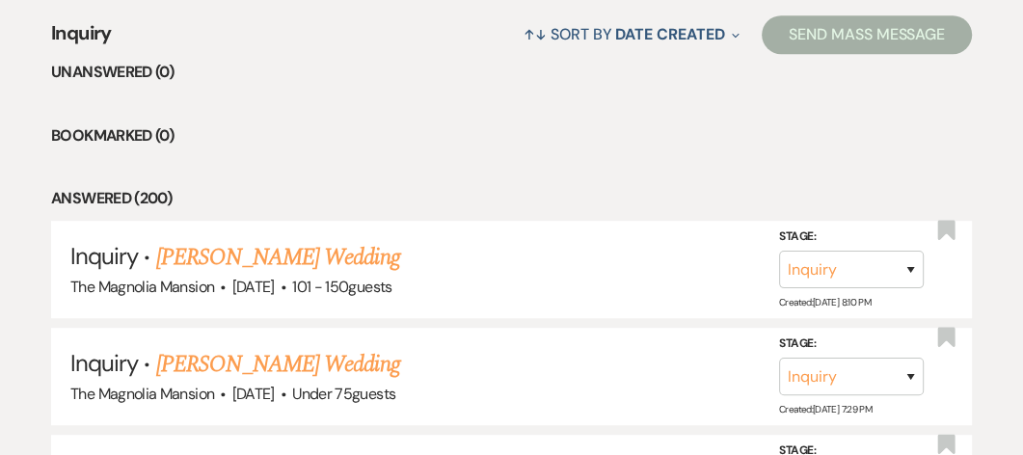
scroll to position [729, 0]
click at [77, 271] on span "Inquiry" at bounding box center [103, 256] width 67 height 30
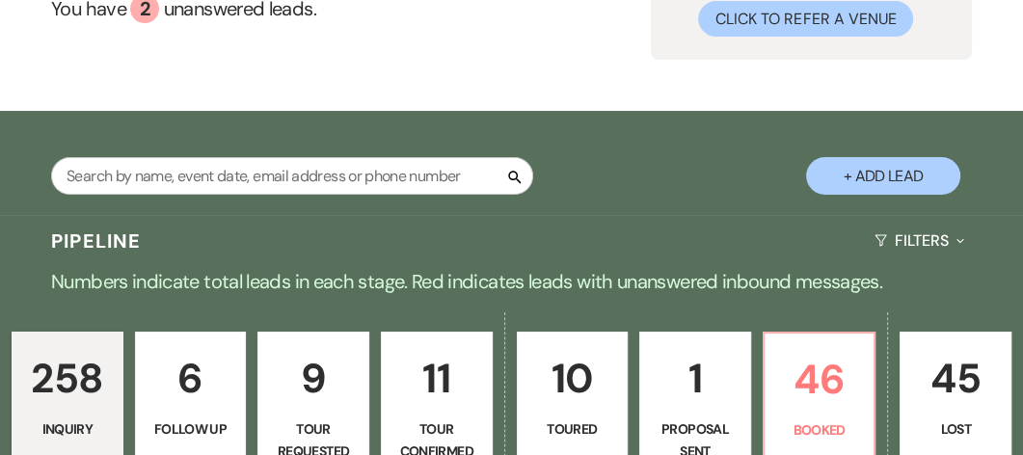
scroll to position [185, 0]
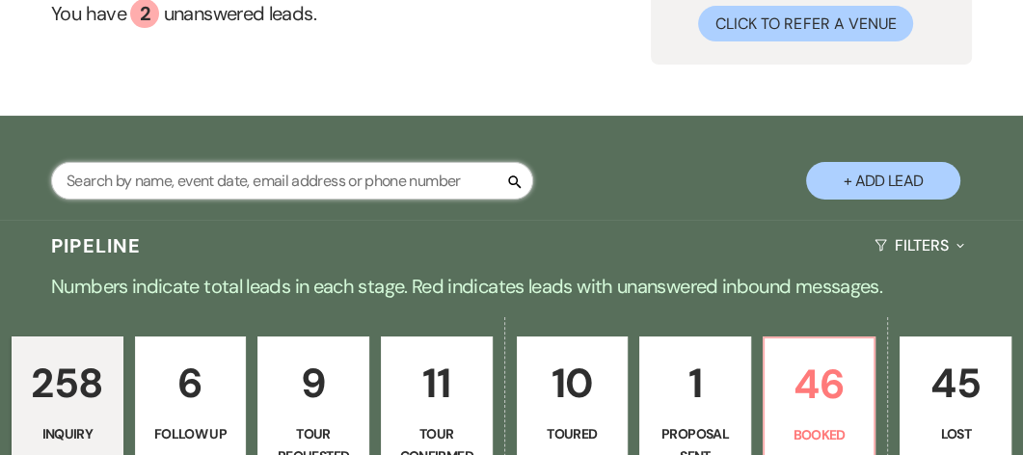
click at [162, 200] on input "text" at bounding box center [292, 181] width 482 height 38
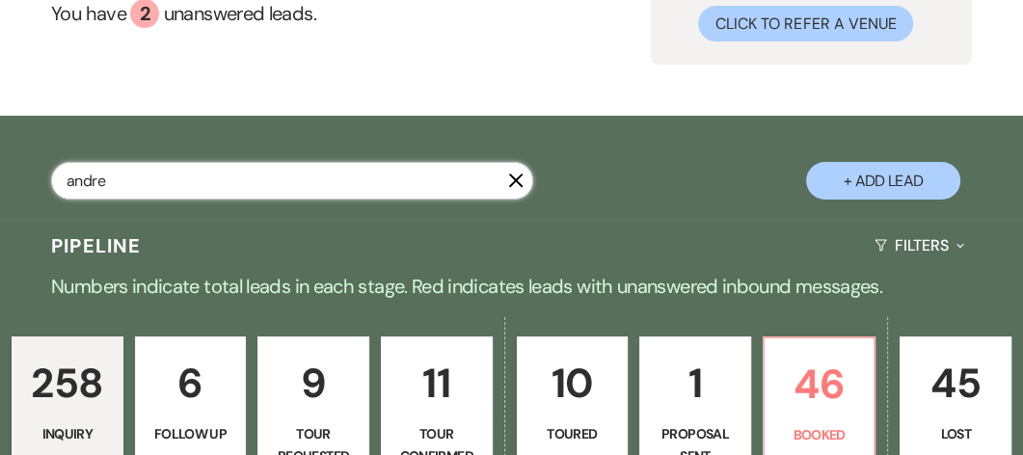
type input "[PERSON_NAME]"
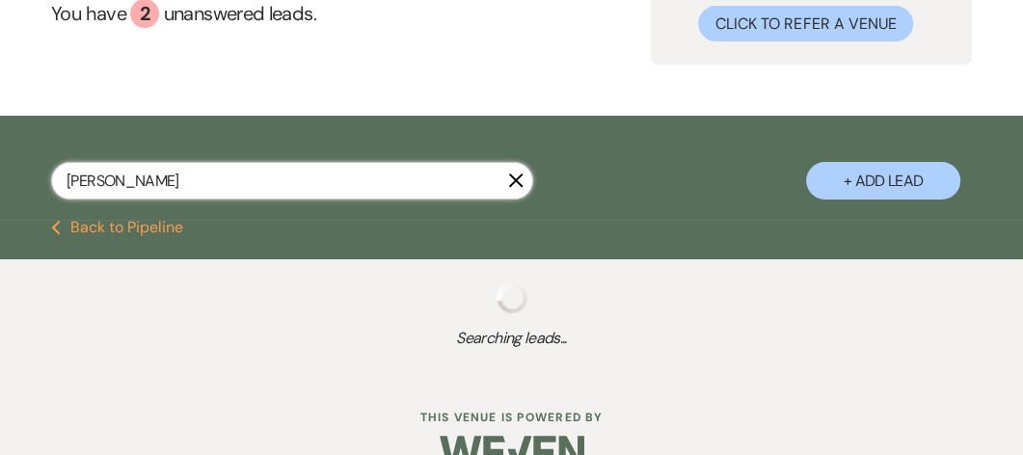
scroll to position [23, 0]
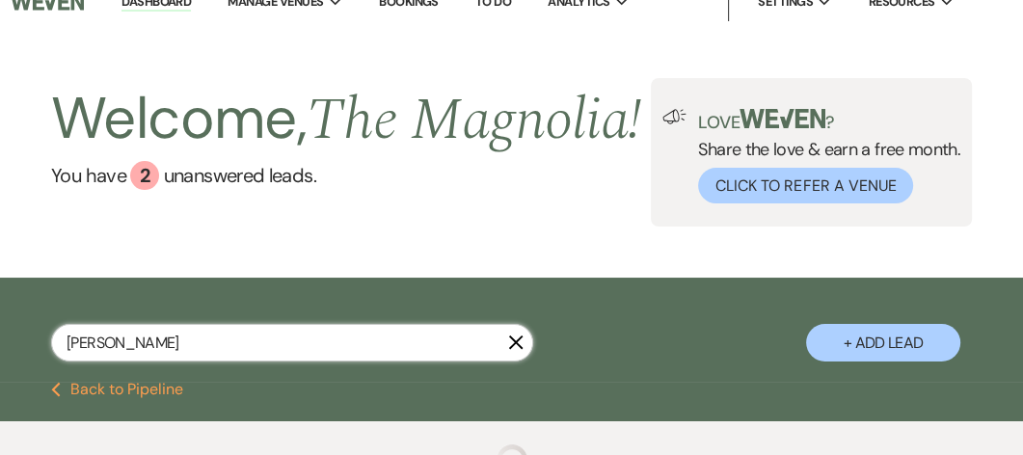
select select "8"
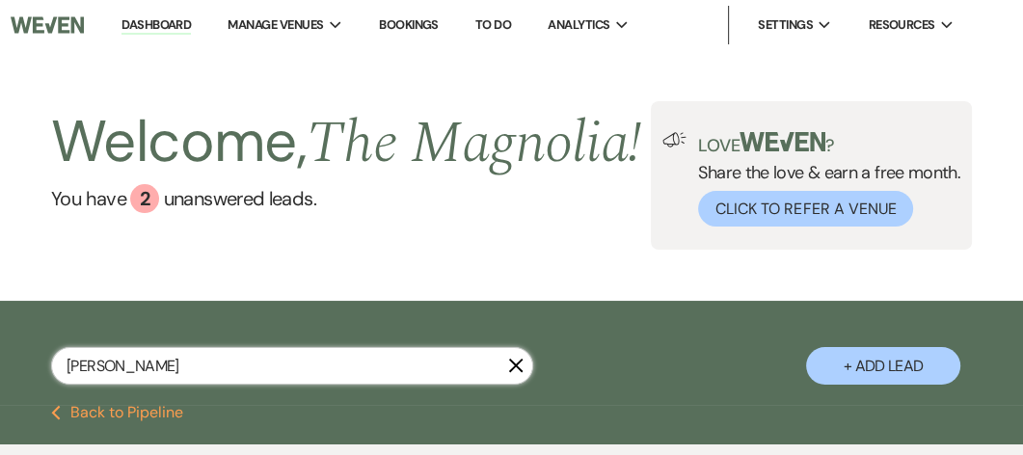
type input "andre"
select select "8"
type input "a"
type input "dab"
select select "2"
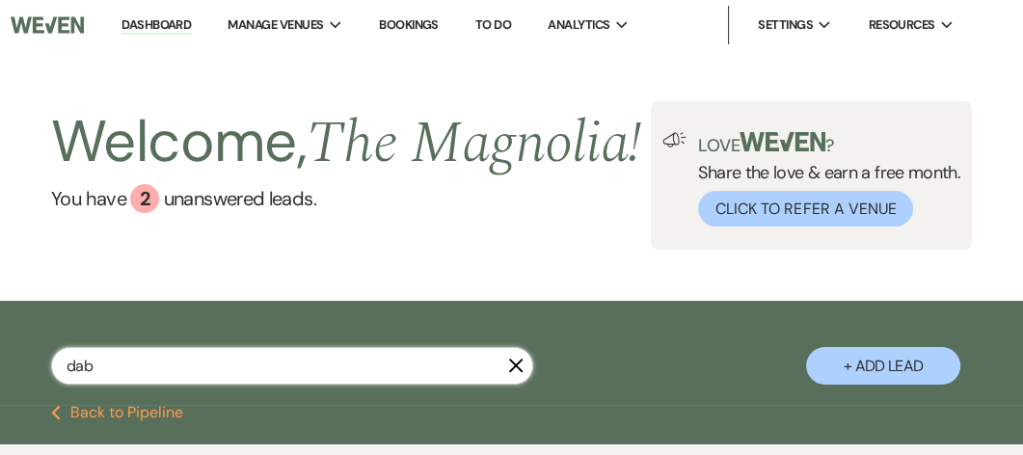
select select "5"
select select "9"
select select "8"
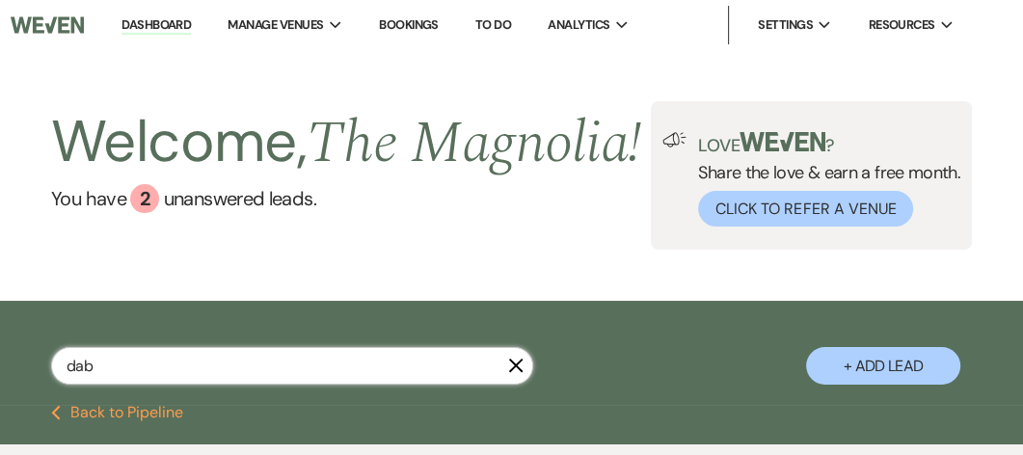
select select "6"
select select "4"
select select "8"
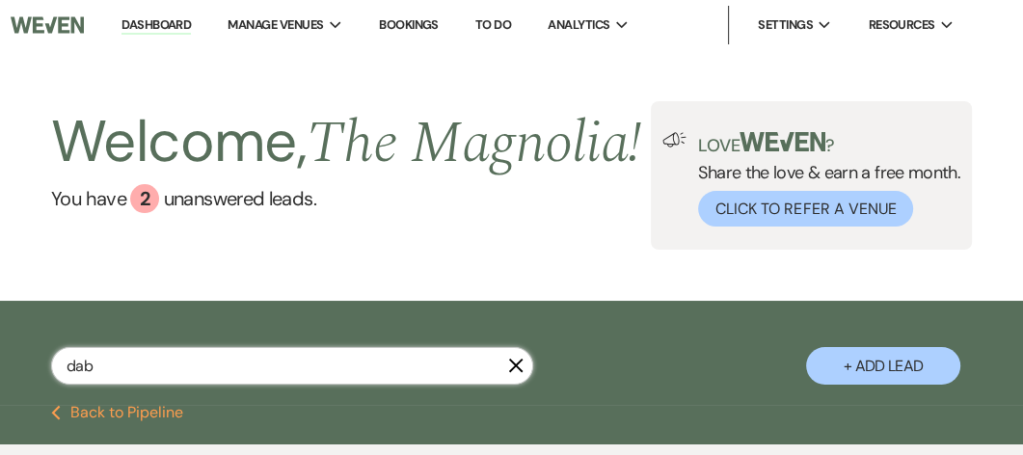
select select "5"
select select "8"
select select "6"
select select "8"
select select "3"
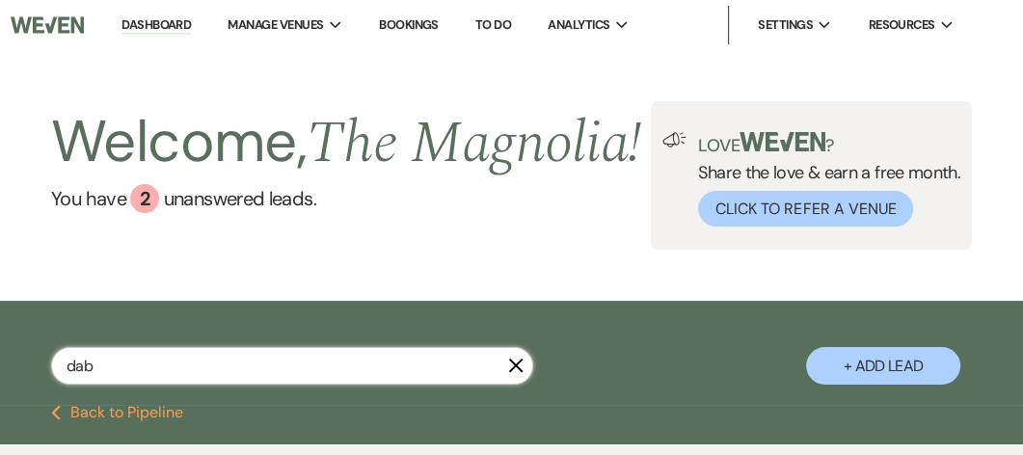
select select "8"
type input "[PERSON_NAME]"
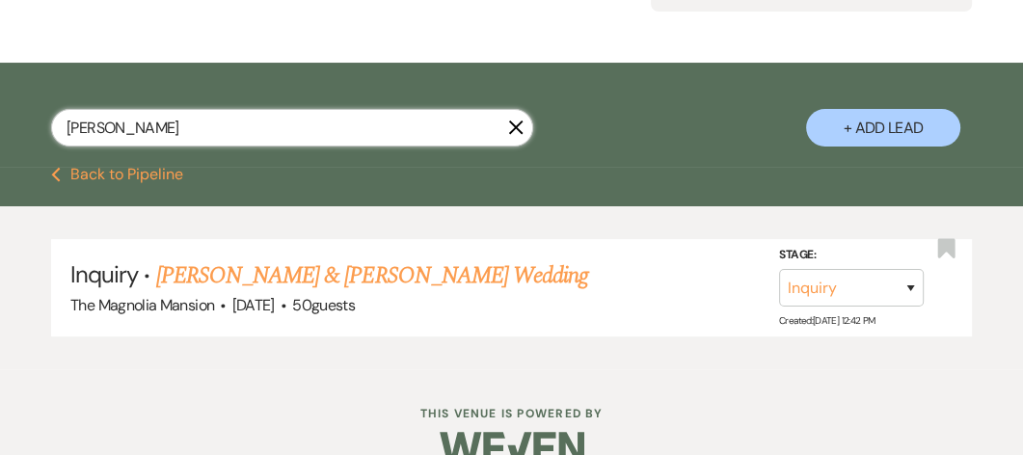
scroll to position [239, 0]
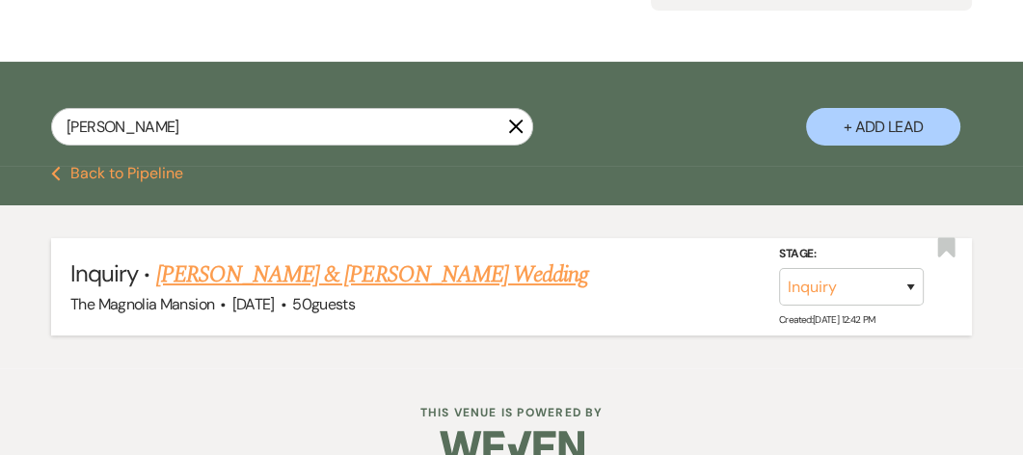
click at [239, 292] on link "[PERSON_NAME] & [PERSON_NAME] Wedding" at bounding box center [372, 274] width 432 height 35
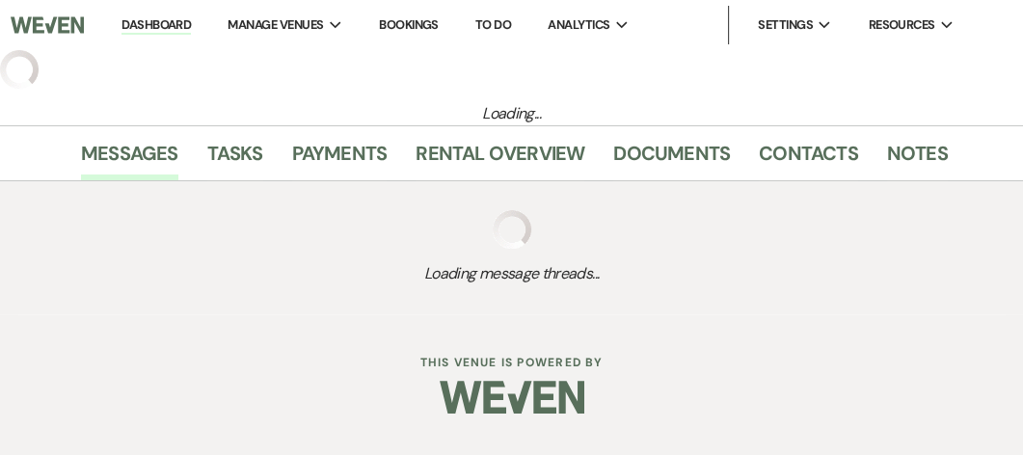
select select "5"
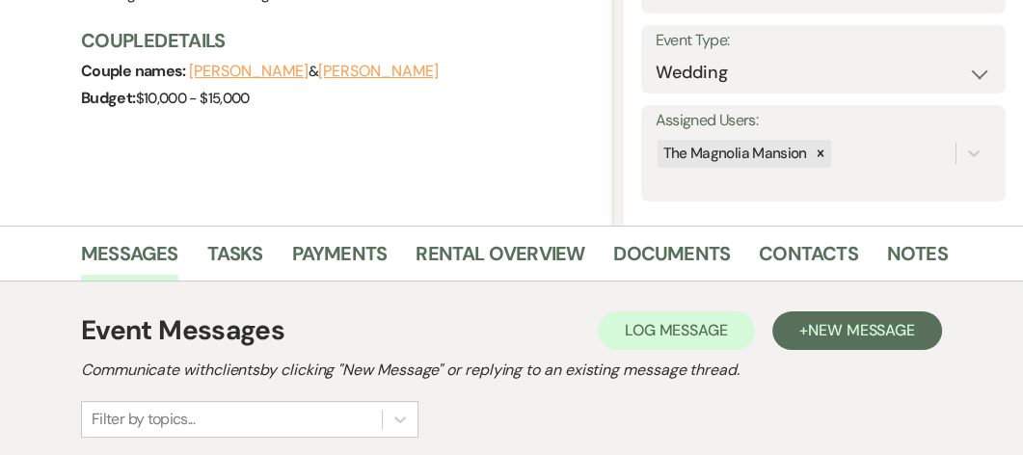
scroll to position [247, 0]
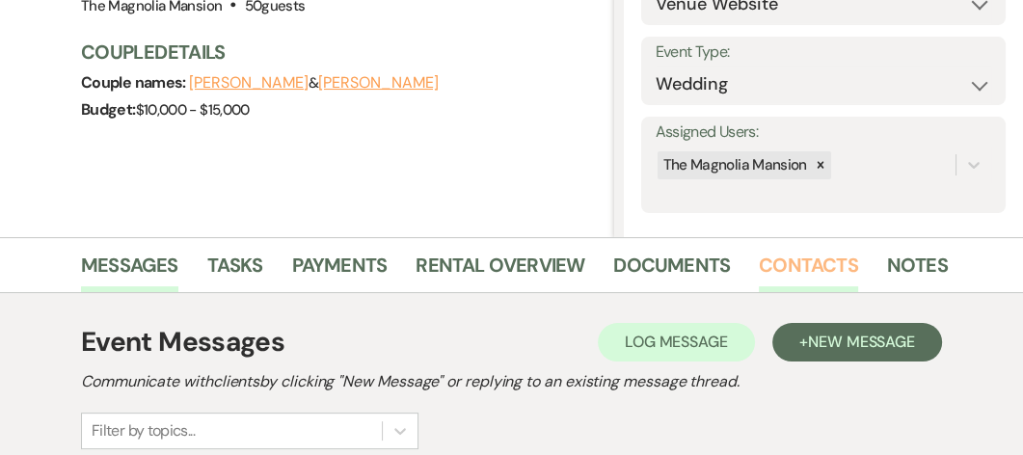
click at [802, 258] on link "Contacts" at bounding box center [808, 271] width 99 height 42
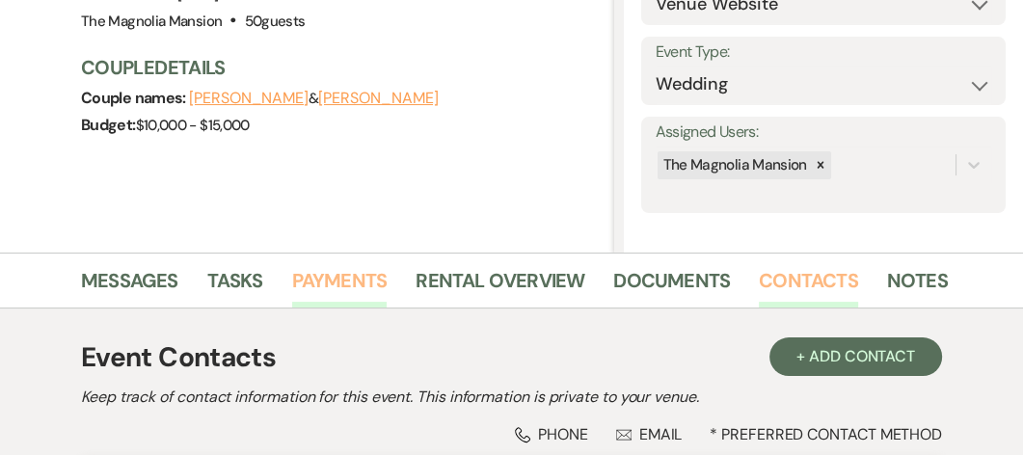
scroll to position [240, 0]
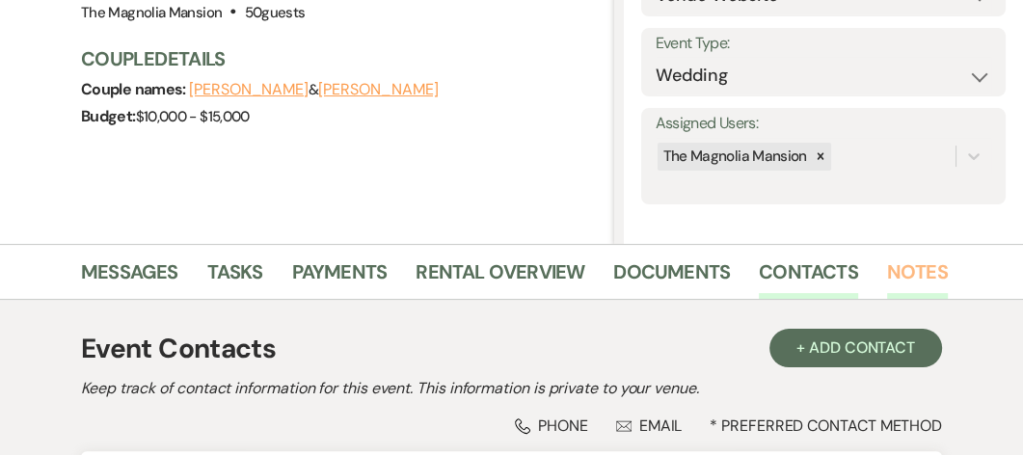
click at [893, 273] on link "Notes" at bounding box center [917, 277] width 61 height 42
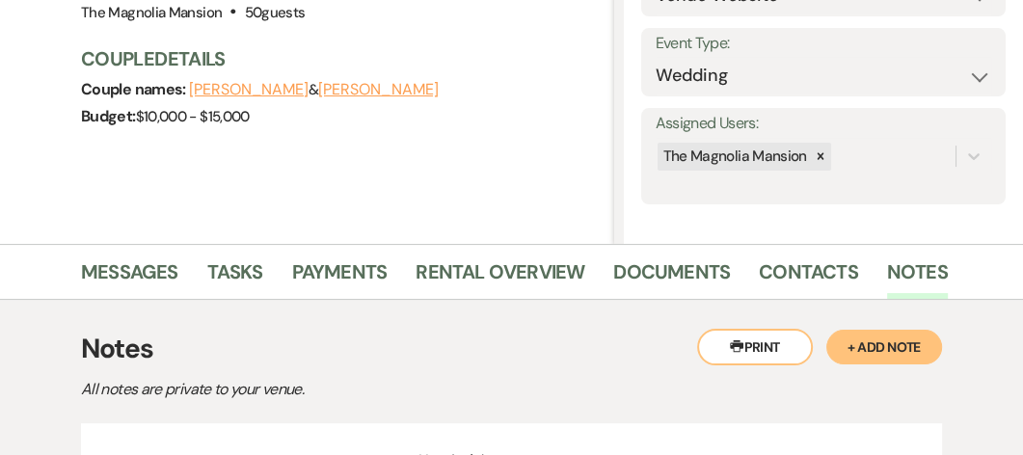
click at [890, 339] on button "+ Add Note" at bounding box center [884, 347] width 116 height 35
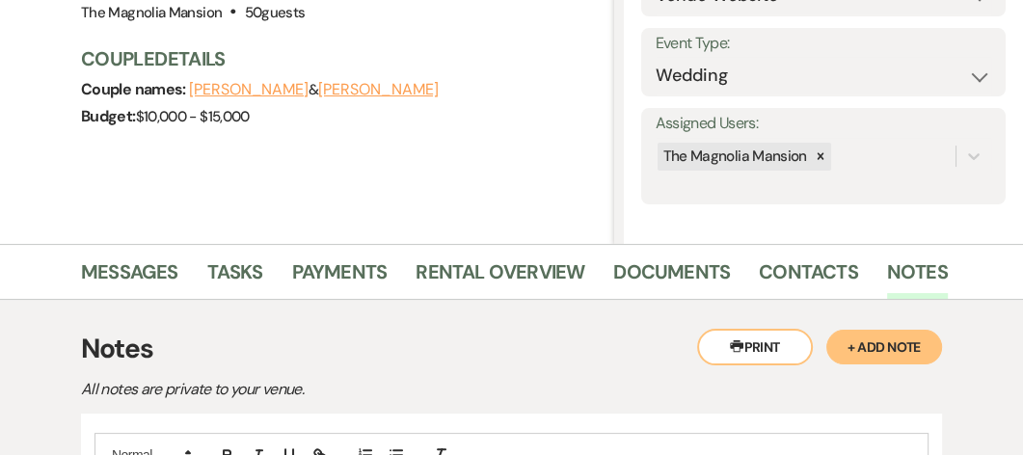
click at [883, 345] on button "+ Add Note" at bounding box center [884, 347] width 116 height 35
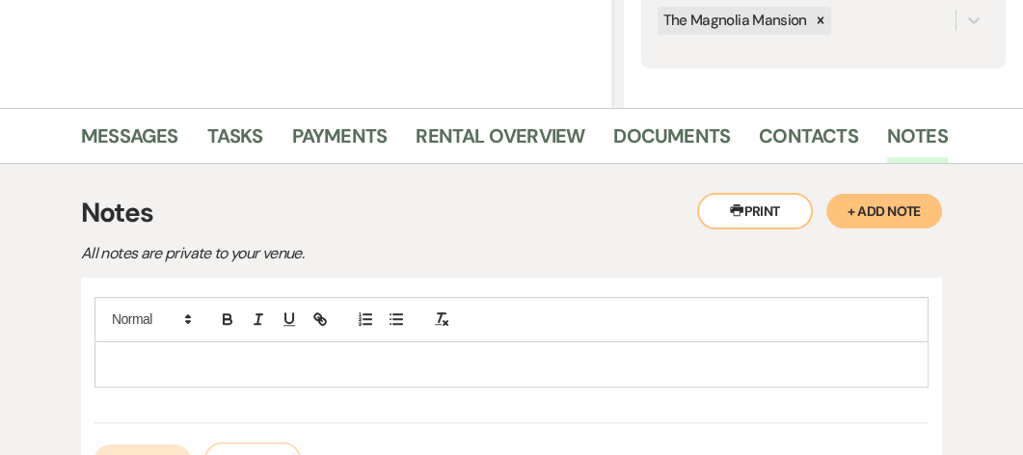
scroll to position [379, 0]
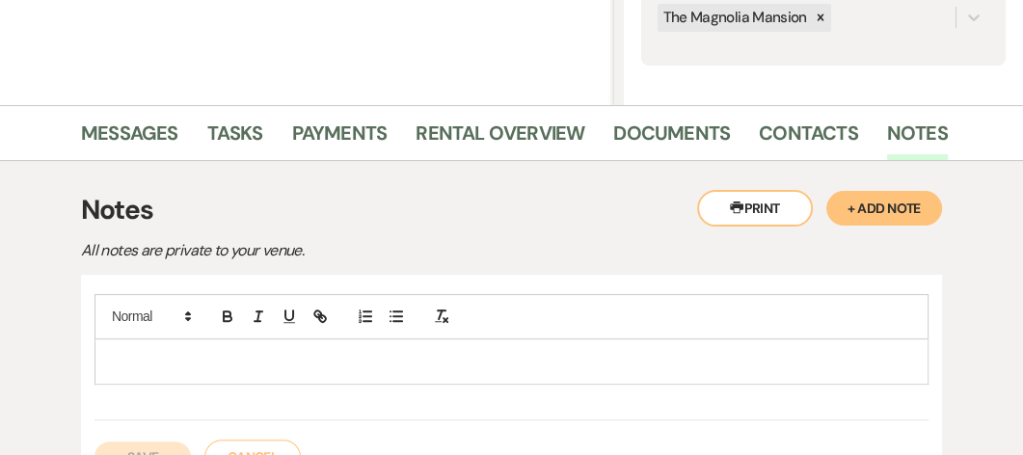
click at [108, 354] on div at bounding box center [511, 361] width 832 height 44
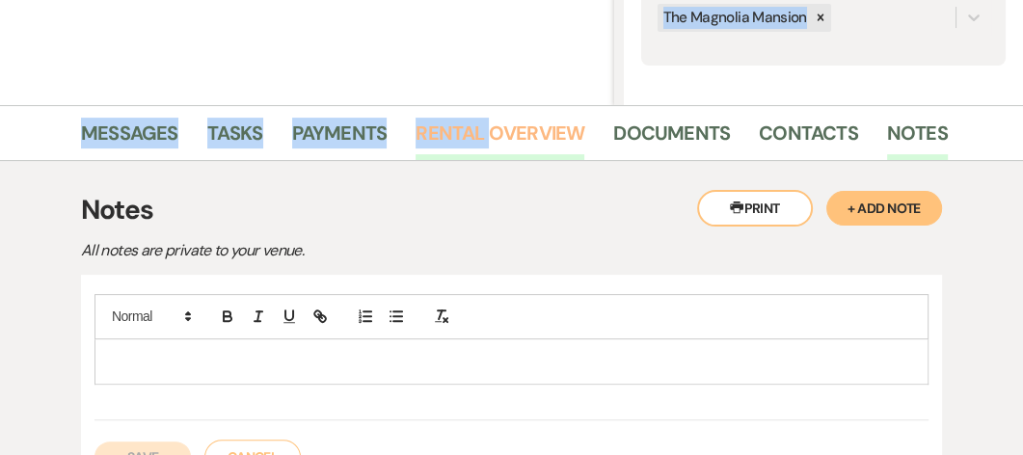
drag, startPoint x: 574, startPoint y: 97, endPoint x: 497, endPoint y: 123, distance: 81.4
click at [497, 123] on main "Previous [PERSON_NAME] & [PERSON_NAME] Wedding Edit Bookmark Gear Settings Sett…" at bounding box center [511, 96] width 1023 height 851
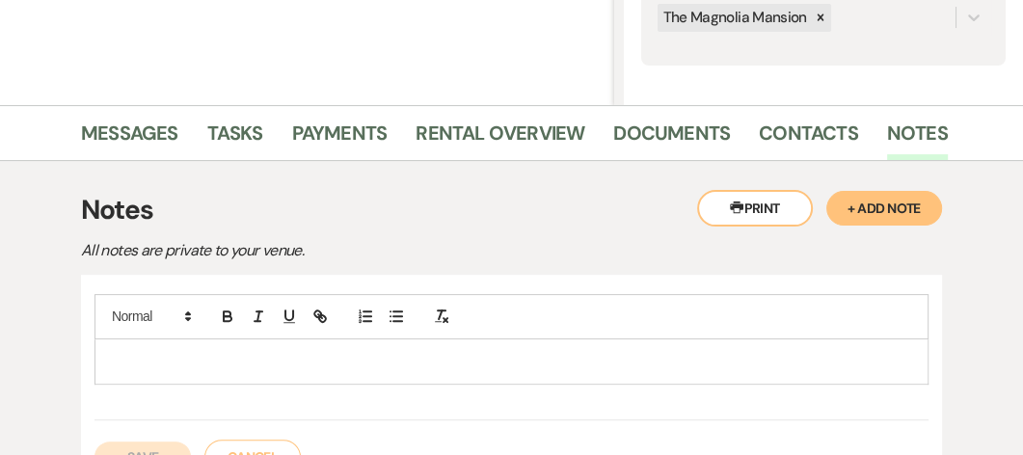
click at [131, 351] on p at bounding box center [511, 361] width 803 height 21
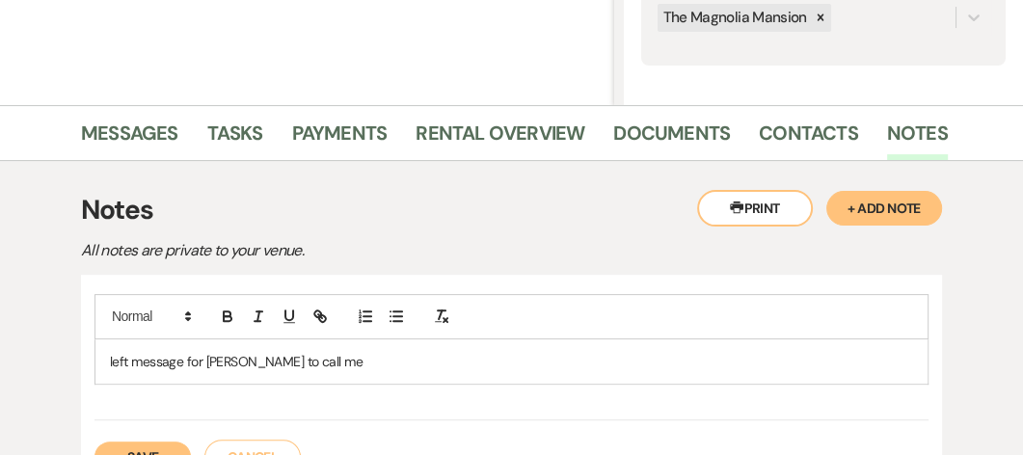
click at [813, 54] on div "Assigned Users: The Magnolia Mansion" at bounding box center [823, 17] width 364 height 96
click at [130, 443] on button "Save" at bounding box center [142, 456] width 96 height 31
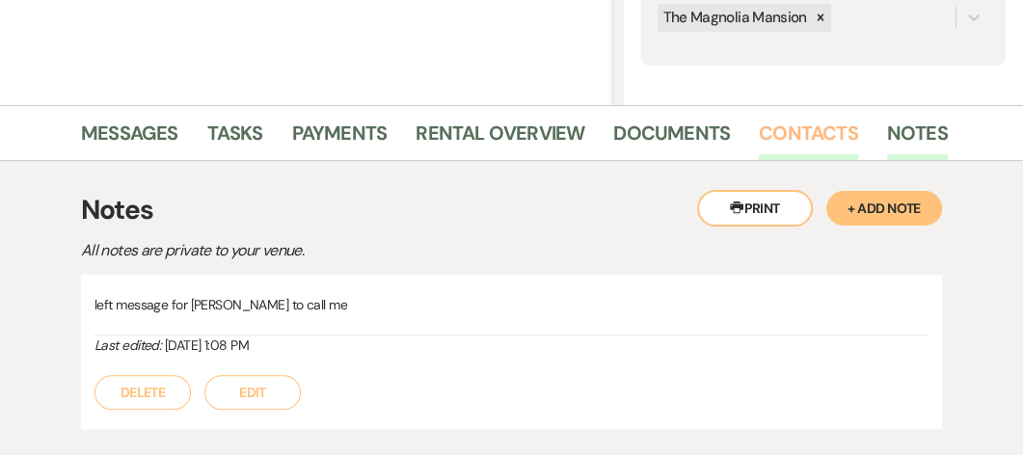
click at [820, 141] on link "Contacts" at bounding box center [808, 139] width 99 height 42
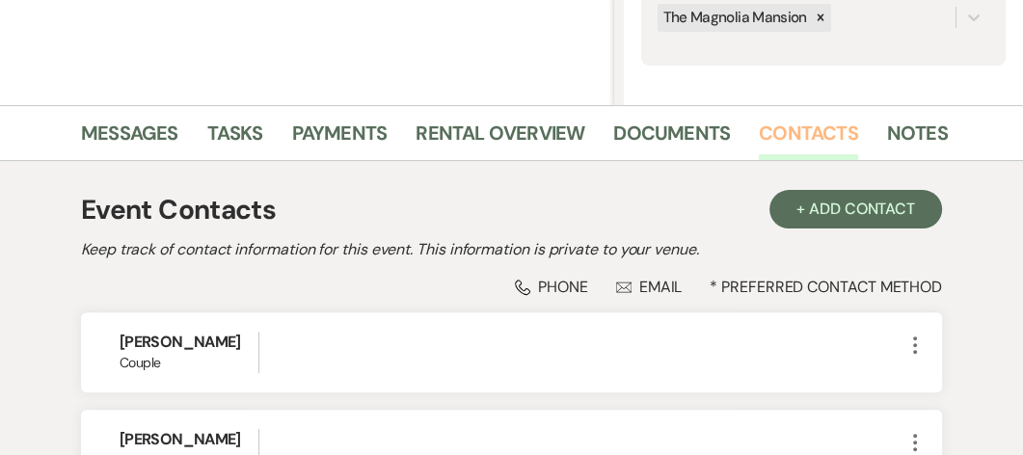
scroll to position [553, 0]
